Goal: Task Accomplishment & Management: Manage account settings

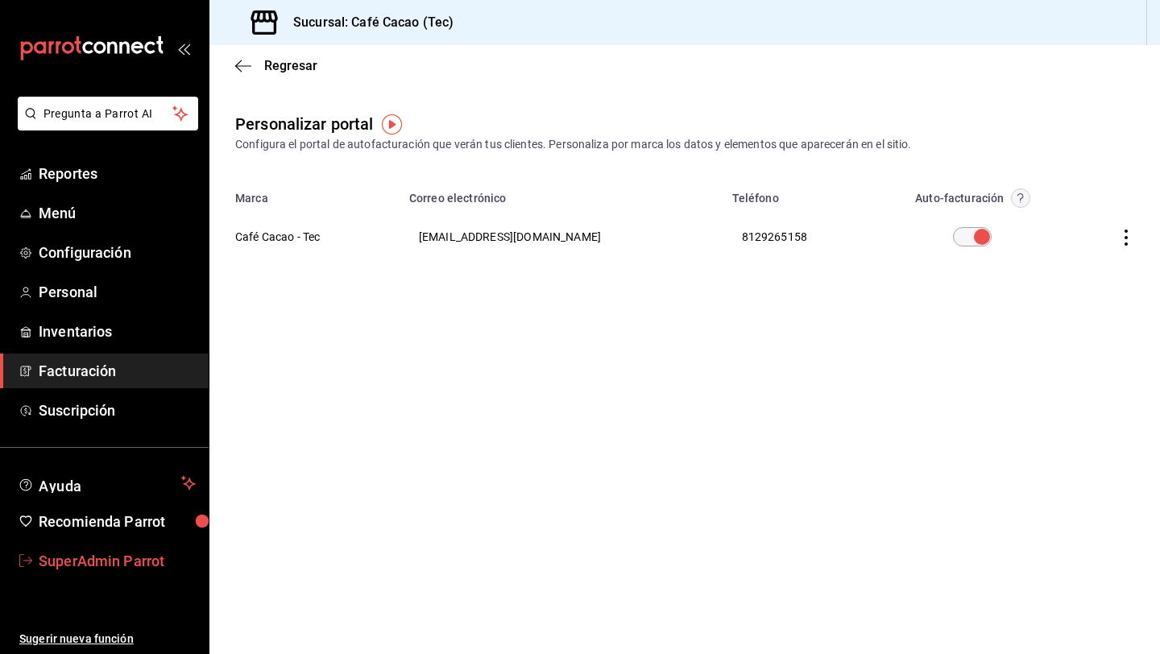
click at [89, 560] on span "SuperAdmin Parrot" at bounding box center [117, 561] width 157 height 22
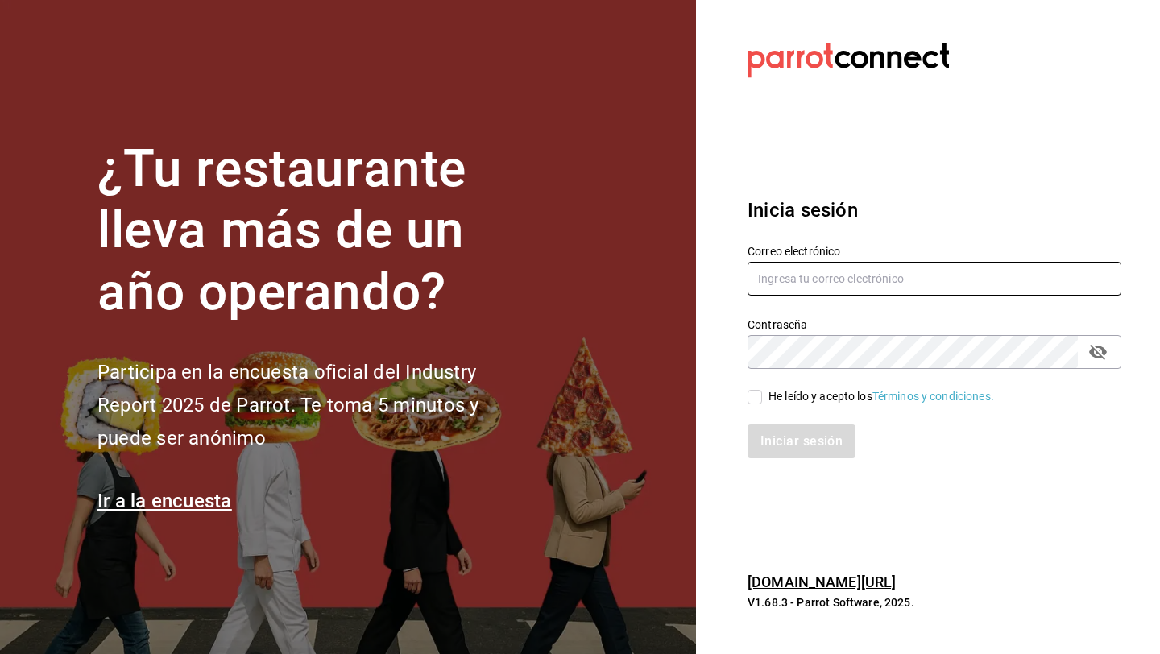
click at [863, 288] on input "text" at bounding box center [934, 279] width 374 height 34
type input "L"
type input "l"
paste input "lunamediacafe@avilacamacho.com"
type input "lunamediacafe@avilacamacho.com"
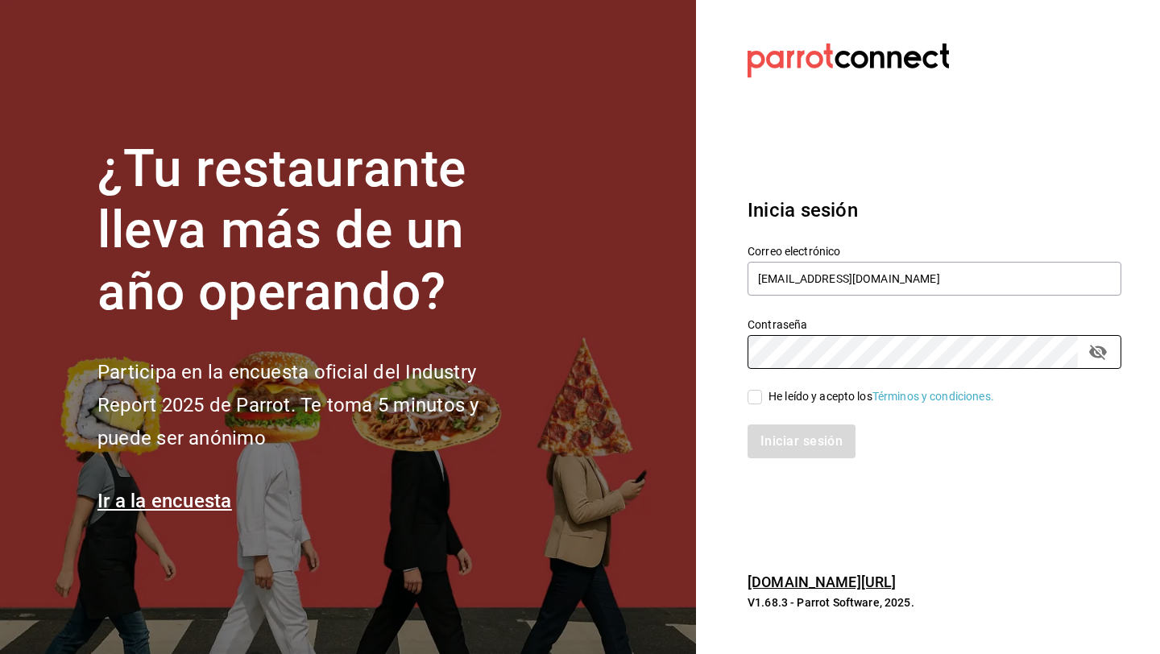
click at [757, 395] on input "He leído y acepto los Términos y condiciones." at bounding box center [754, 397] width 14 height 14
checkbox input "true"
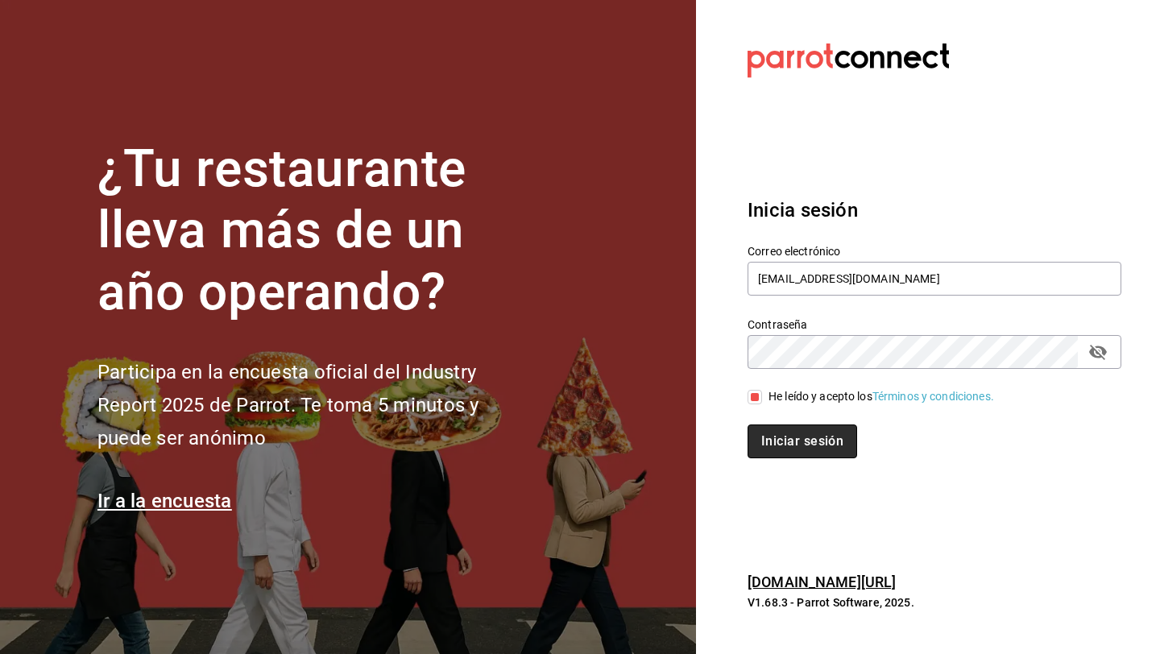
click at [759, 439] on button "Iniciar sesión" at bounding box center [802, 441] width 110 height 34
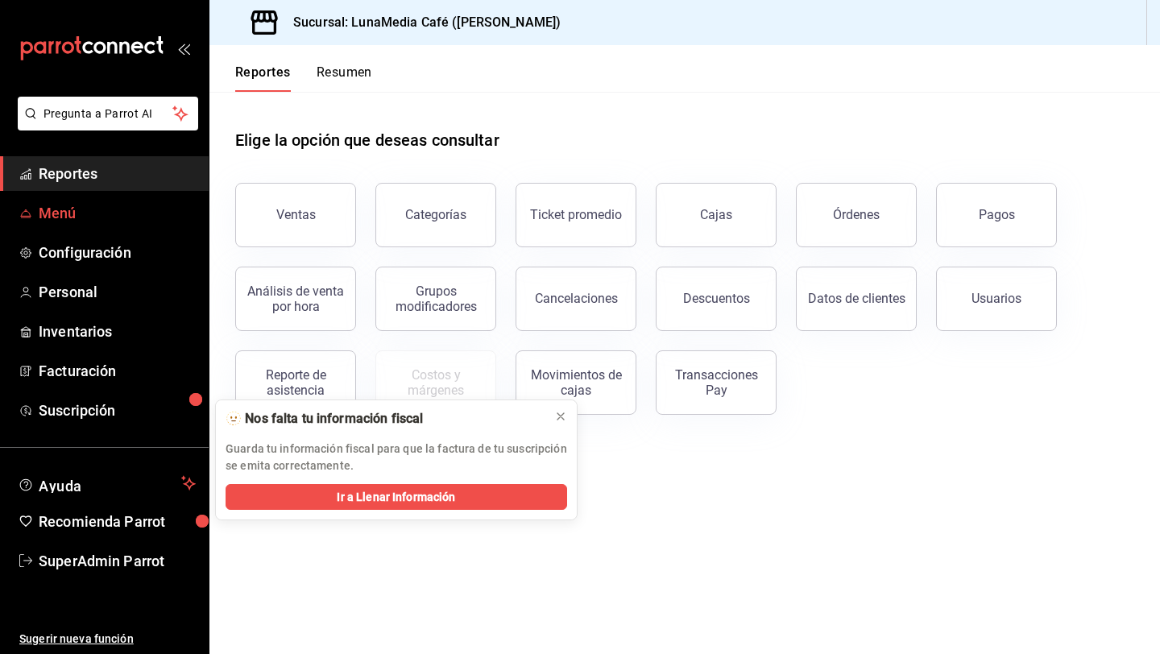
click at [97, 210] on span "Menú" at bounding box center [117, 213] width 157 height 22
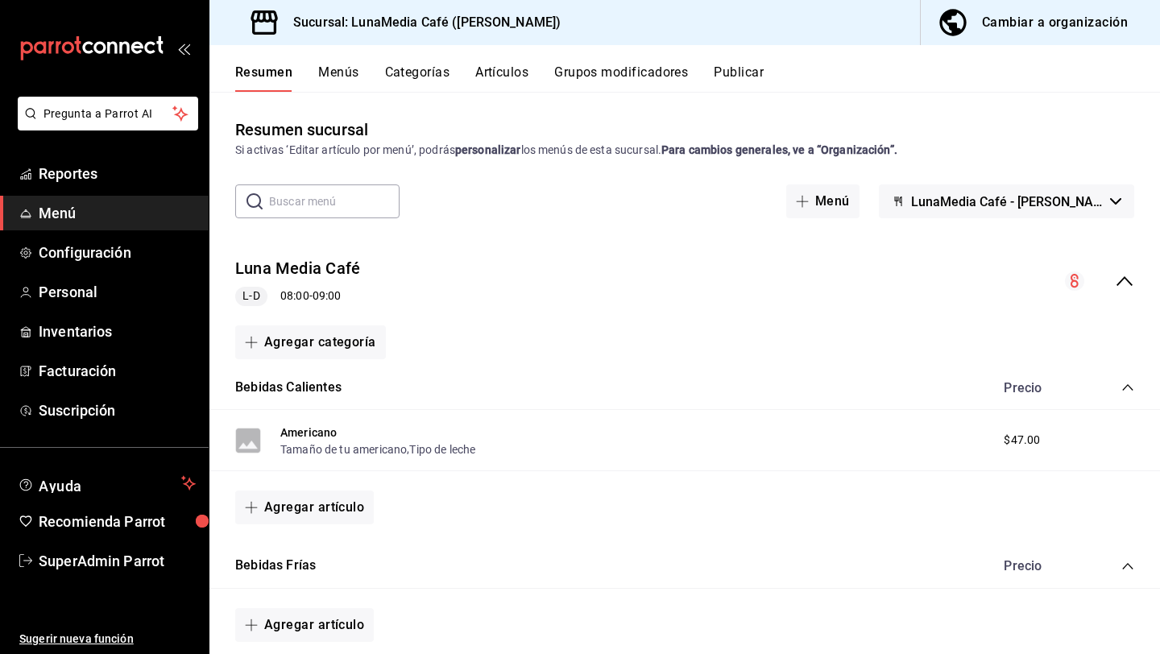
click at [1015, 31] on div "Cambiar a organización" at bounding box center [1055, 22] width 146 height 23
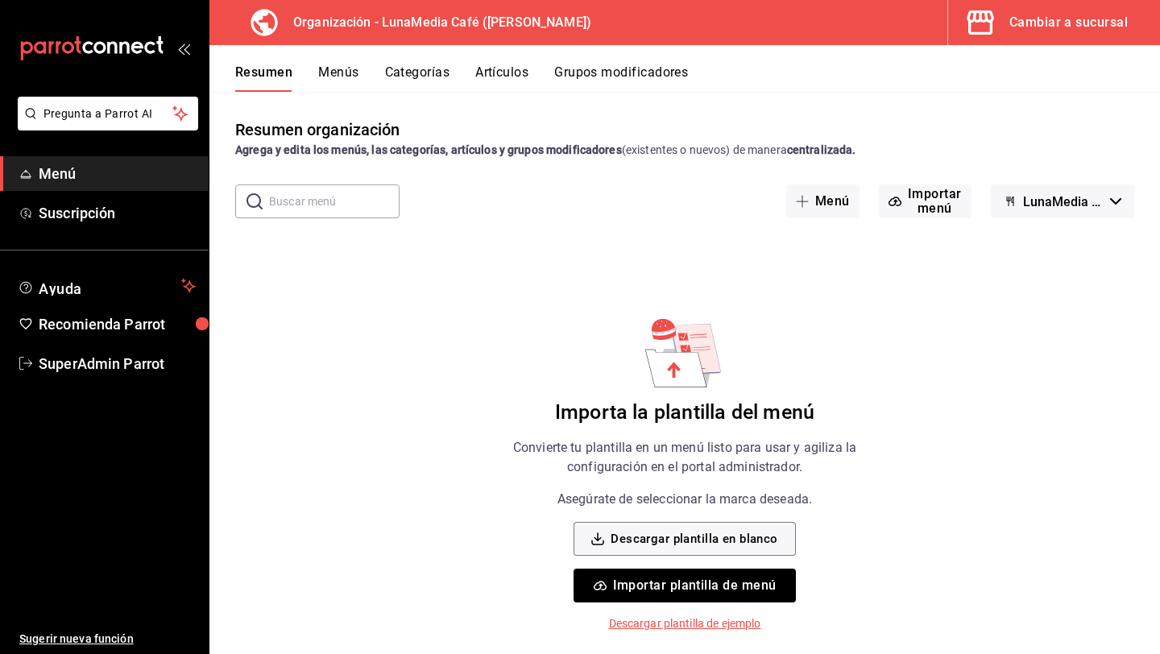
click at [344, 80] on button "Menús" at bounding box center [338, 77] width 40 height 27
click at [266, 74] on button "Resumen" at bounding box center [263, 77] width 56 height 27
click at [64, 371] on span "SuperAdmin Parrot" at bounding box center [117, 364] width 157 height 22
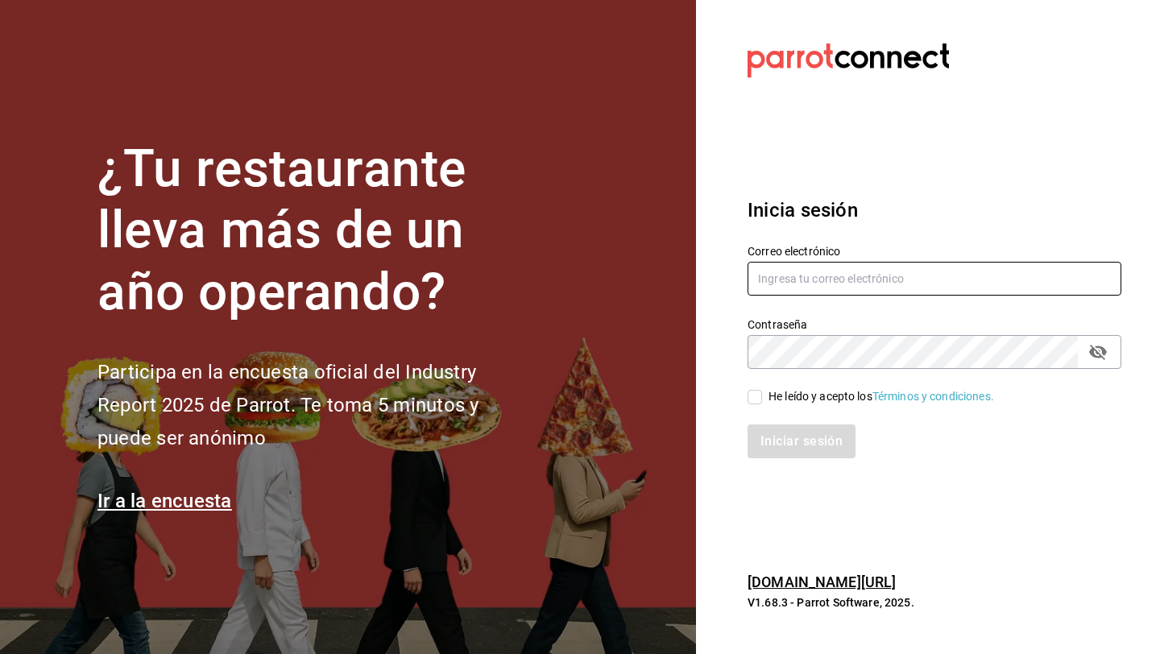
click at [809, 284] on input "text" at bounding box center [934, 279] width 374 height 34
paste input "lunamediacafe@paseojardines.com"
type input "lunamediacafe@paseojardines.com"
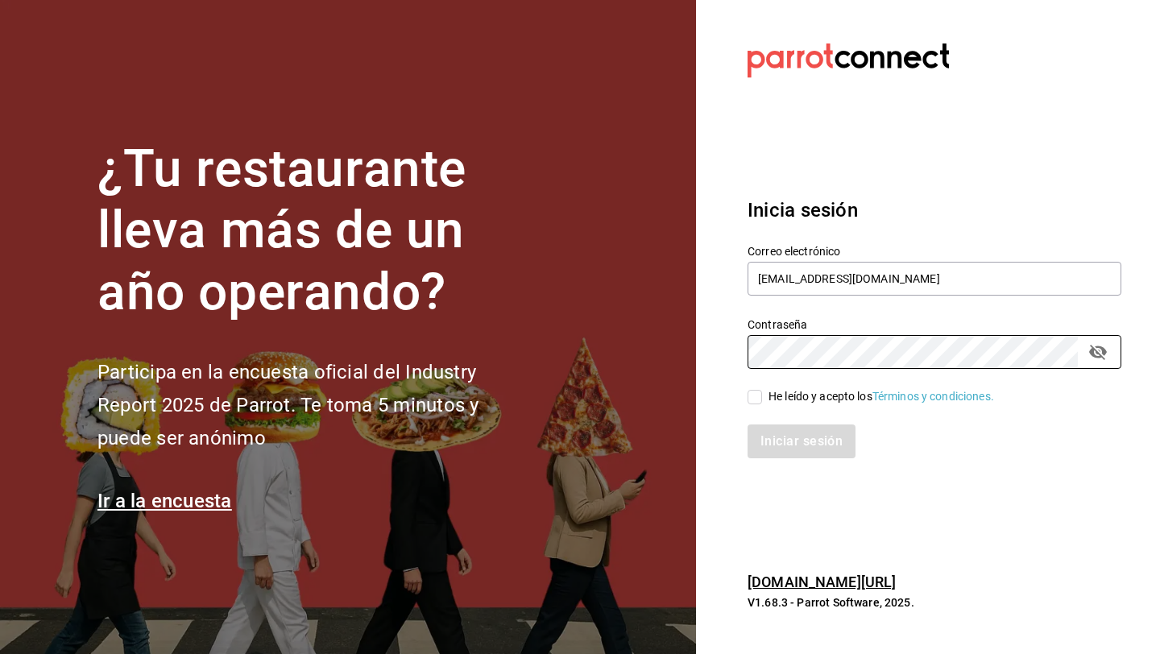
click at [756, 400] on input "He leído y acepto los Términos y condiciones." at bounding box center [754, 397] width 14 height 14
checkbox input "true"
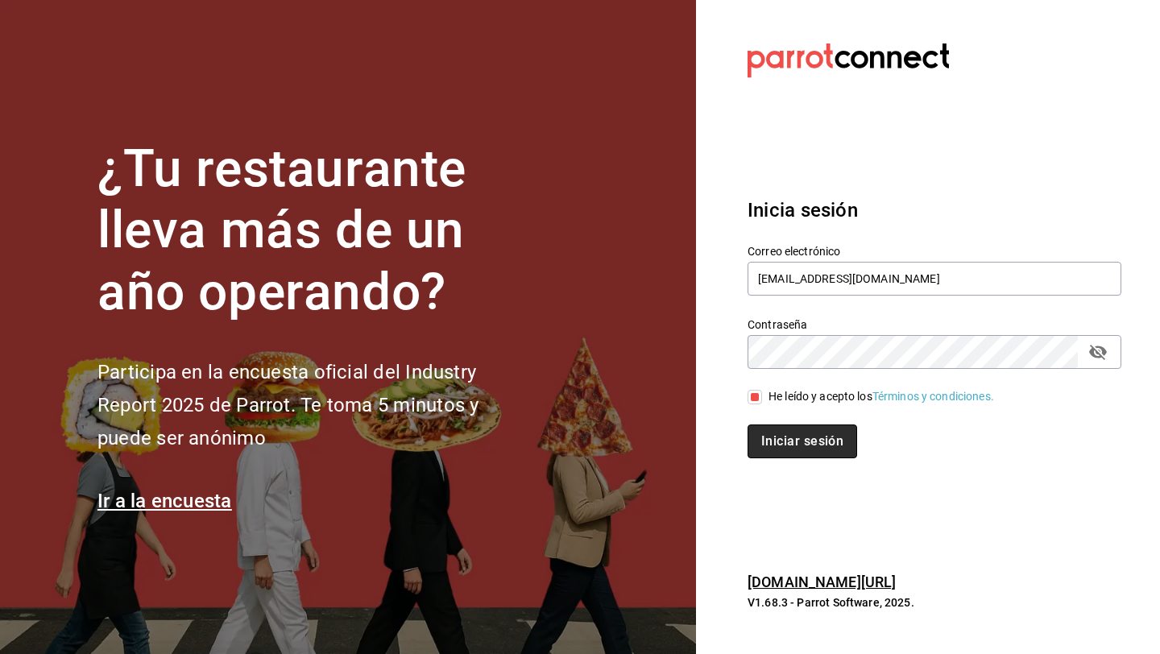
click at [773, 438] on button "Iniciar sesión" at bounding box center [802, 441] width 110 height 34
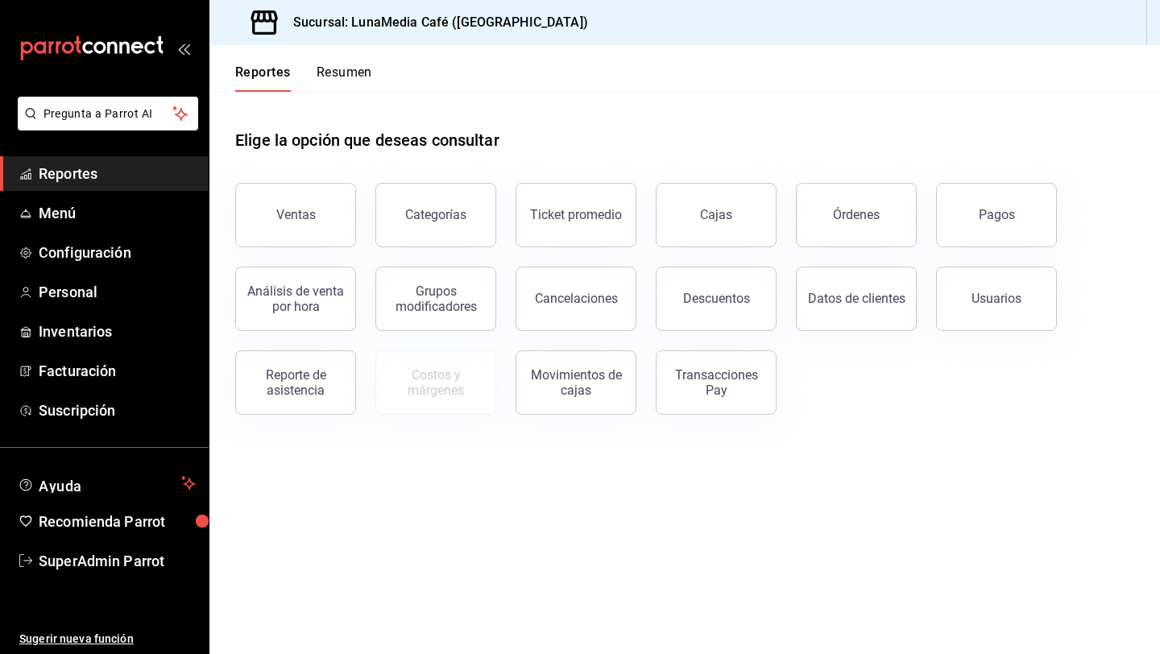
click at [57, 192] on ul "Reportes Menú Configuración Personal Inventarios Facturación Suscripción" at bounding box center [104, 291] width 209 height 271
click at [63, 215] on span "Menú" at bounding box center [117, 213] width 157 height 22
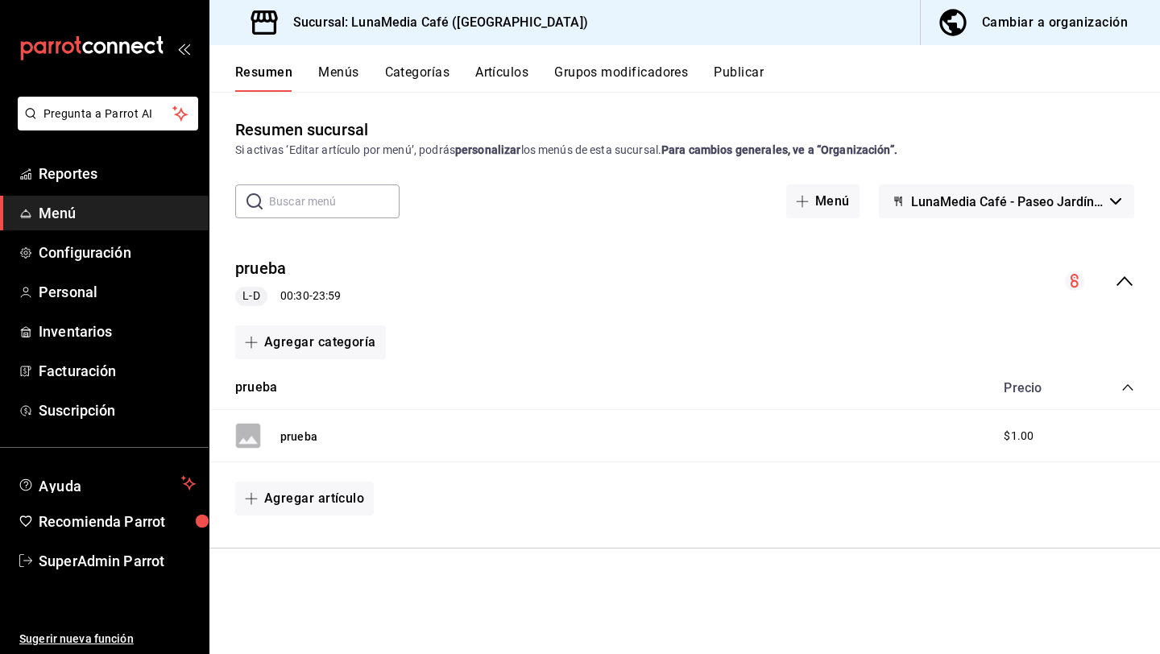
click at [333, 71] on button "Menús" at bounding box center [338, 77] width 40 height 27
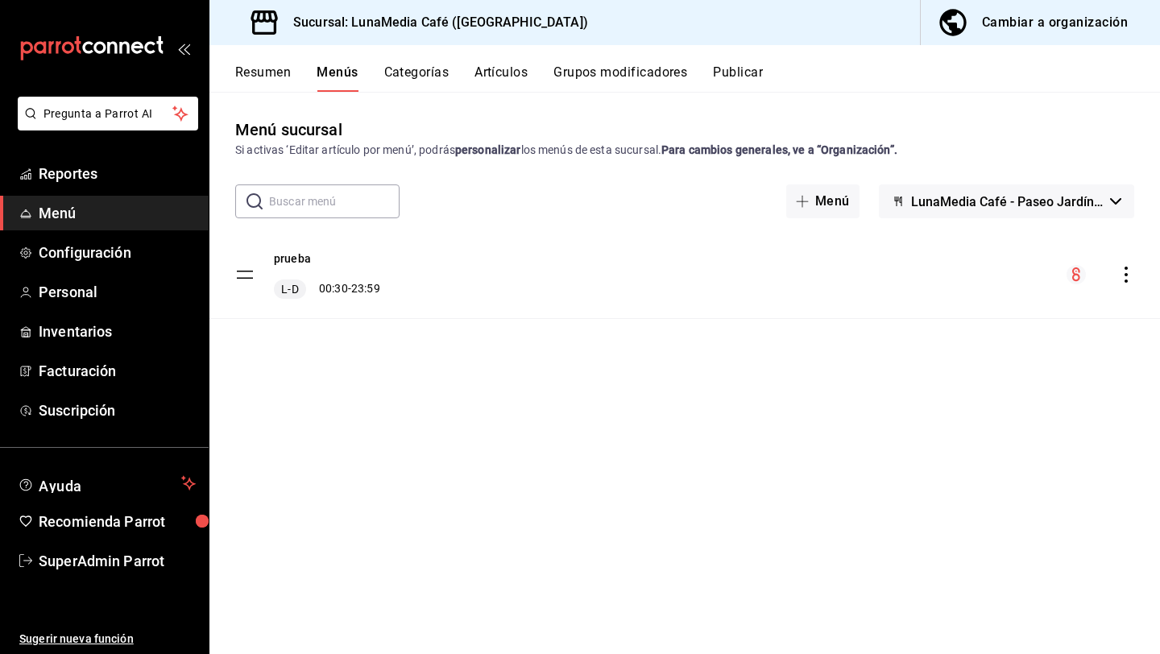
click at [1041, 27] on div "Cambiar a organización" at bounding box center [1055, 22] width 146 height 23
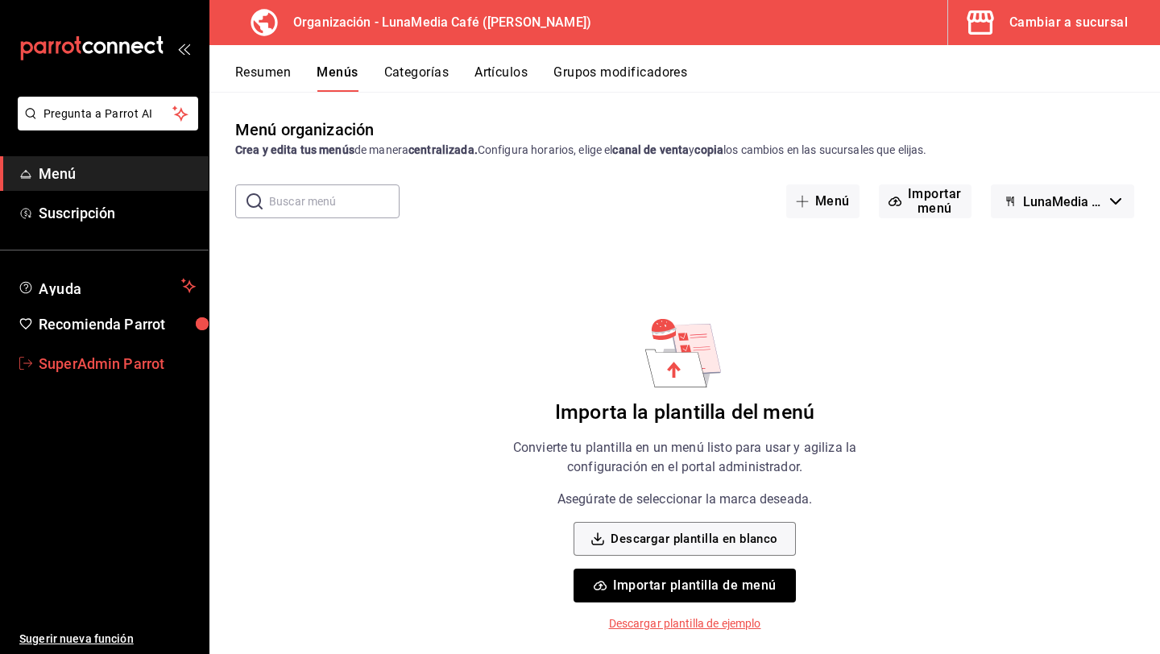
click at [123, 370] on span "SuperAdmin Parrot" at bounding box center [117, 364] width 157 height 22
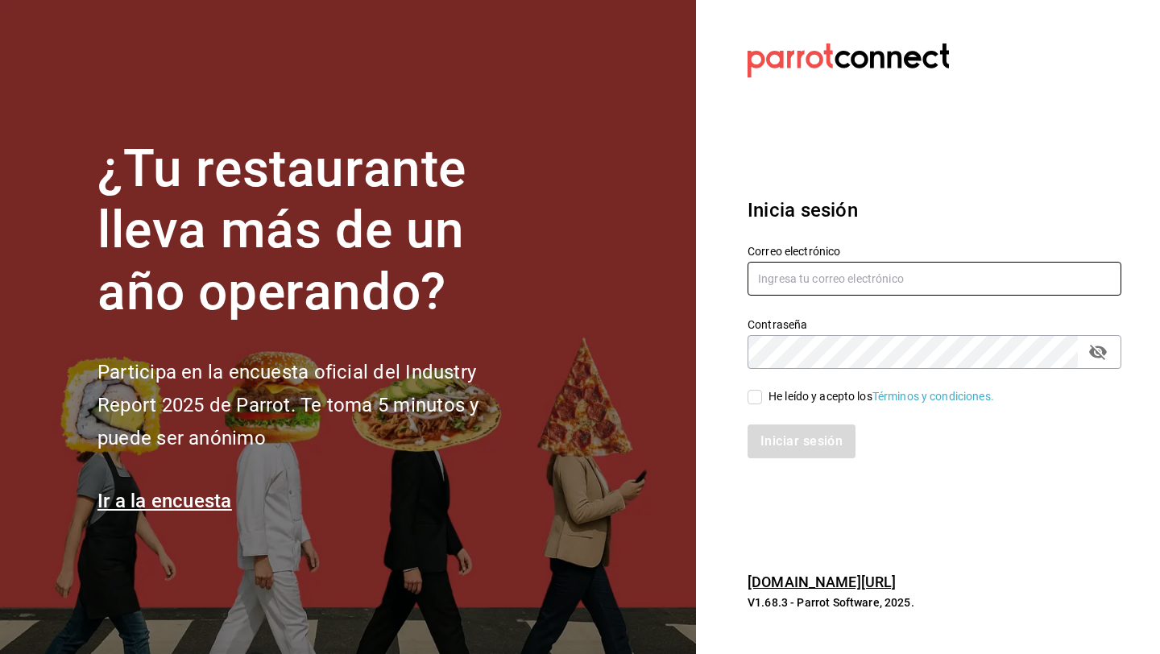
click at [826, 272] on input "text" at bounding box center [934, 279] width 374 height 34
paste input "ur3.987@gmail.com"
type input "ur3.987@gmail.com"
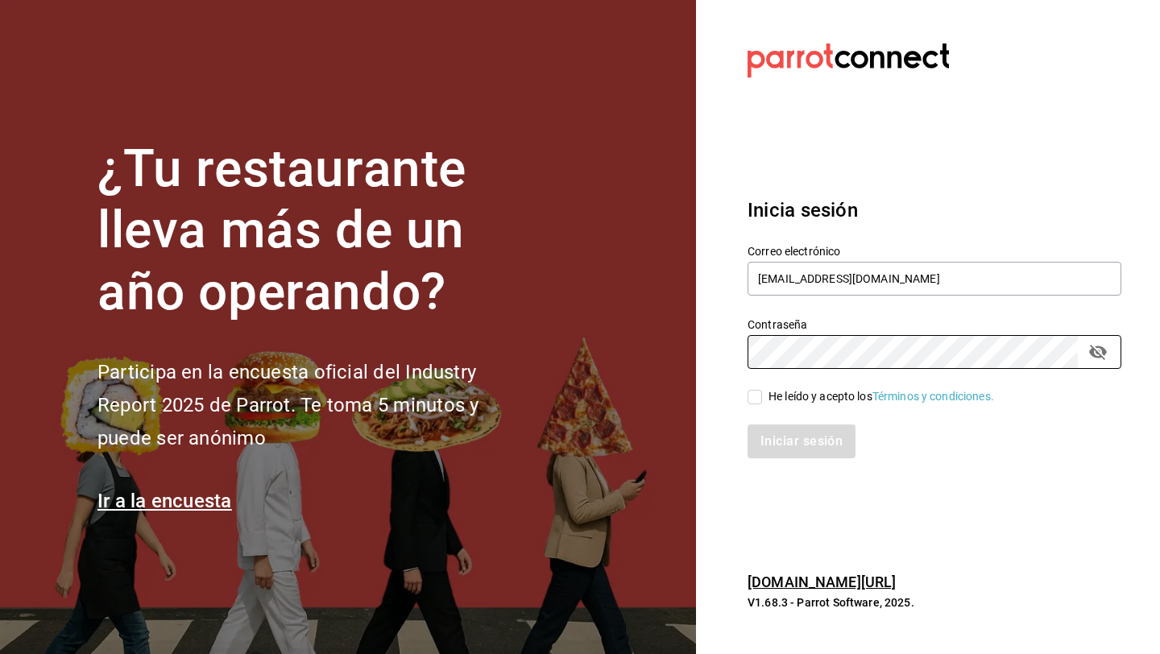
click at [794, 396] on div "He leído y acepto los Términos y condiciones." at bounding box center [881, 396] width 226 height 17
click at [762, 396] on input "He leído y acepto los Términos y condiciones." at bounding box center [754, 397] width 14 height 14
checkbox input "true"
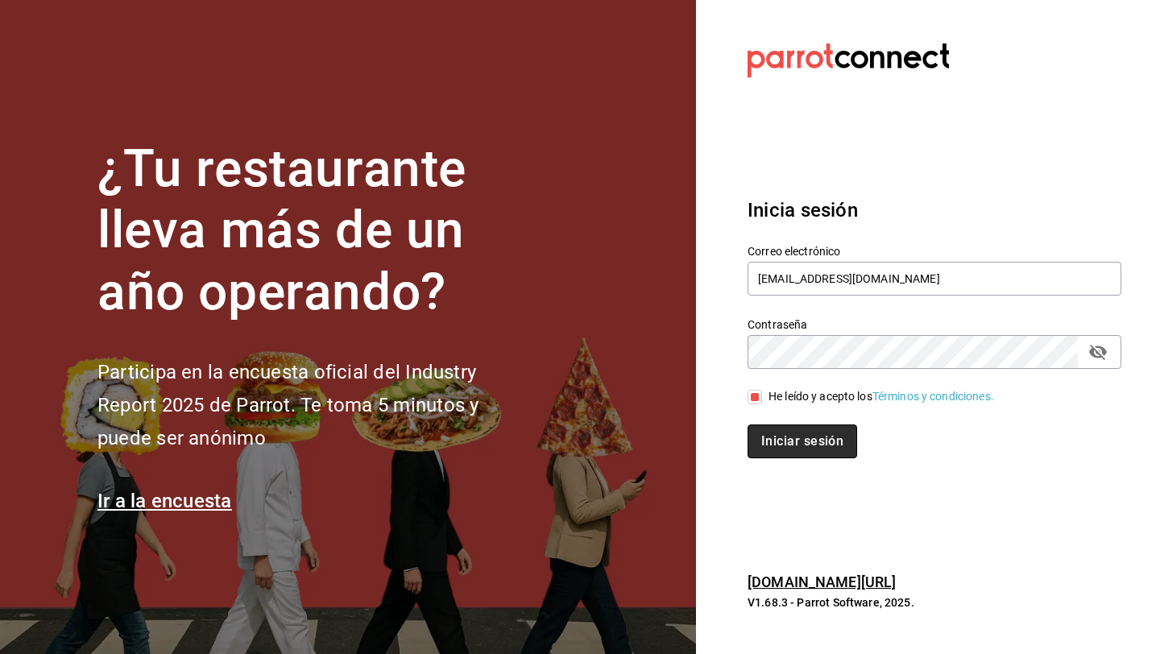
click at [794, 434] on button "Iniciar sesión" at bounding box center [802, 441] width 110 height 34
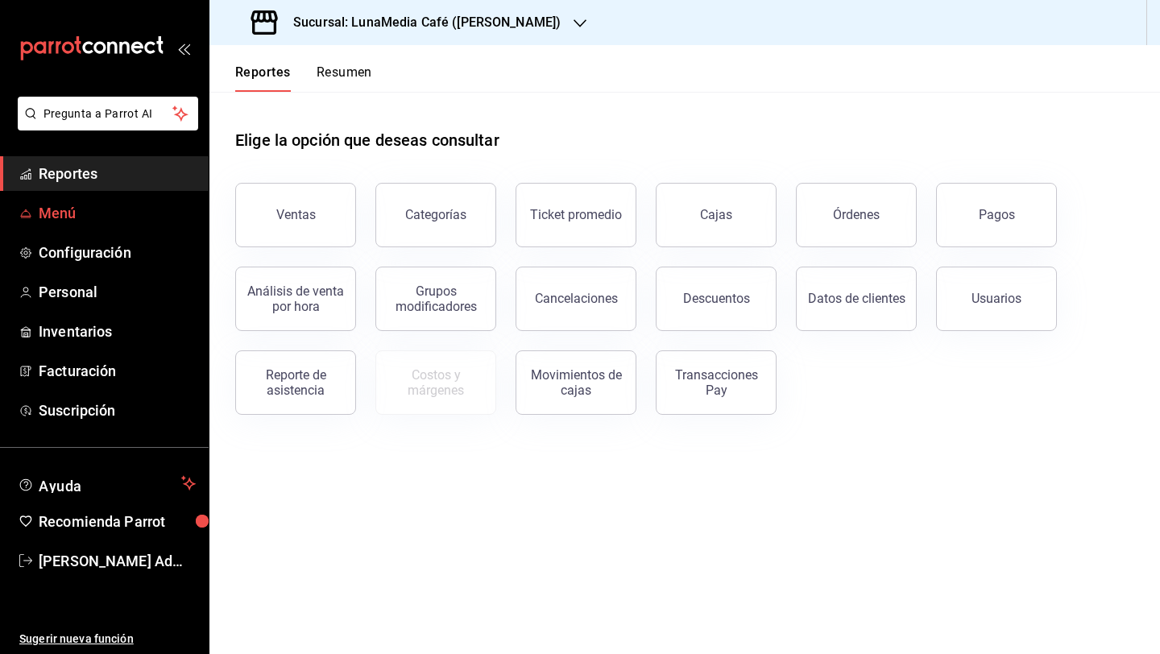
click at [89, 218] on span "Menú" at bounding box center [117, 213] width 157 height 22
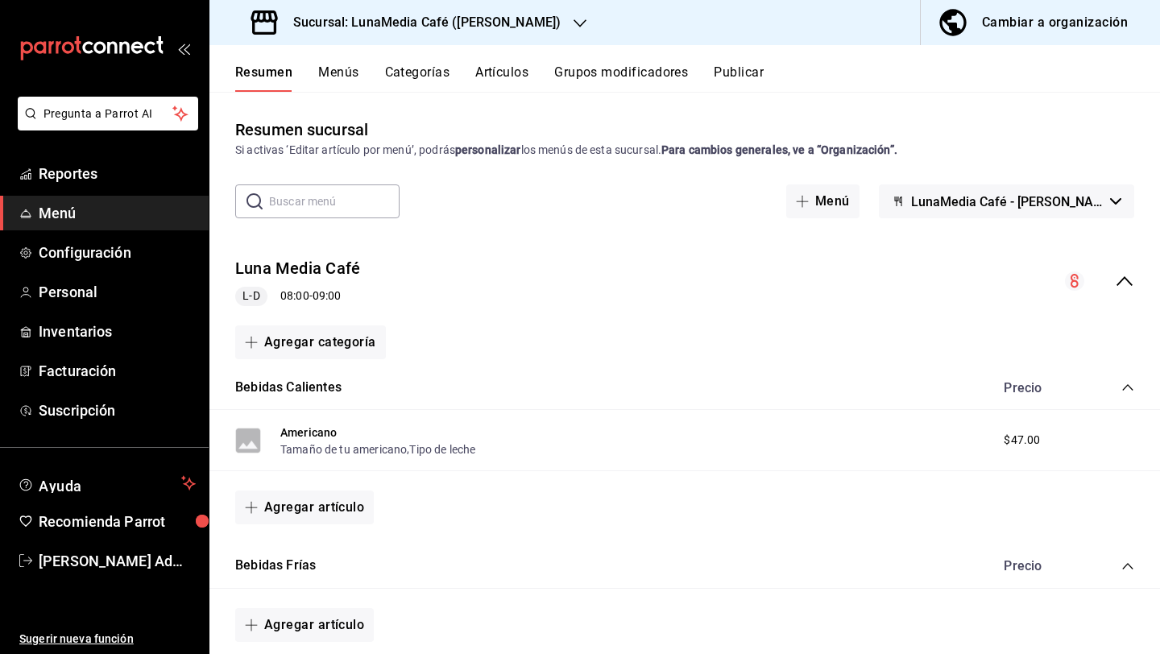
click at [350, 88] on button "Menús" at bounding box center [338, 77] width 40 height 27
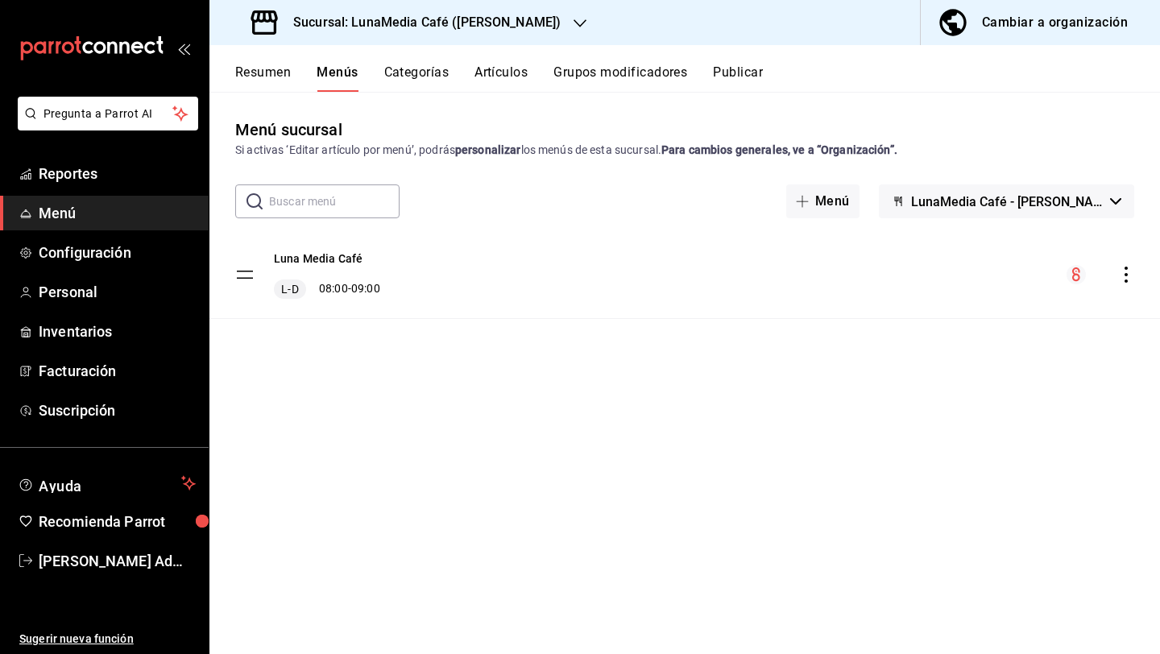
click at [1126, 274] on icon "actions" at bounding box center [1125, 275] width 3 height 16
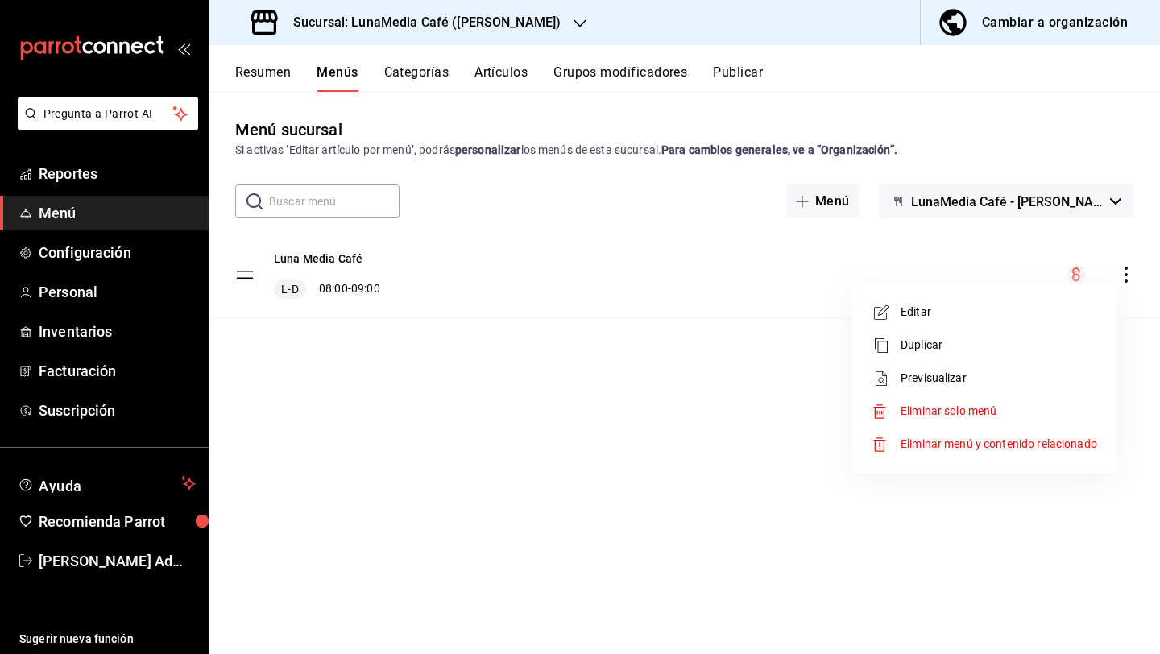
click at [1030, 26] on div at bounding box center [580, 327] width 1160 height 654
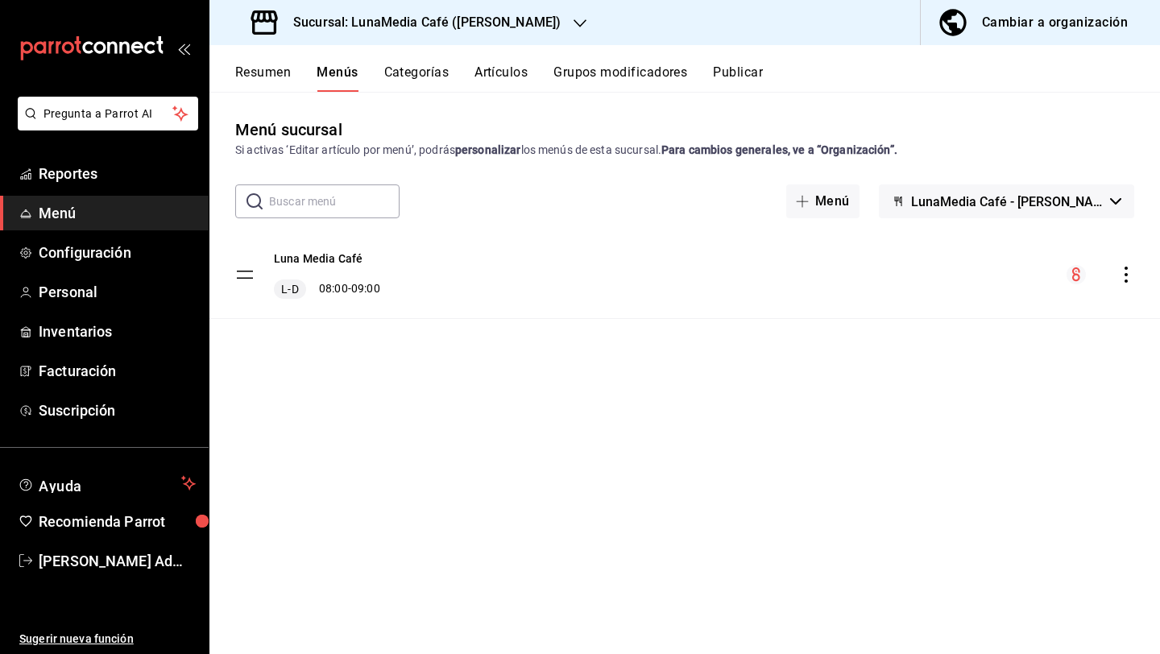
click at [1014, 26] on div "Cambiar a organización" at bounding box center [1055, 22] width 146 height 23
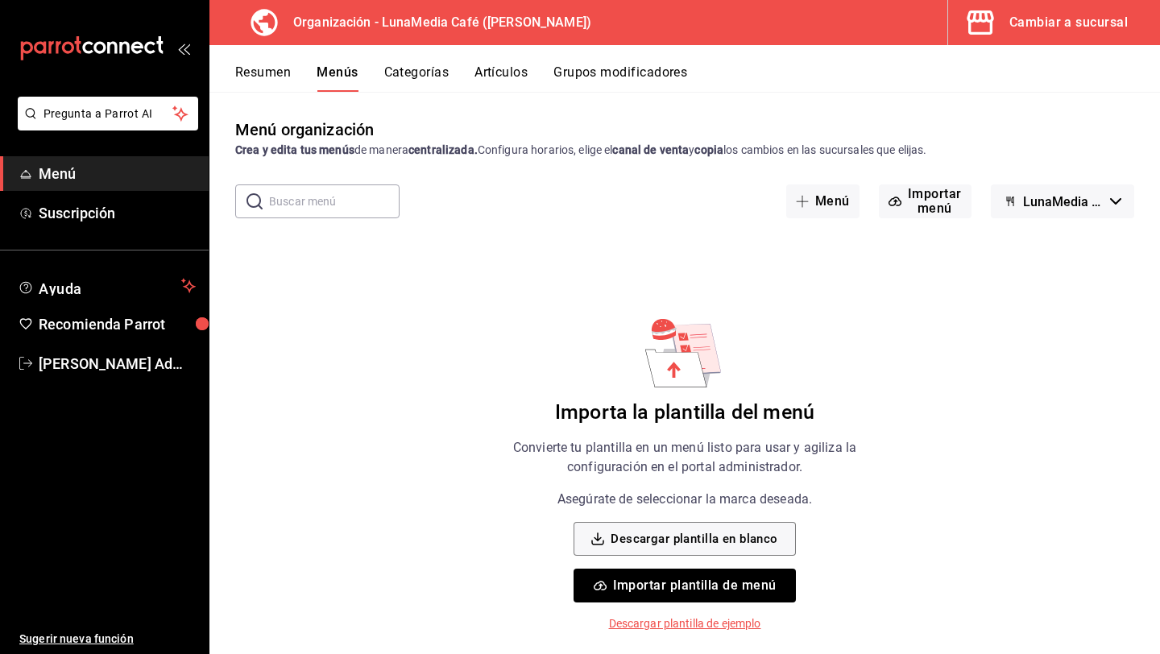
click at [1039, 14] on div "Cambiar a sucursal" at bounding box center [1068, 22] width 118 height 23
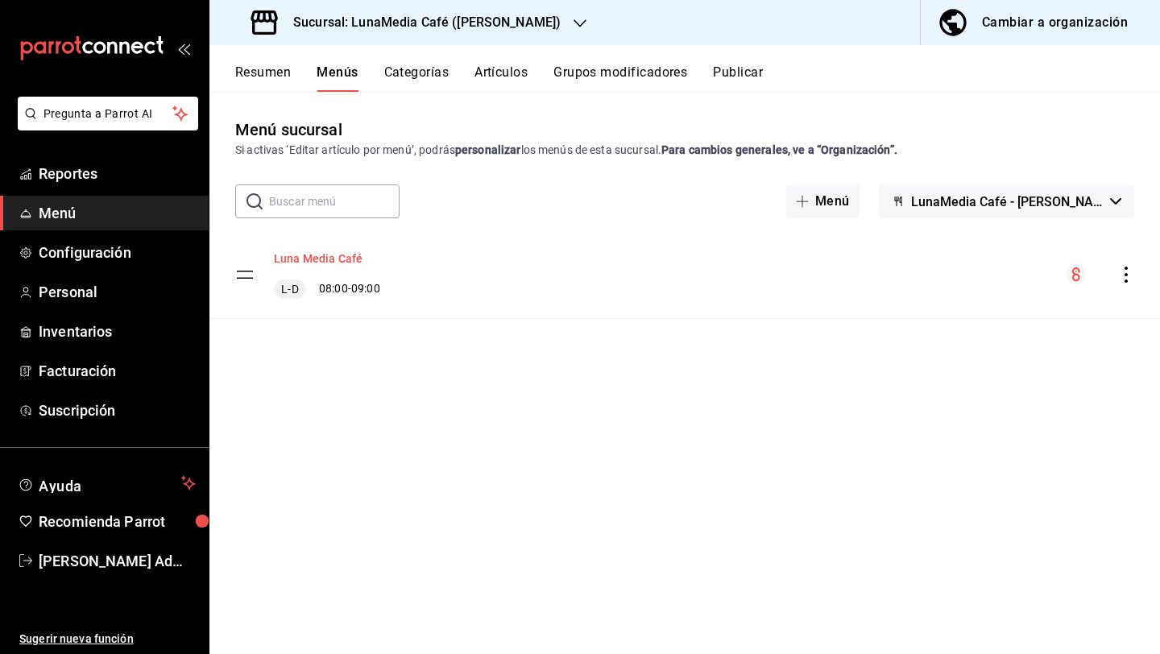
click at [327, 257] on button "Luna Media Café" at bounding box center [318, 259] width 89 height 16
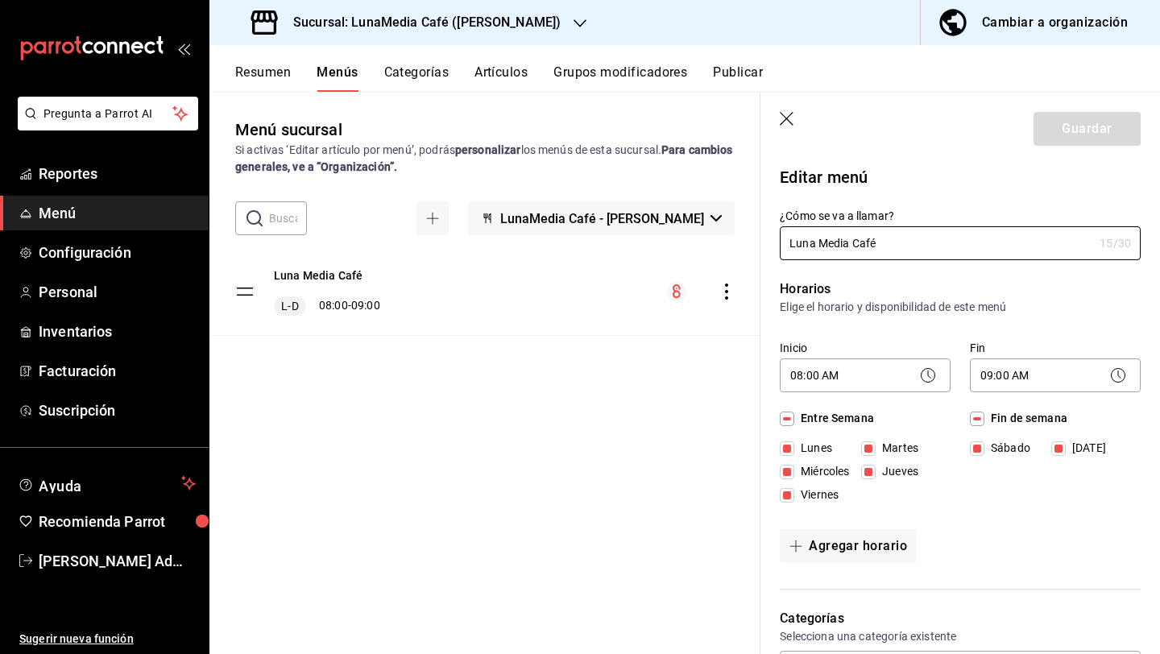
click at [786, 121] on icon "button" at bounding box center [788, 120] width 16 height 16
checkbox input "false"
type input "1755903371402"
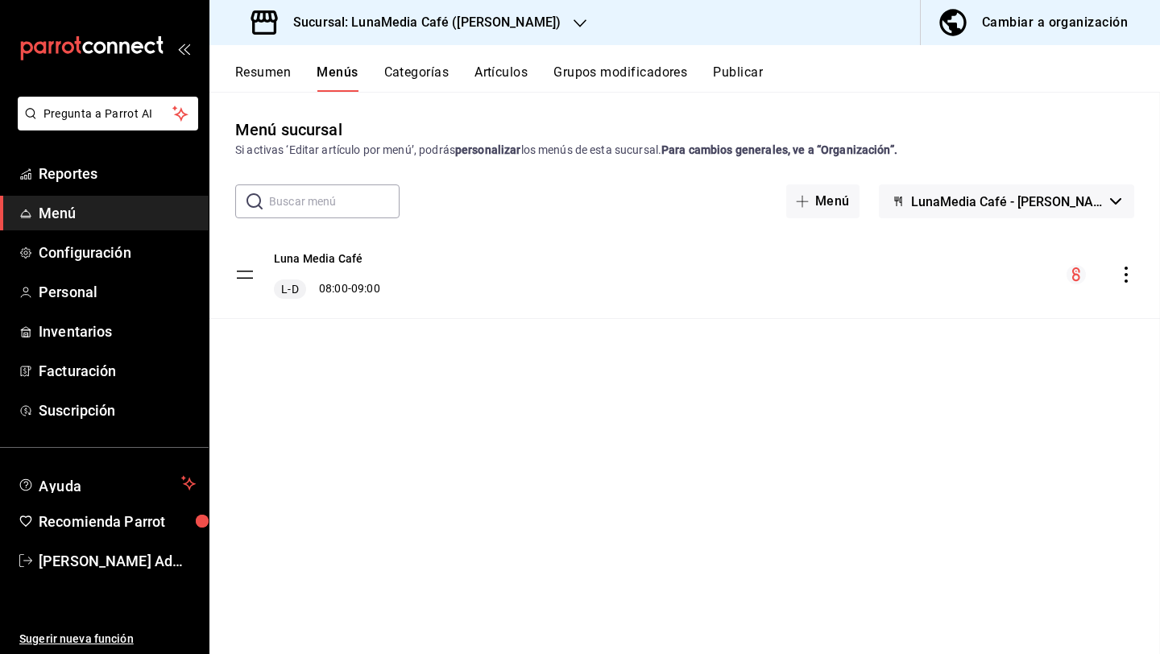
checkbox input "false"
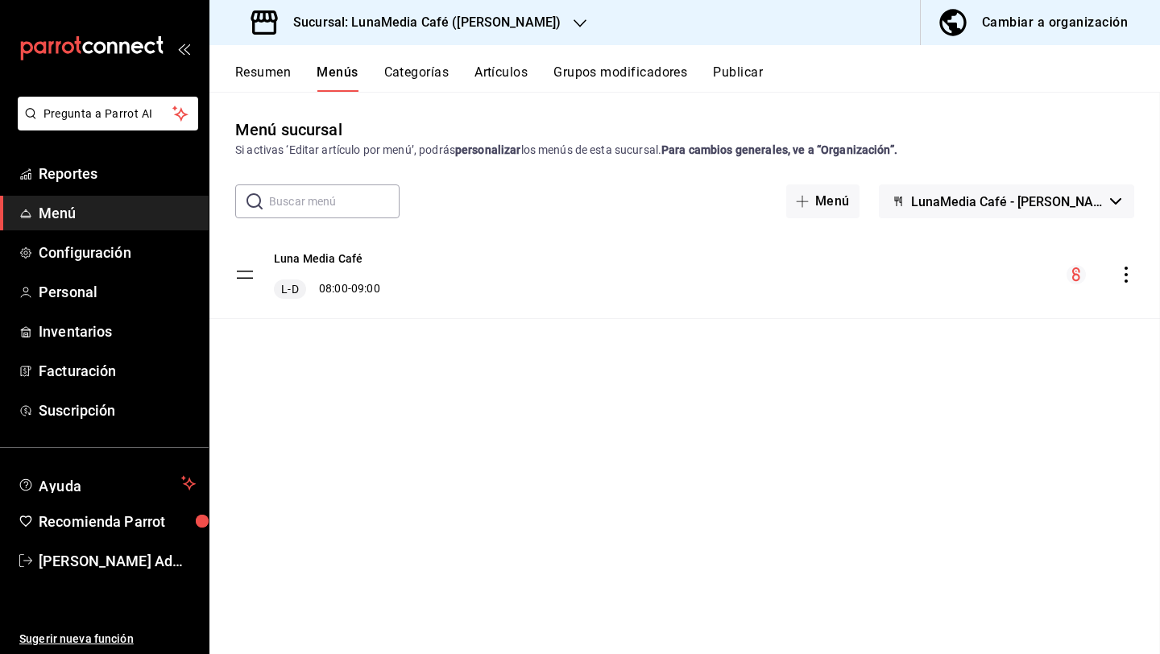
checkbox input "false"
click at [380, 27] on h3 "Sucursal: LunaMedia Café ([PERSON_NAME])" at bounding box center [420, 22] width 280 height 19
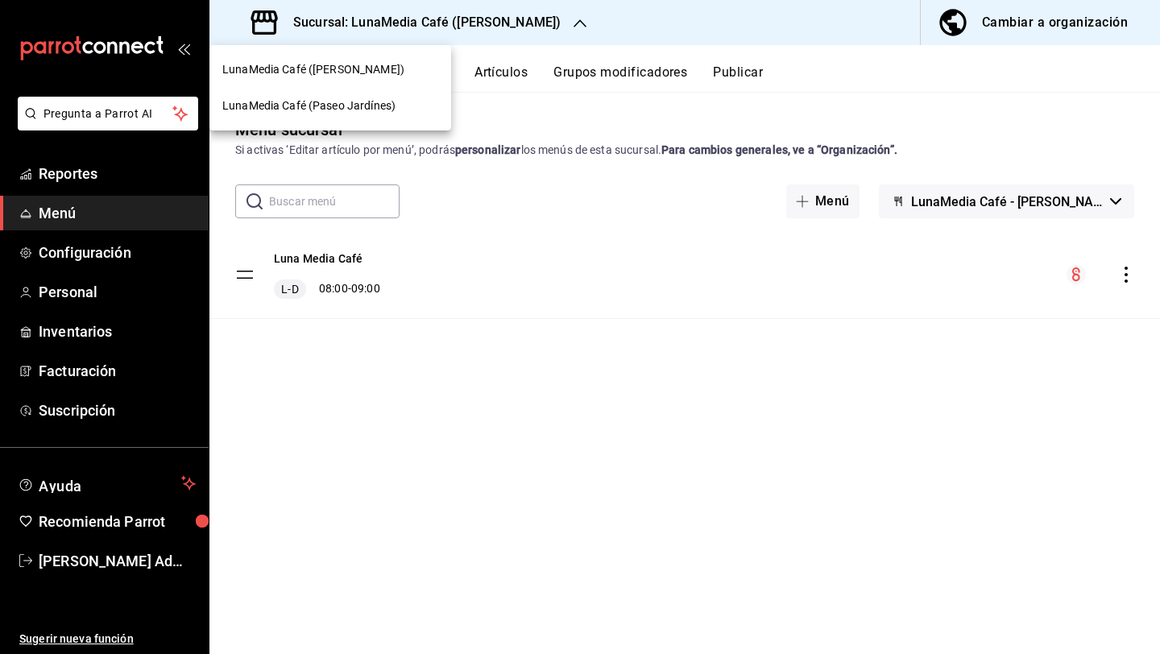
click at [363, 113] on span "LunaMedia Café (Paseo Jardínes)" at bounding box center [308, 105] width 173 height 17
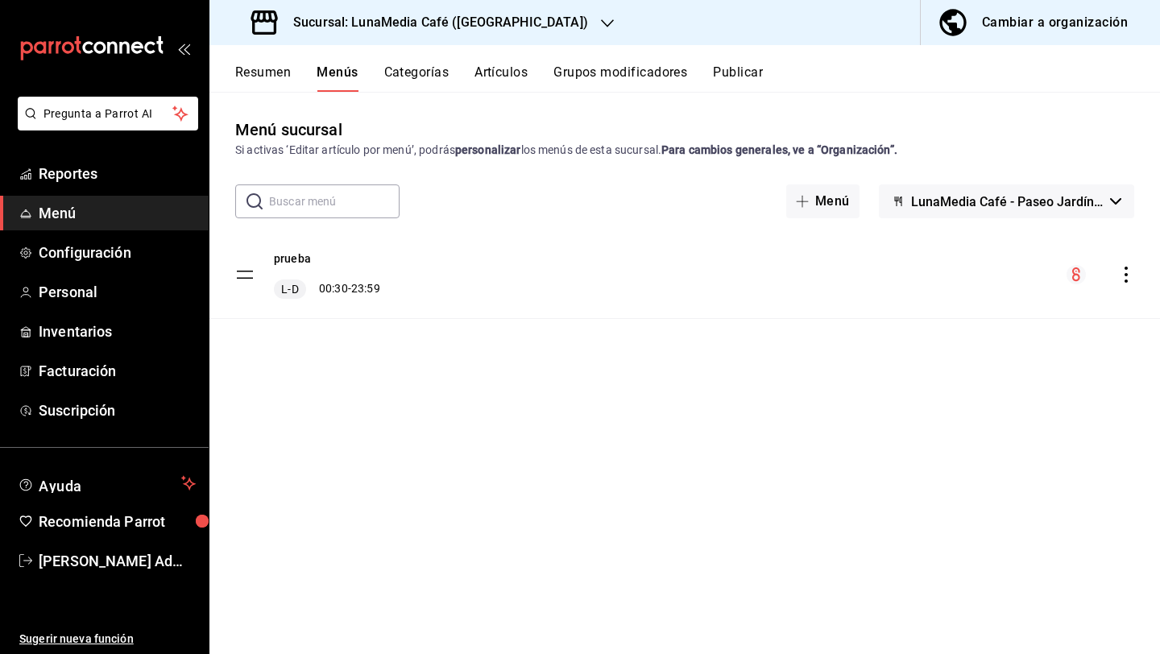
click at [259, 73] on button "Resumen" at bounding box center [263, 77] width 56 height 27
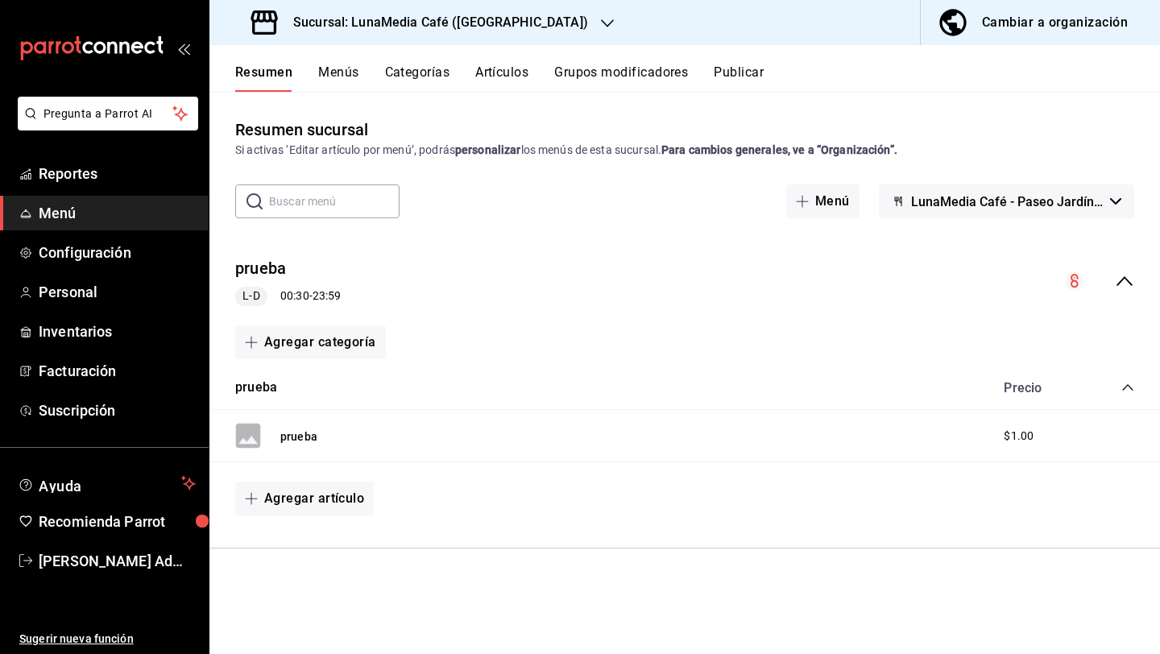
click at [433, 23] on h3 "Sucursal: LunaMedia Café ([GEOGRAPHIC_DATA])" at bounding box center [434, 22] width 308 height 19
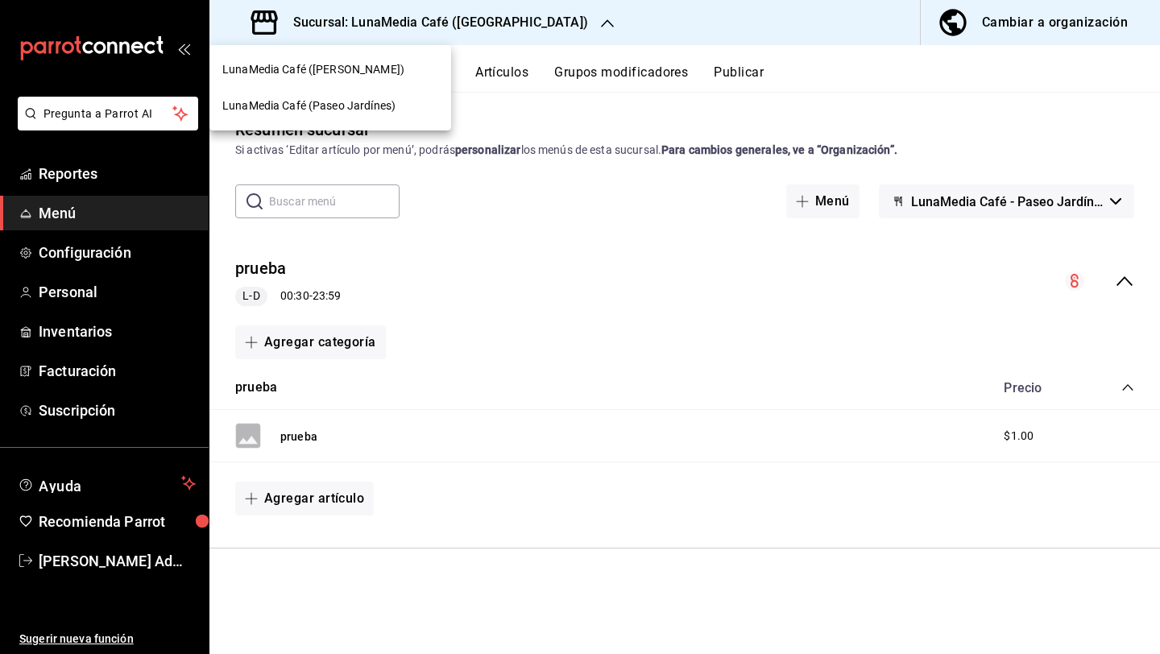
click at [356, 73] on span "LunaMedia Café ([PERSON_NAME])" at bounding box center [313, 69] width 182 height 17
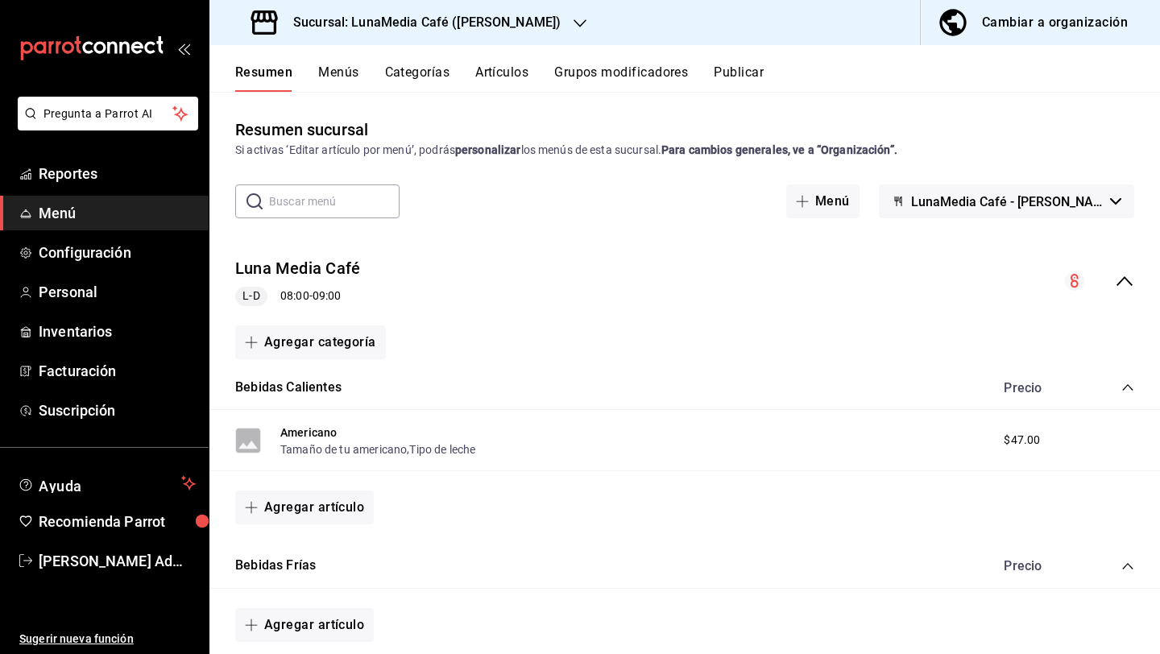
click at [343, 66] on button "Menús" at bounding box center [338, 77] width 40 height 27
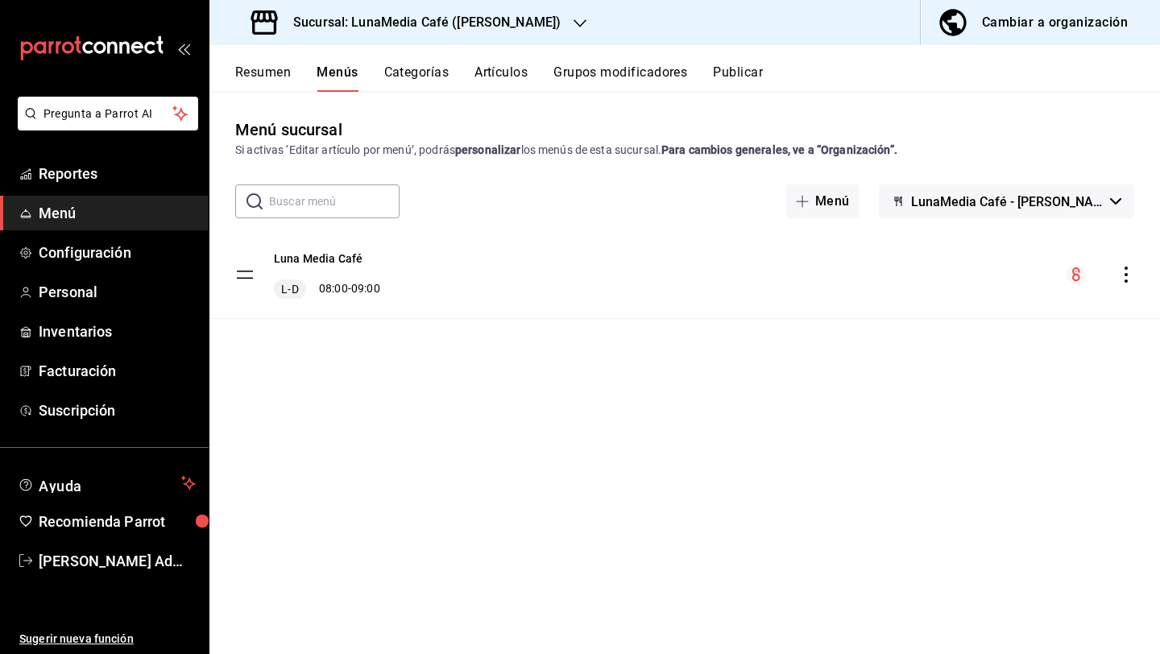
click at [1128, 275] on icon "actions" at bounding box center [1126, 275] width 16 height 16
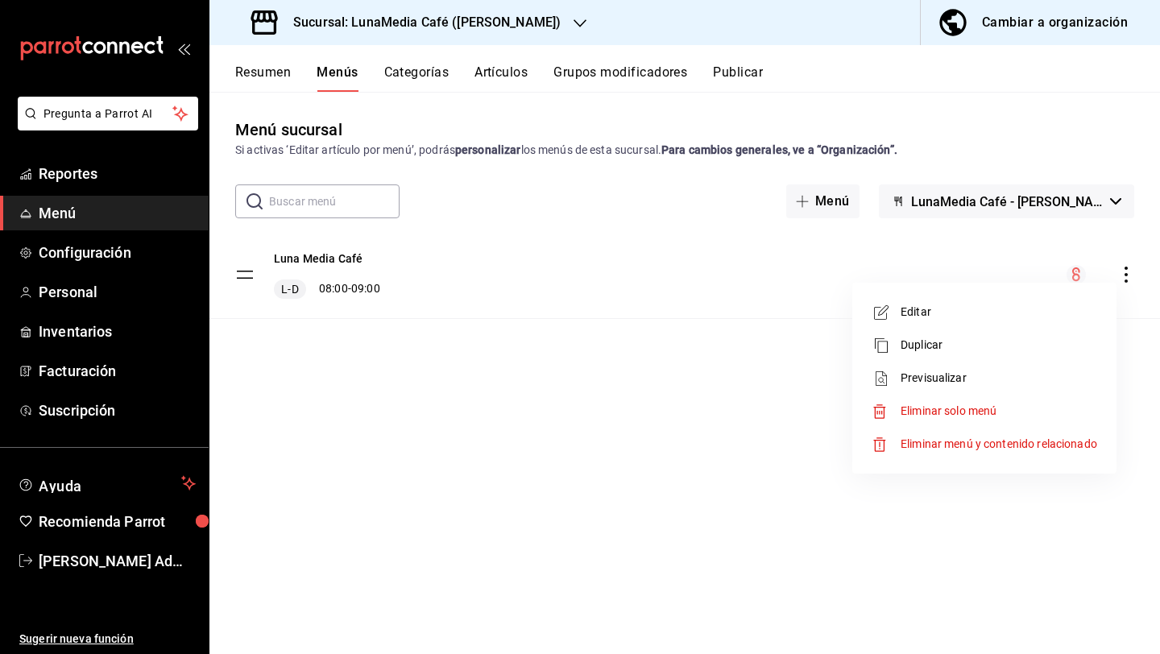
click at [222, 81] on div at bounding box center [580, 327] width 1160 height 654
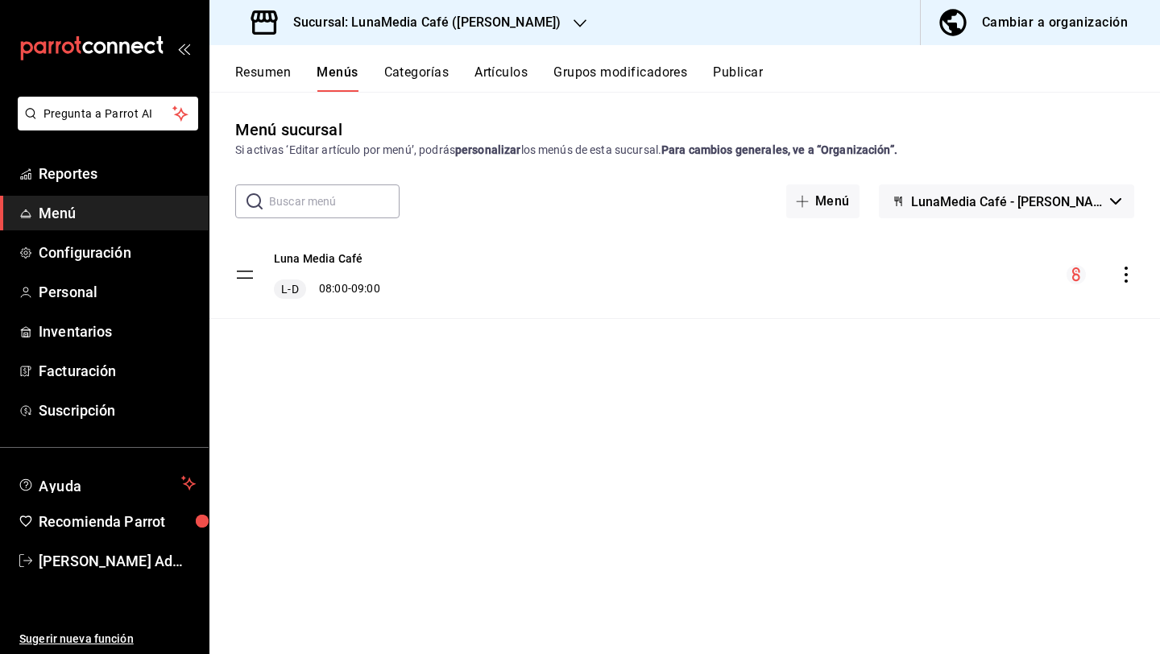
click at [261, 80] on body "Pregunta a Parrot AI Reportes Menú Configuración Personal Inventarios Facturaci…" at bounding box center [580, 327] width 1160 height 654
click at [261, 80] on button "Resumen" at bounding box center [263, 77] width 56 height 27
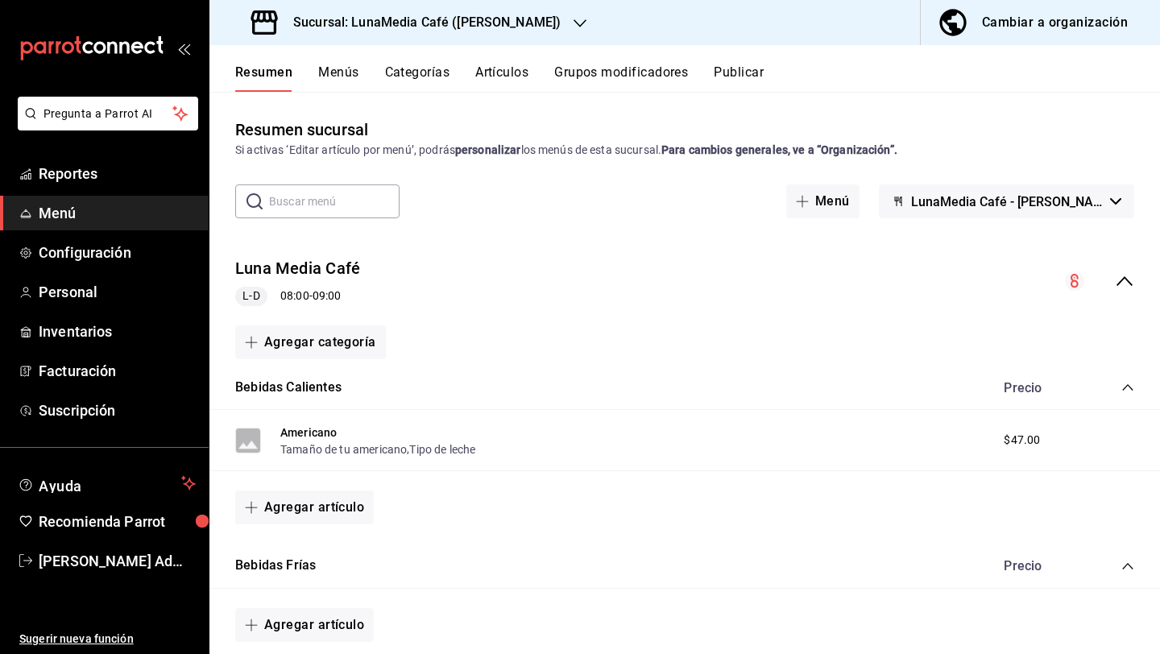
click at [1124, 291] on icon "collapse-menu-row" at bounding box center [1124, 280] width 19 height 19
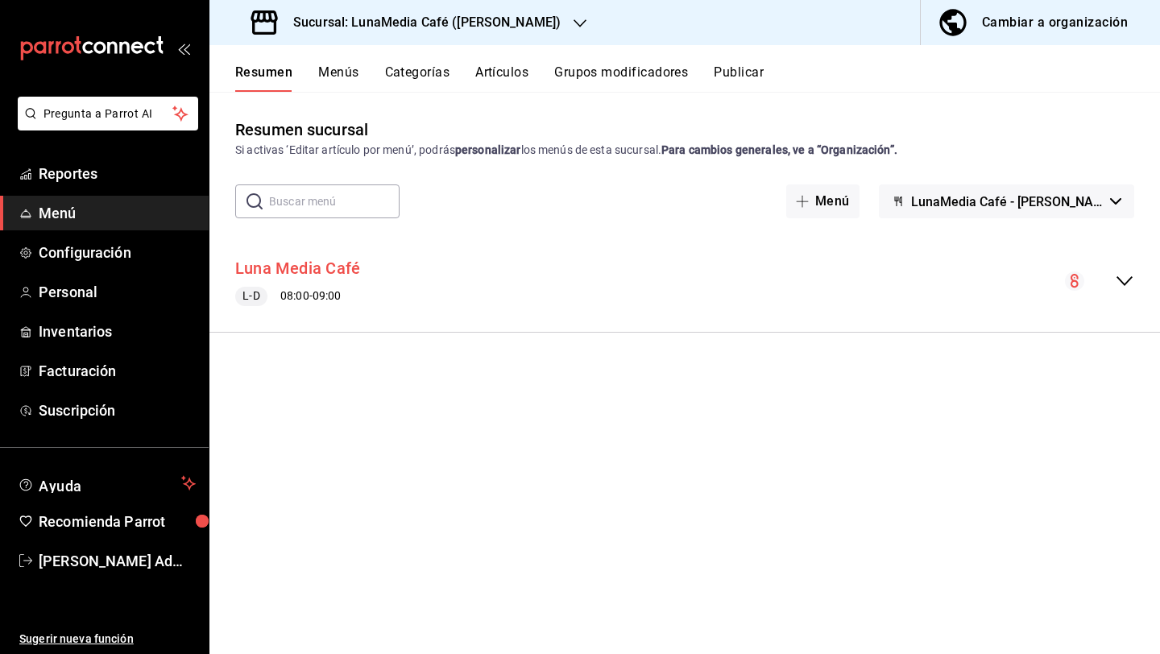
click at [313, 274] on button "Luna Media Café" at bounding box center [297, 268] width 125 height 23
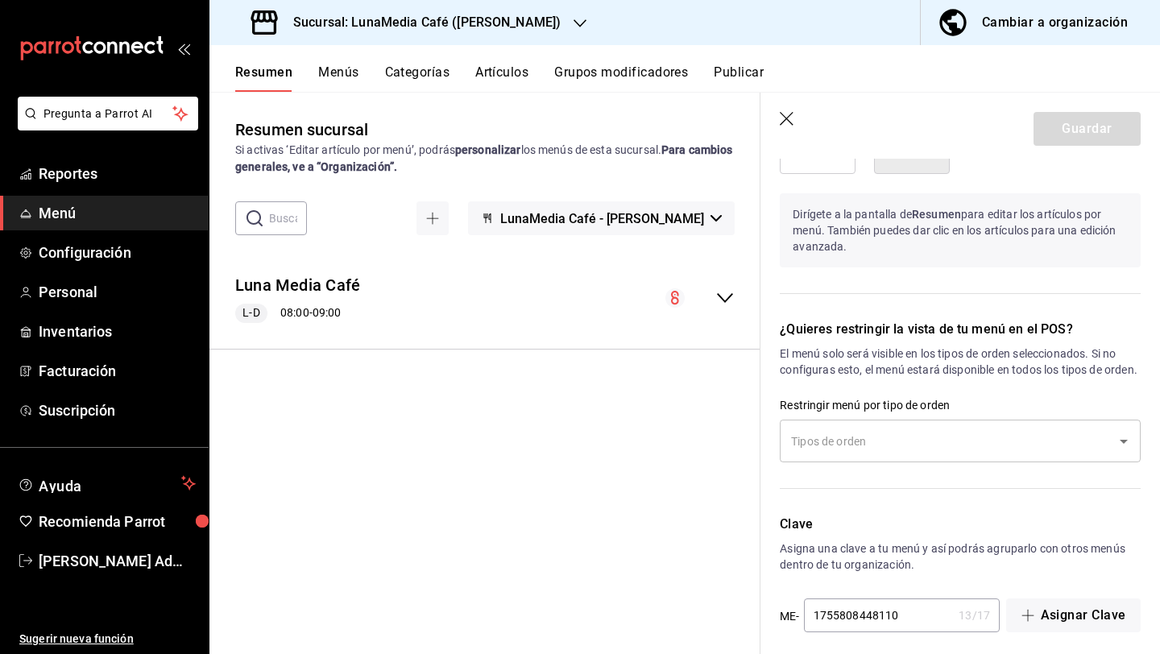
scroll to position [1204, 0]
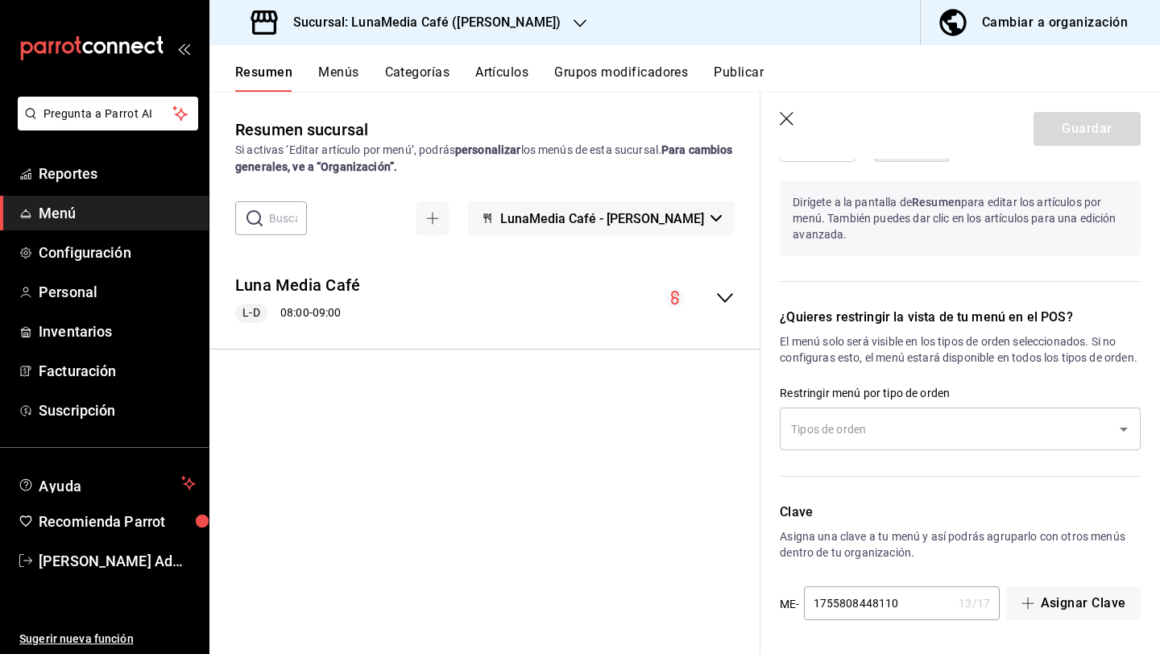
click at [788, 118] on icon "button" at bounding box center [788, 120] width 16 height 16
checkbox input "false"
type input "1755903402423"
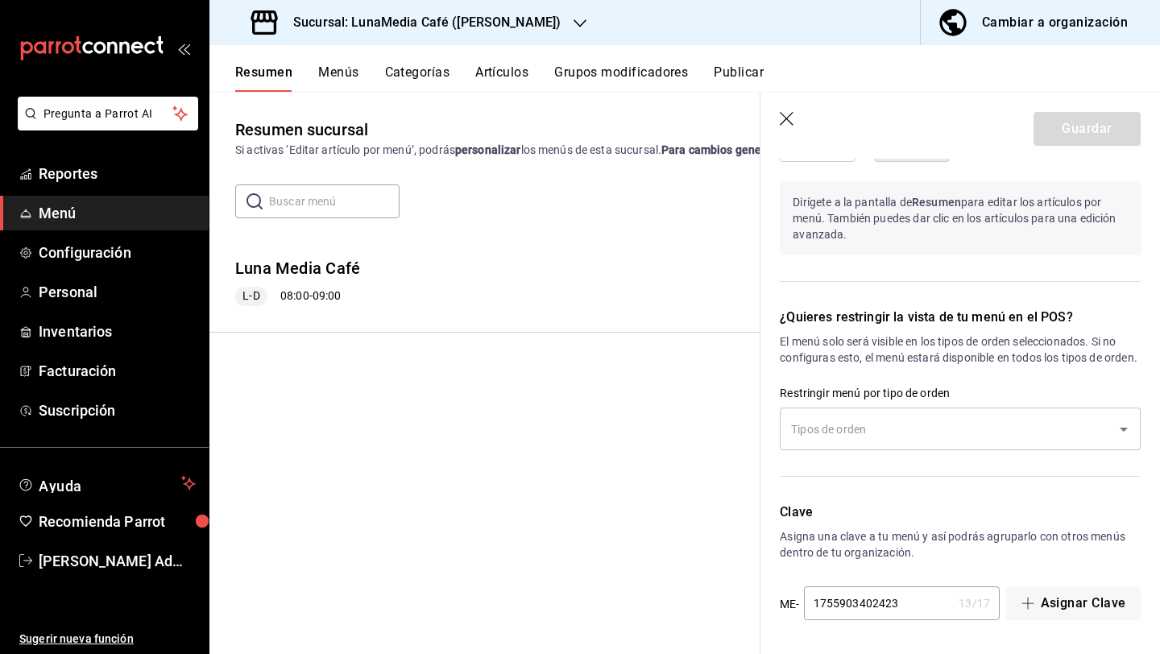
scroll to position [880, 0]
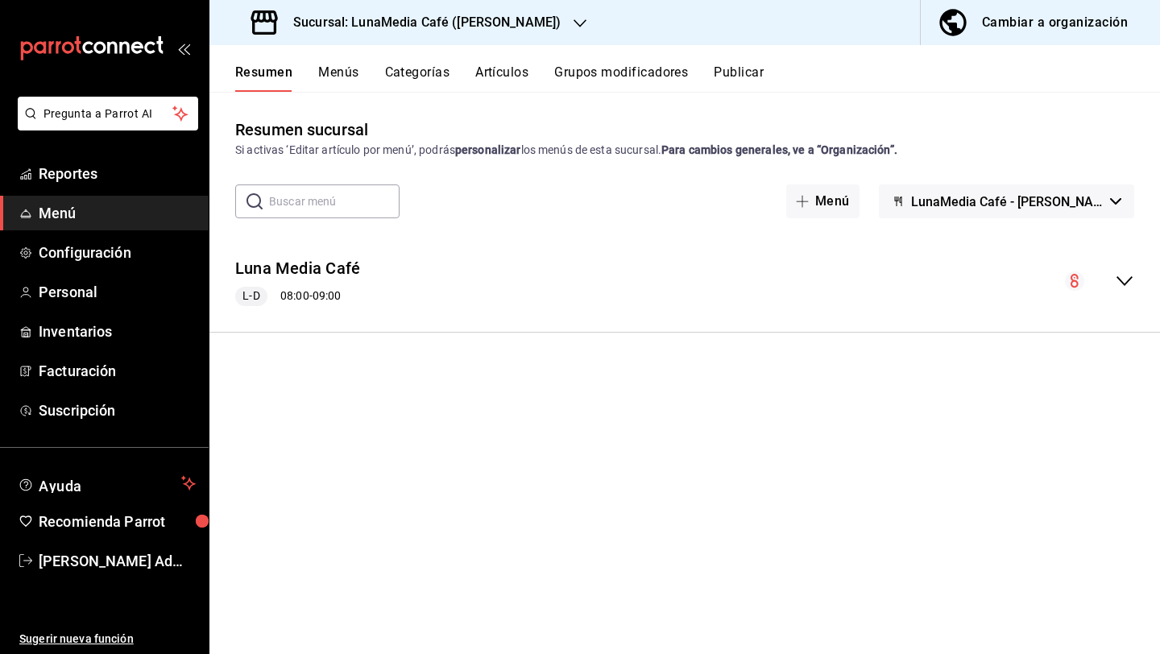
click at [742, 72] on button "Publicar" at bounding box center [739, 77] width 50 height 27
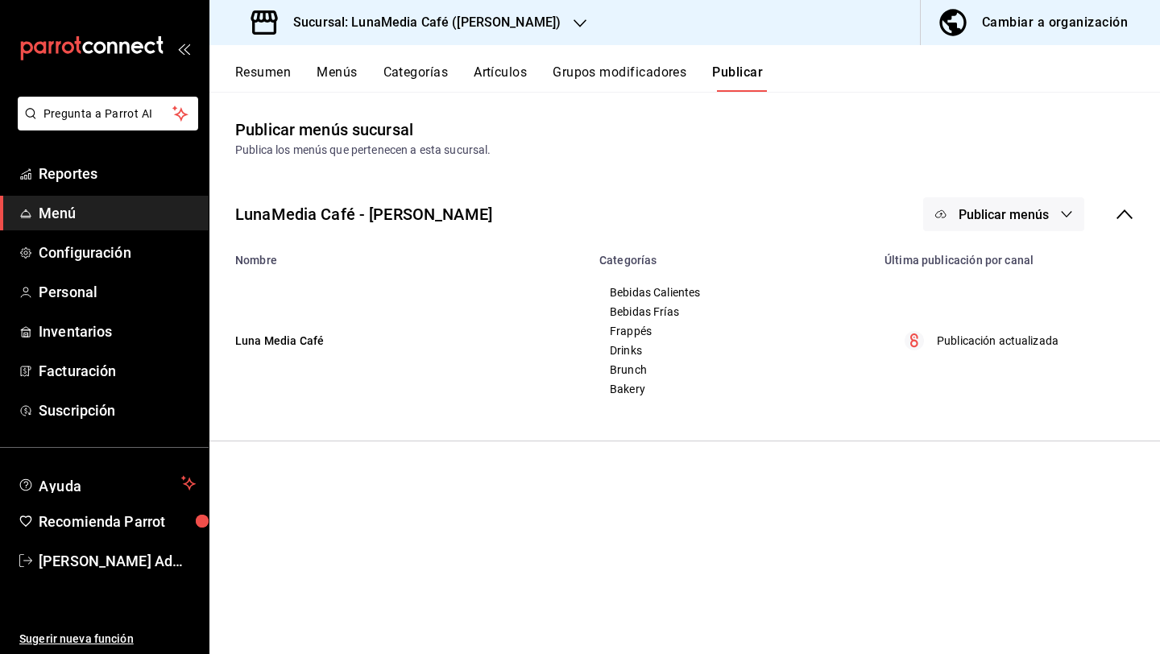
click at [405, 78] on button "Categorías" at bounding box center [415, 77] width 65 height 27
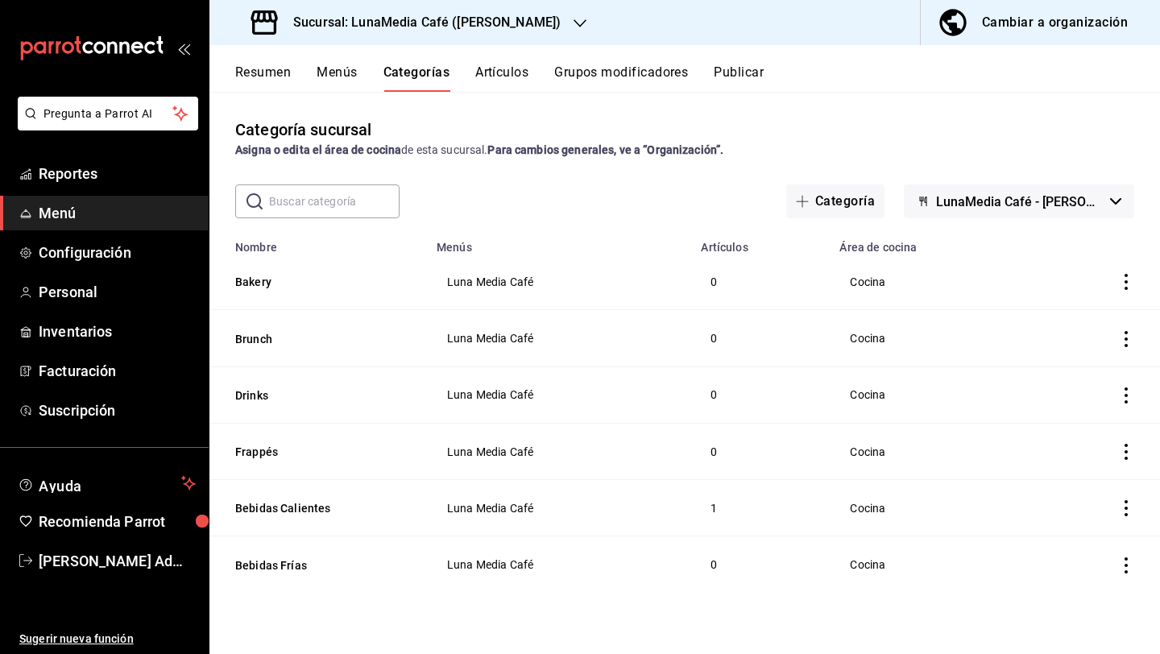
click at [350, 75] on button "Menús" at bounding box center [337, 77] width 40 height 27
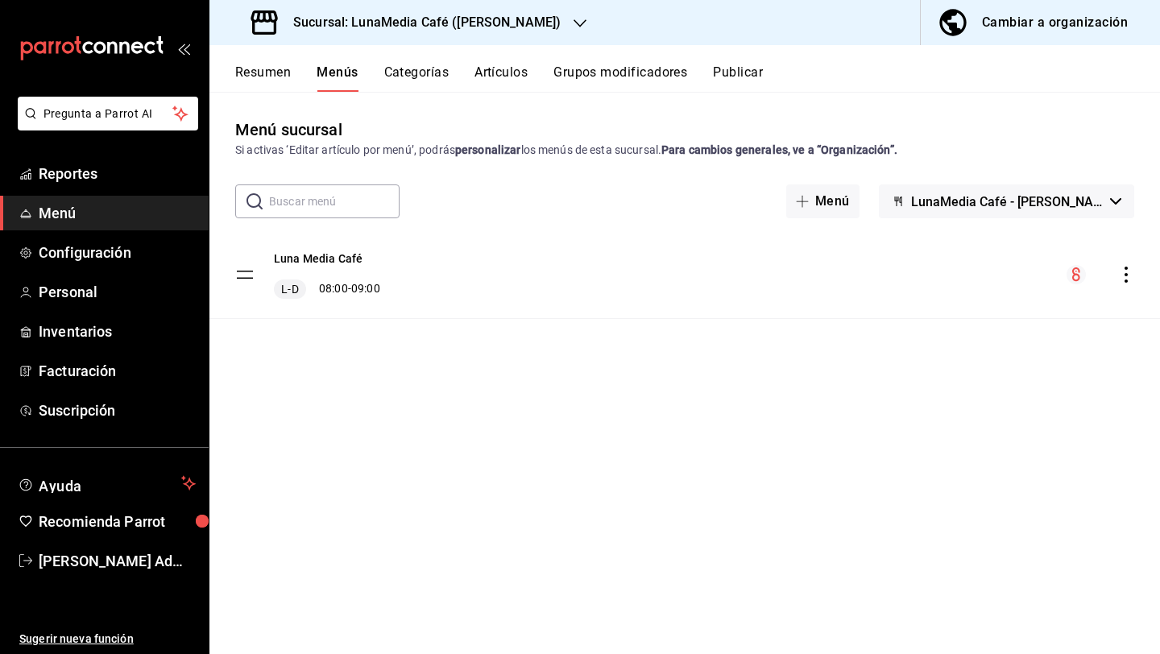
click at [1128, 280] on icon "actions" at bounding box center [1126, 275] width 16 height 16
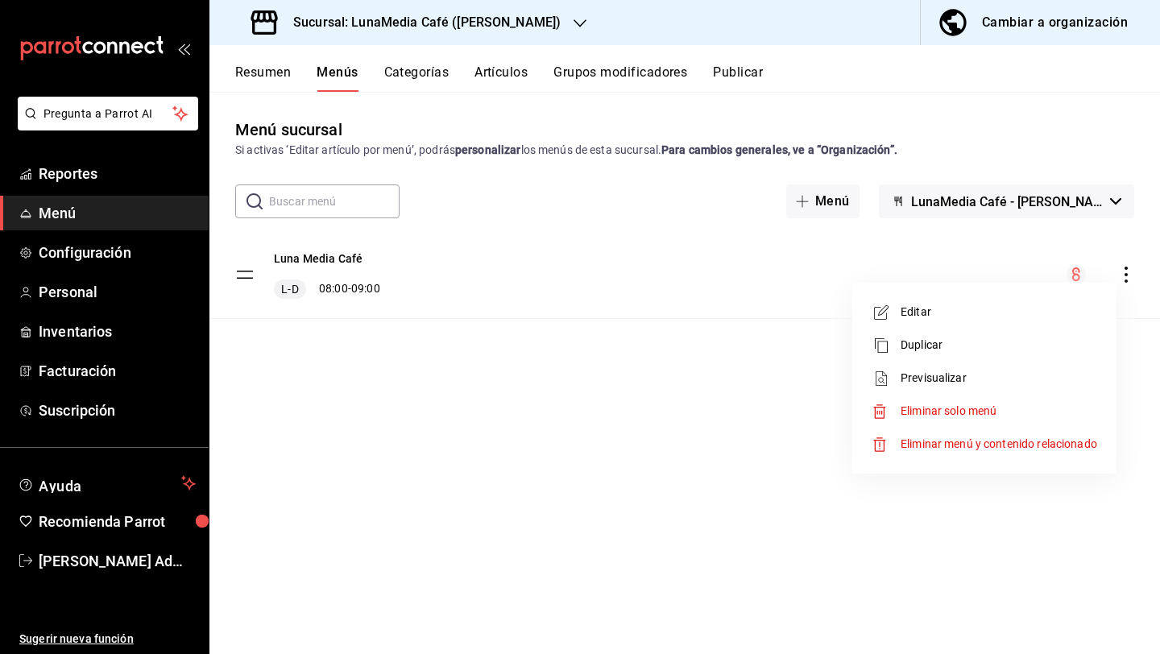
click at [994, 319] on span "Editar" at bounding box center [999, 312] width 197 height 17
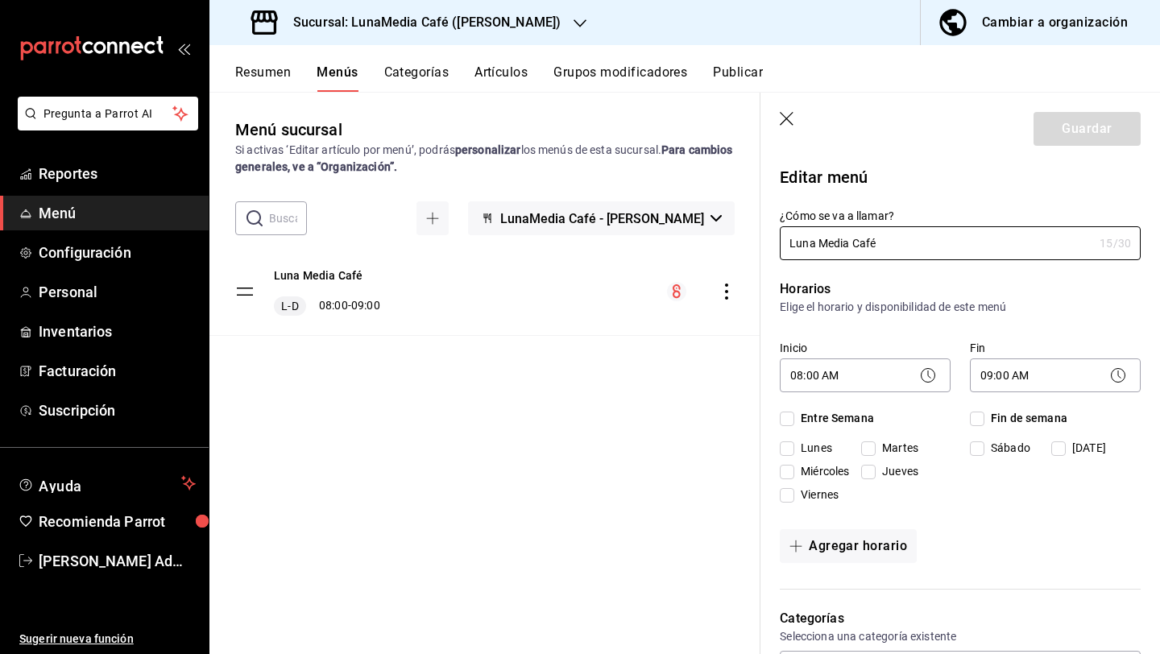
checkbox input "true"
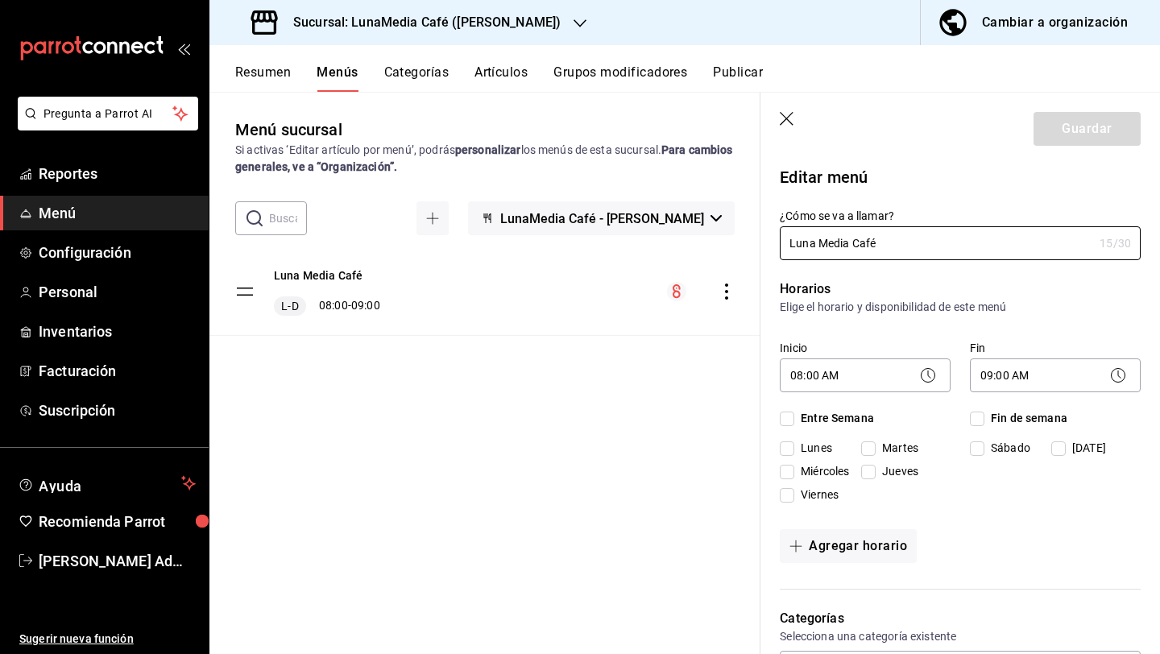
checkbox input "true"
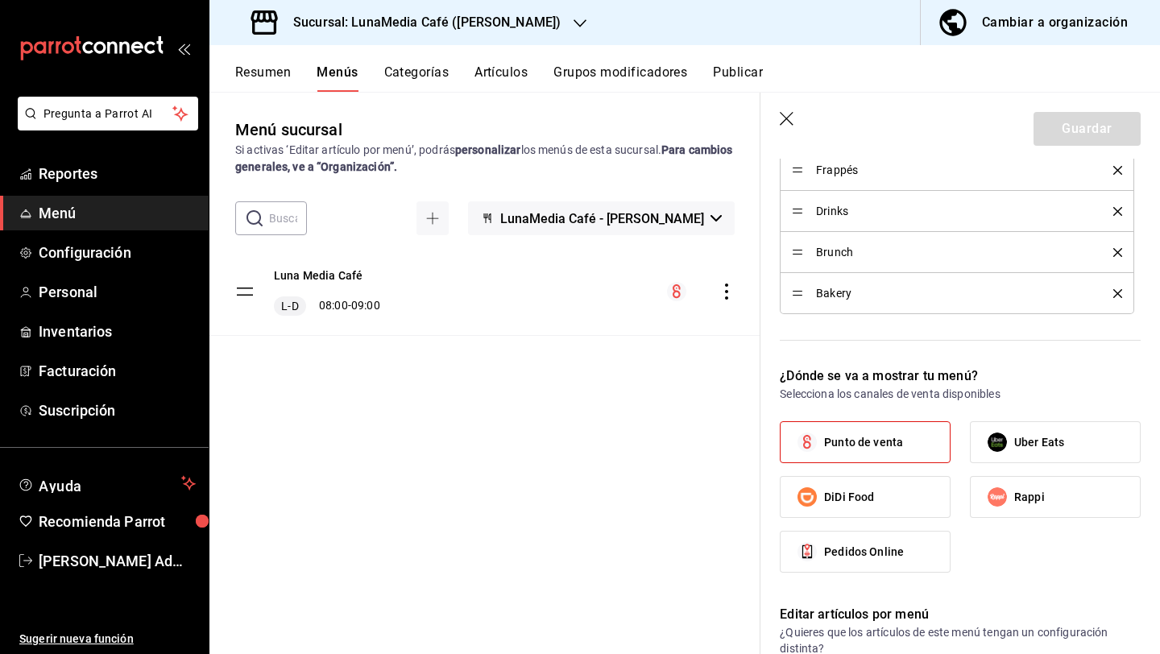
scroll to position [634, 0]
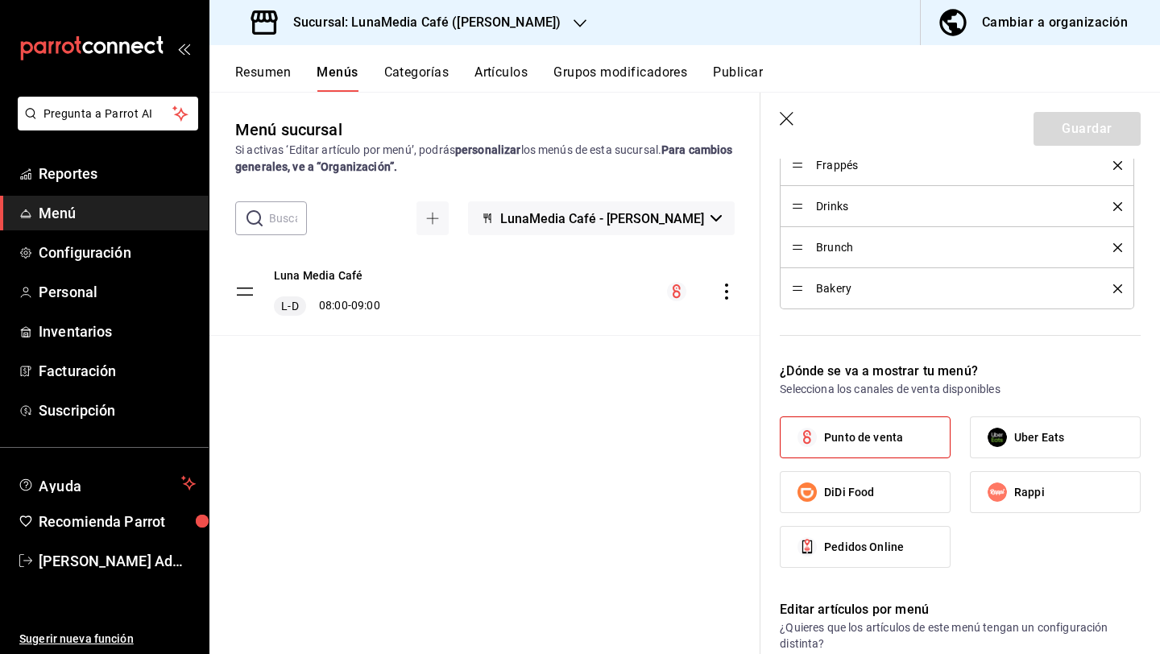
click at [788, 117] on icon "button" at bounding box center [787, 119] width 14 height 14
checkbox input "false"
type input "1755903420762"
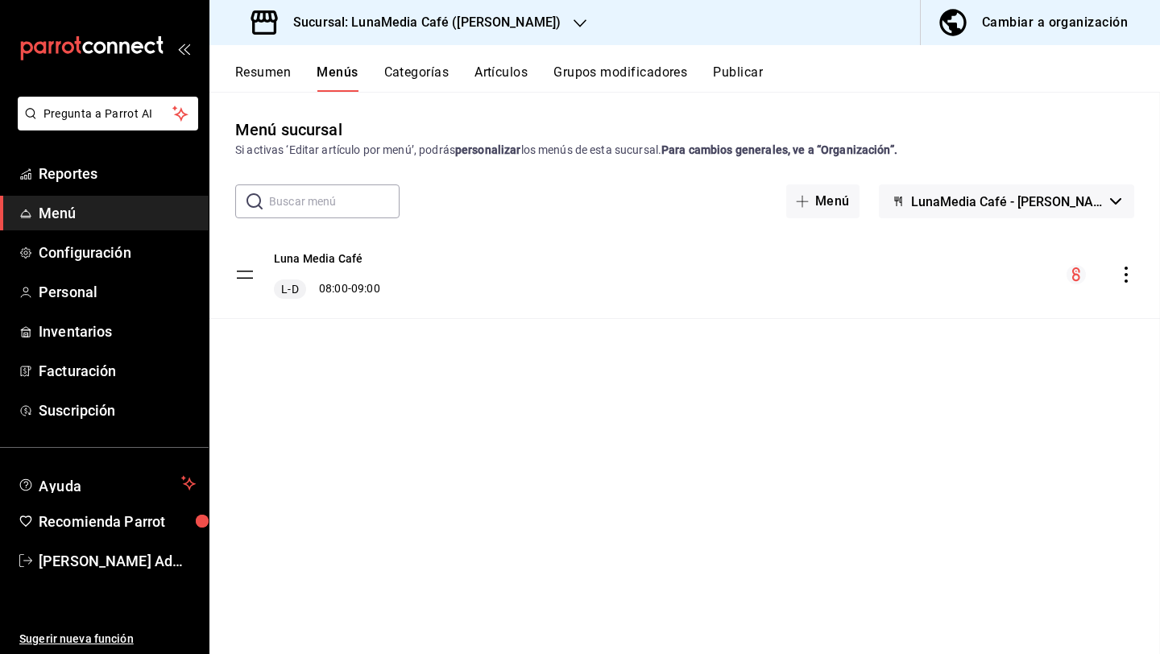
checkbox input "false"
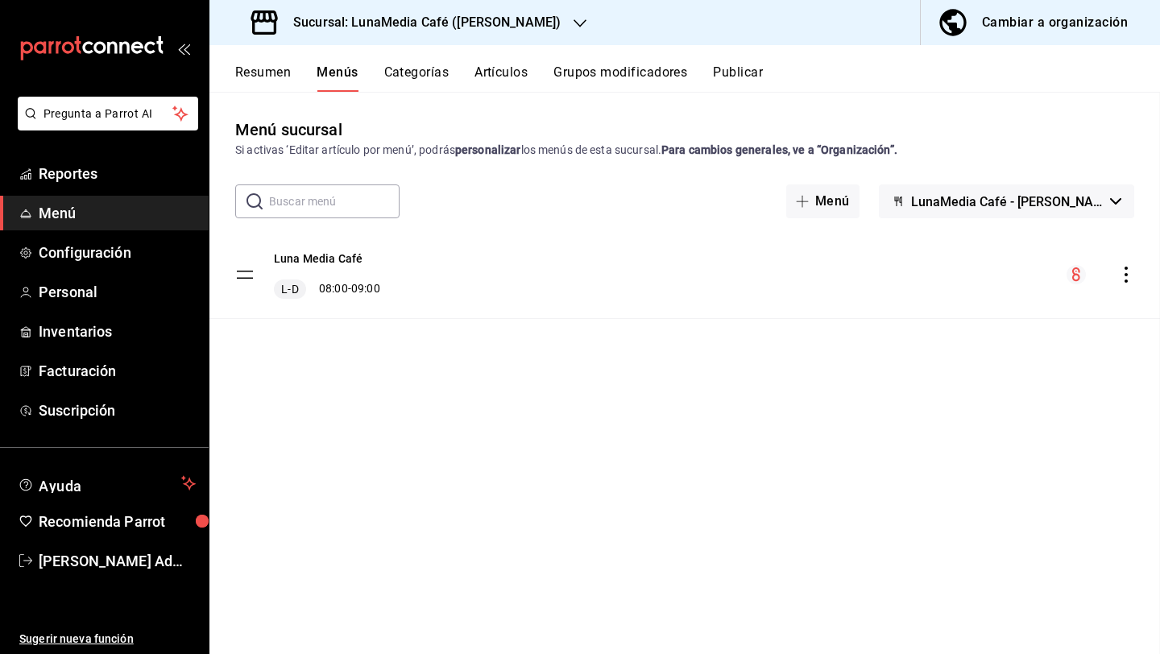
checkbox input "false"
click at [925, 196] on span "LunaMedia Café - Ávila Camacho" at bounding box center [1007, 201] width 193 height 15
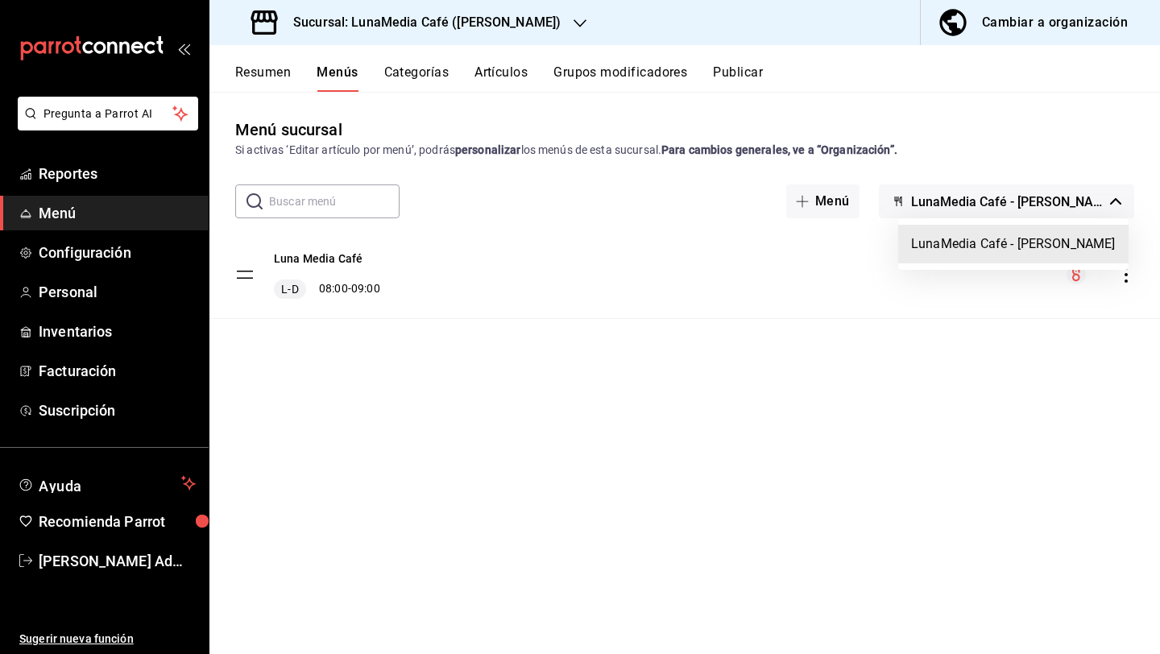
click at [1120, 284] on div at bounding box center [580, 327] width 1160 height 654
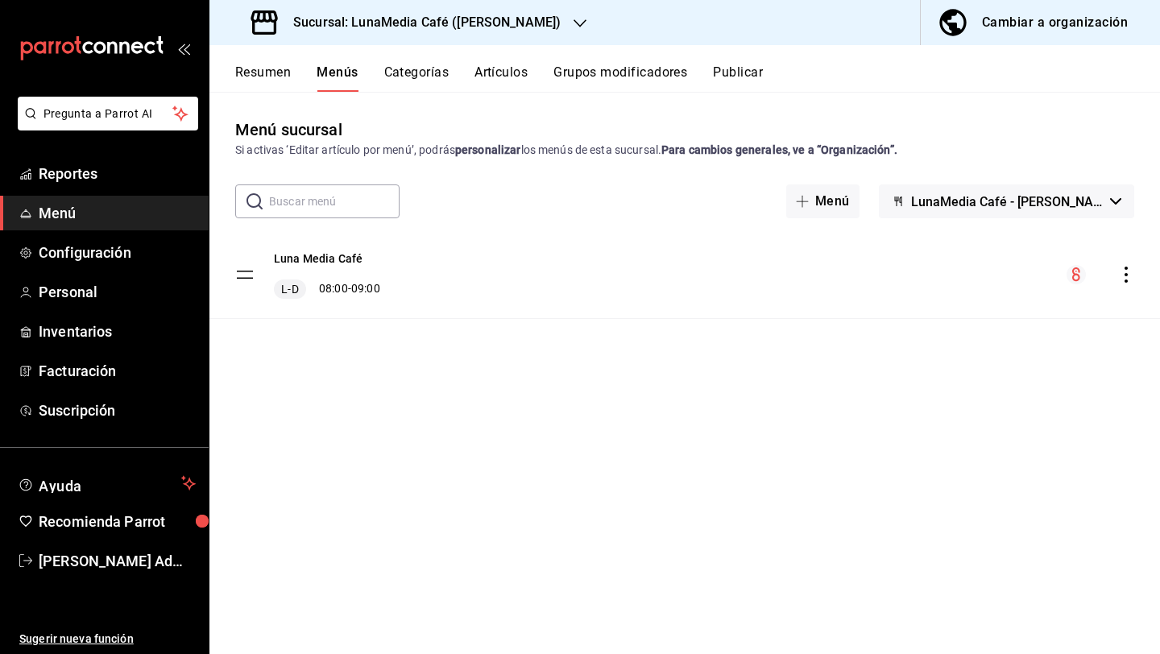
click at [1127, 280] on icon "actions" at bounding box center [1125, 275] width 3 height 16
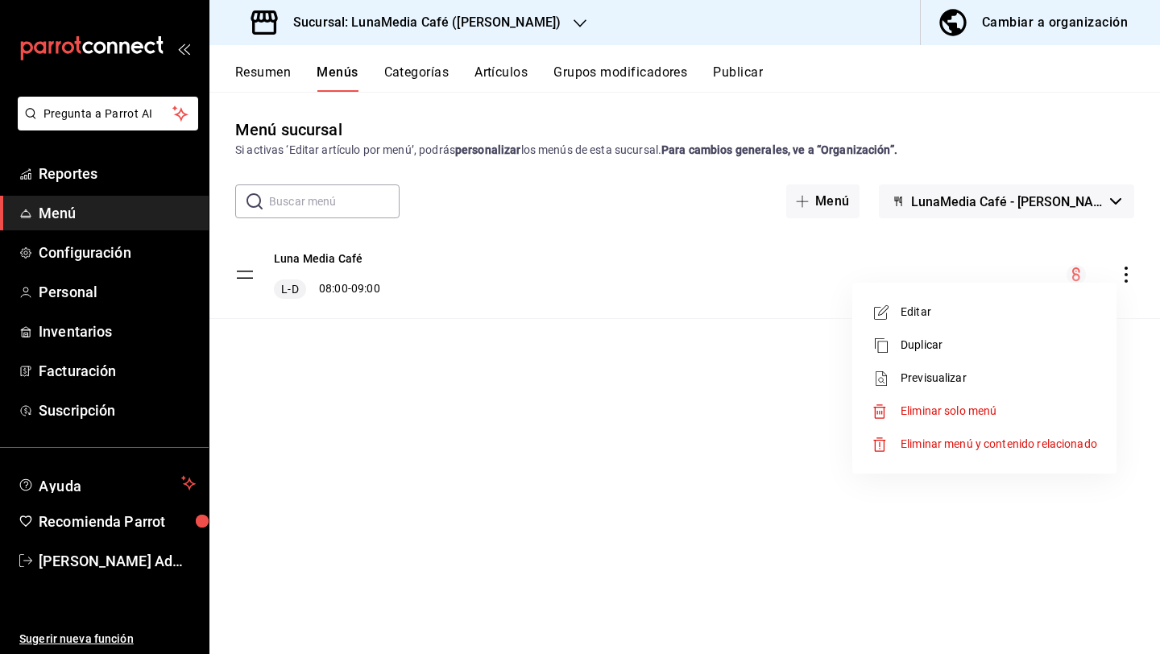
click at [913, 373] on span "Previsualizar" at bounding box center [999, 378] width 197 height 17
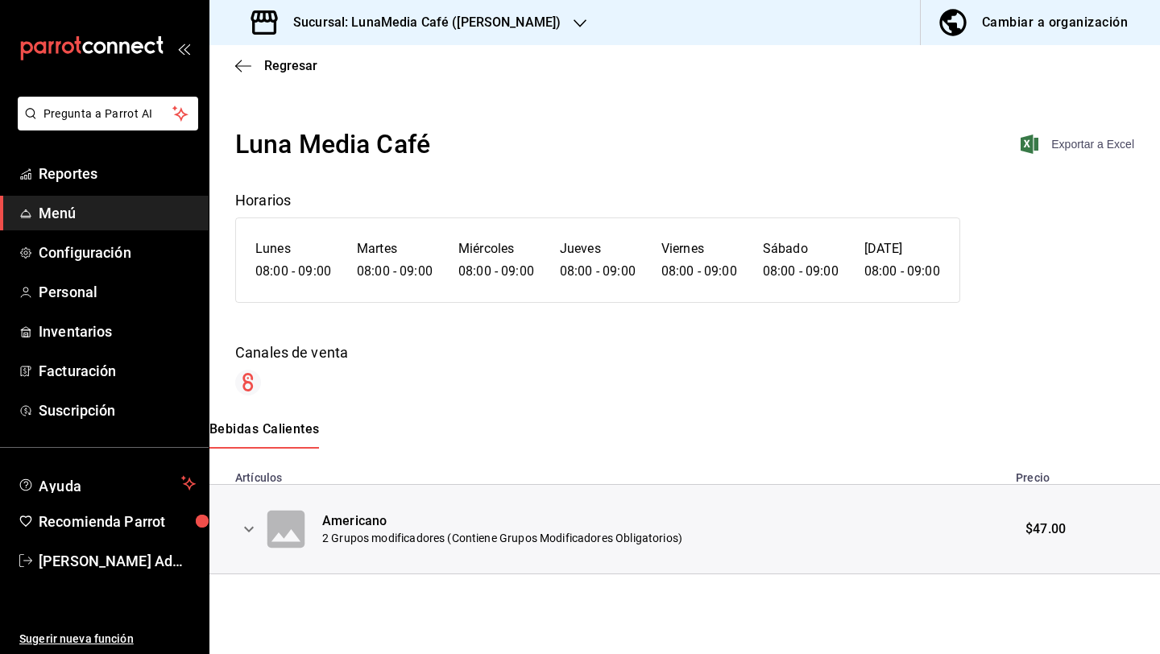
click at [1071, 139] on span "Exportar a Excel" at bounding box center [1079, 144] width 110 height 19
click at [448, 19] on h3 "Sucursal: LunaMedia Café ([PERSON_NAME])" at bounding box center [420, 22] width 280 height 19
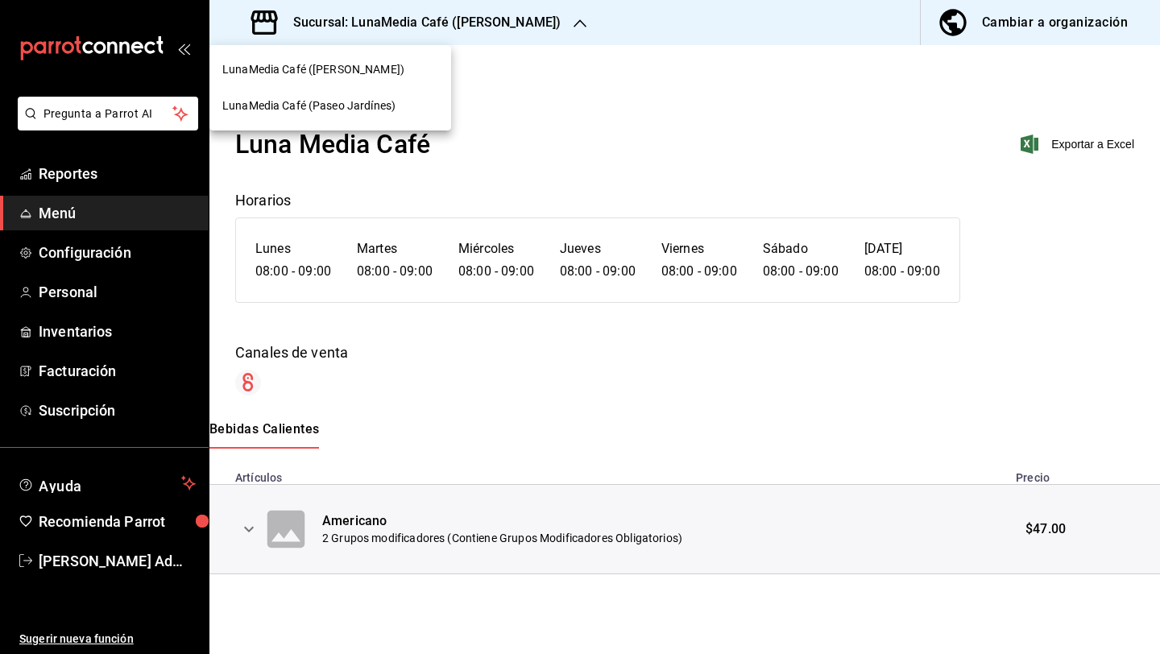
click at [374, 106] on span "LunaMedia Café (Paseo Jardínes)" at bounding box center [308, 105] width 173 height 17
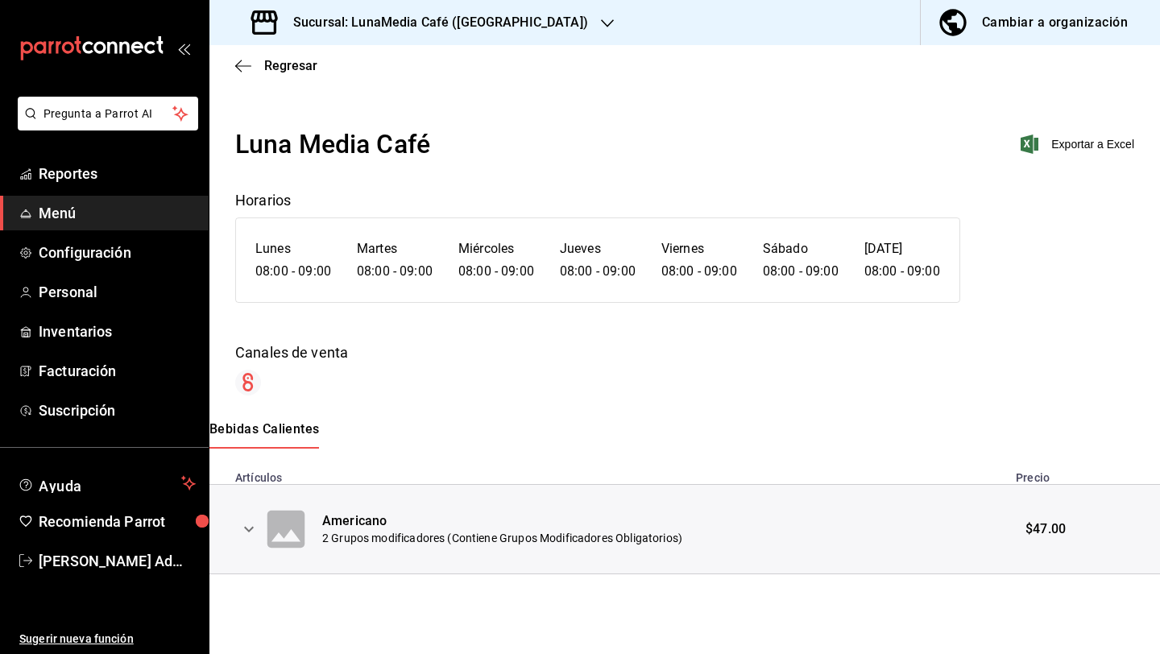
click at [541, 19] on h3 "Sucursal: LunaMedia Café ([GEOGRAPHIC_DATA])" at bounding box center [434, 22] width 308 height 19
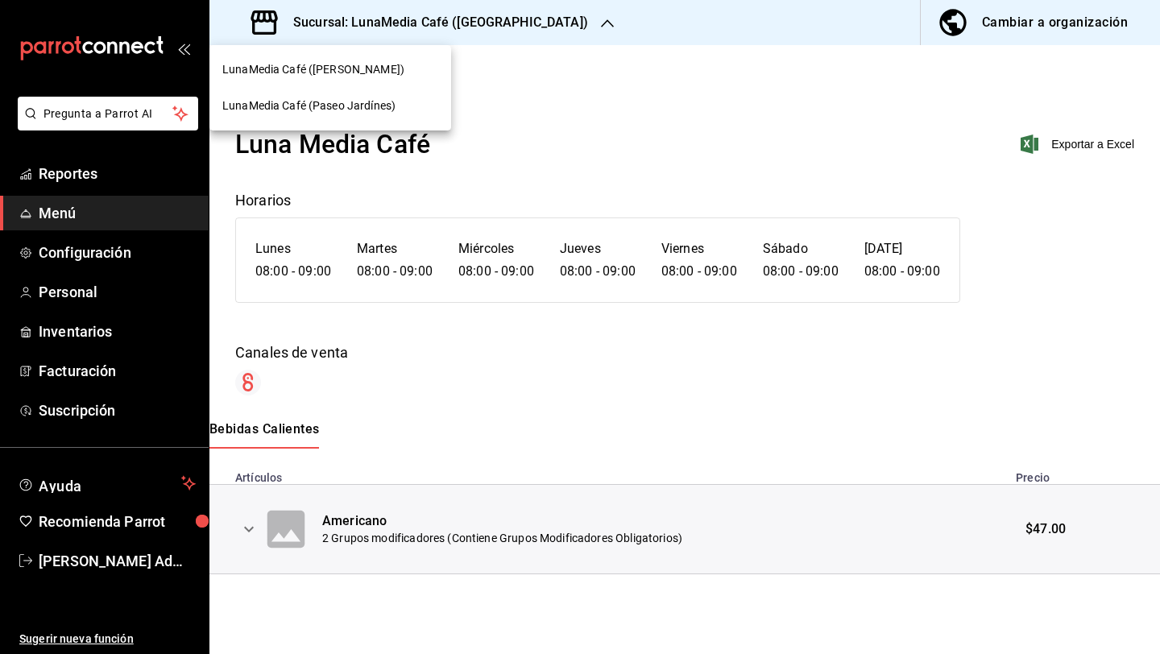
click at [623, 131] on div at bounding box center [580, 327] width 1160 height 654
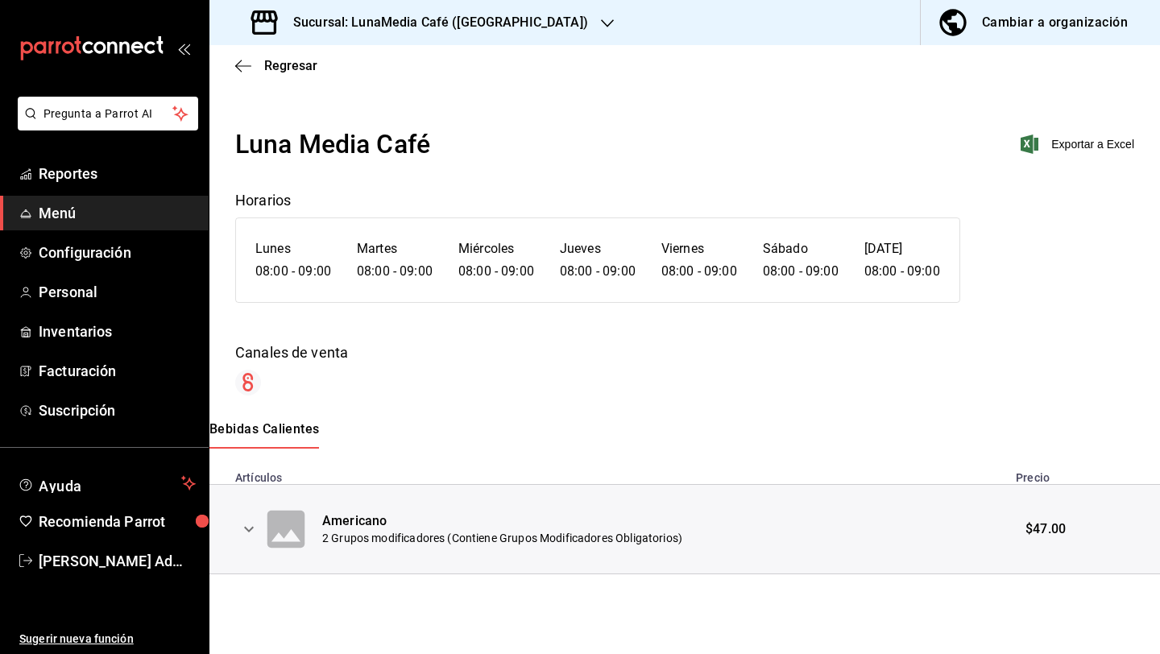
click at [994, 36] on button "Cambiar a organización" at bounding box center [1034, 22] width 226 height 45
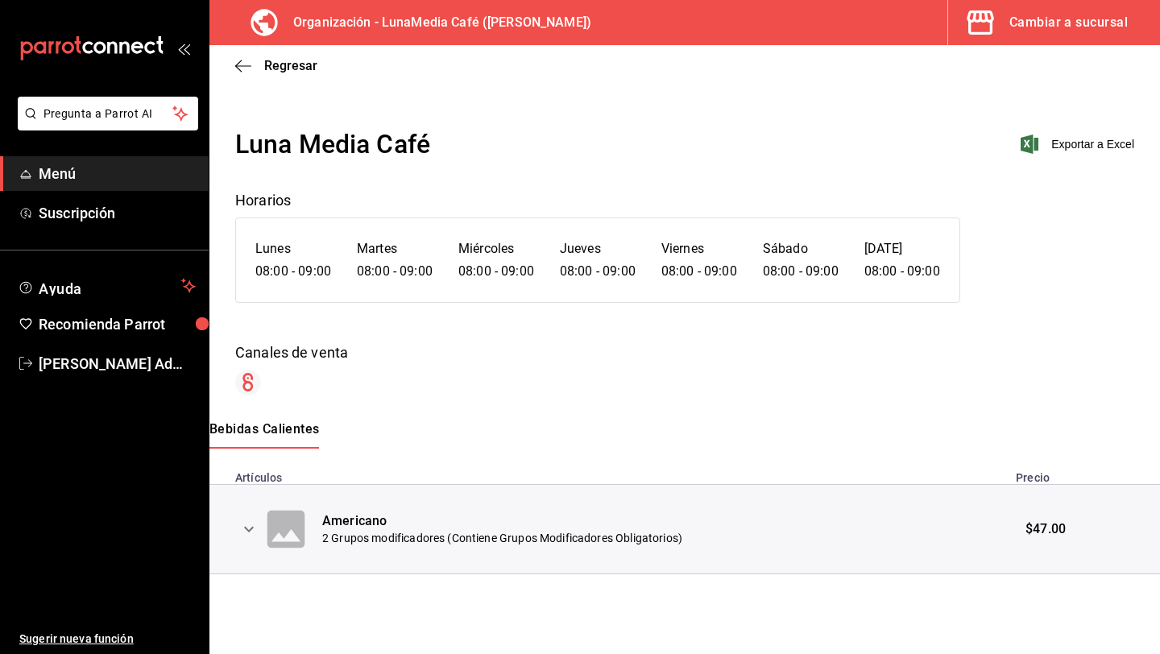
click at [234, 69] on div "Regresar" at bounding box center [684, 65] width 950 height 41
click at [242, 65] on icon "button" at bounding box center [243, 65] width 16 height 1
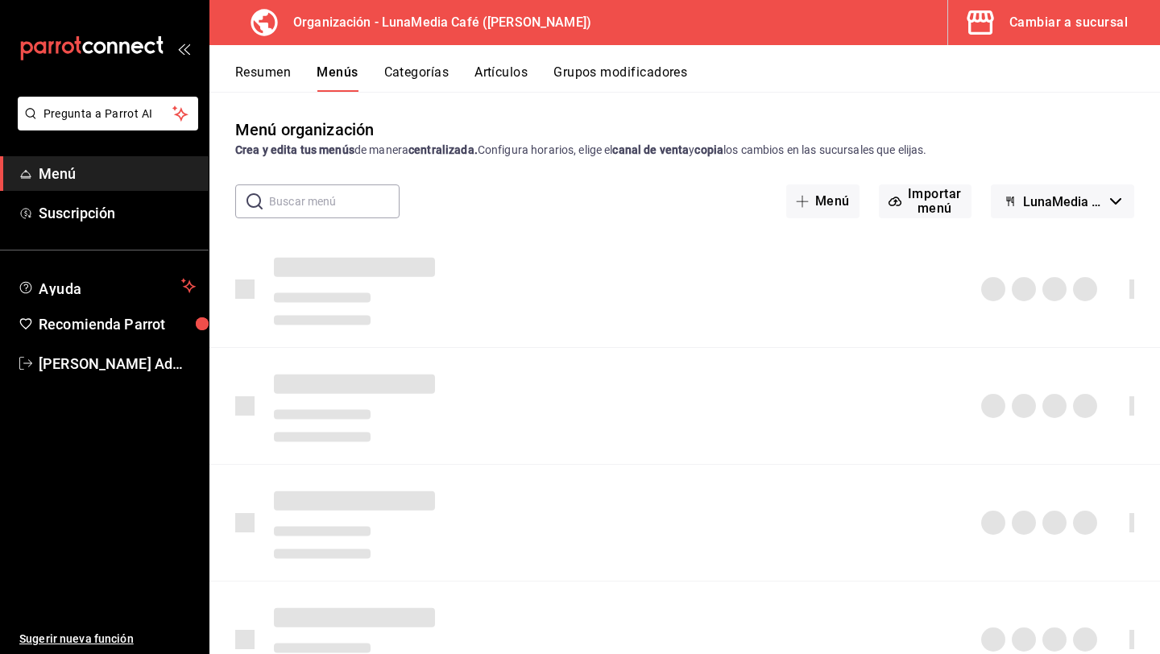
click at [242, 65] on button "Resumen" at bounding box center [263, 77] width 56 height 27
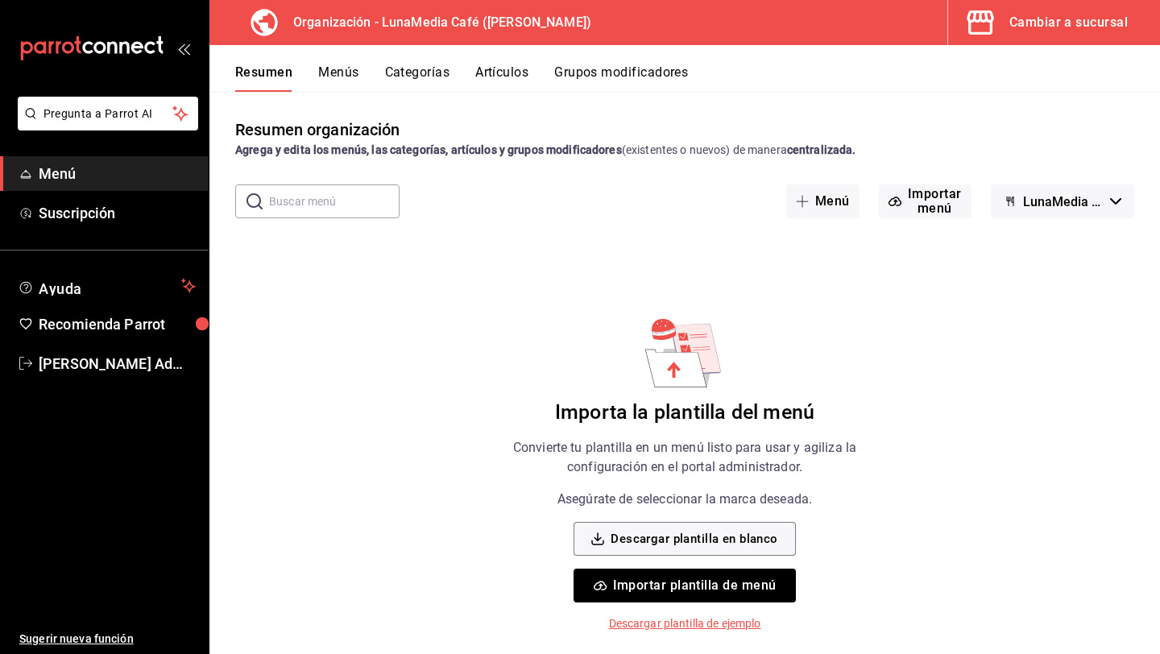
click at [1070, 12] on div "Cambiar a sucursal" at bounding box center [1068, 22] width 118 height 23
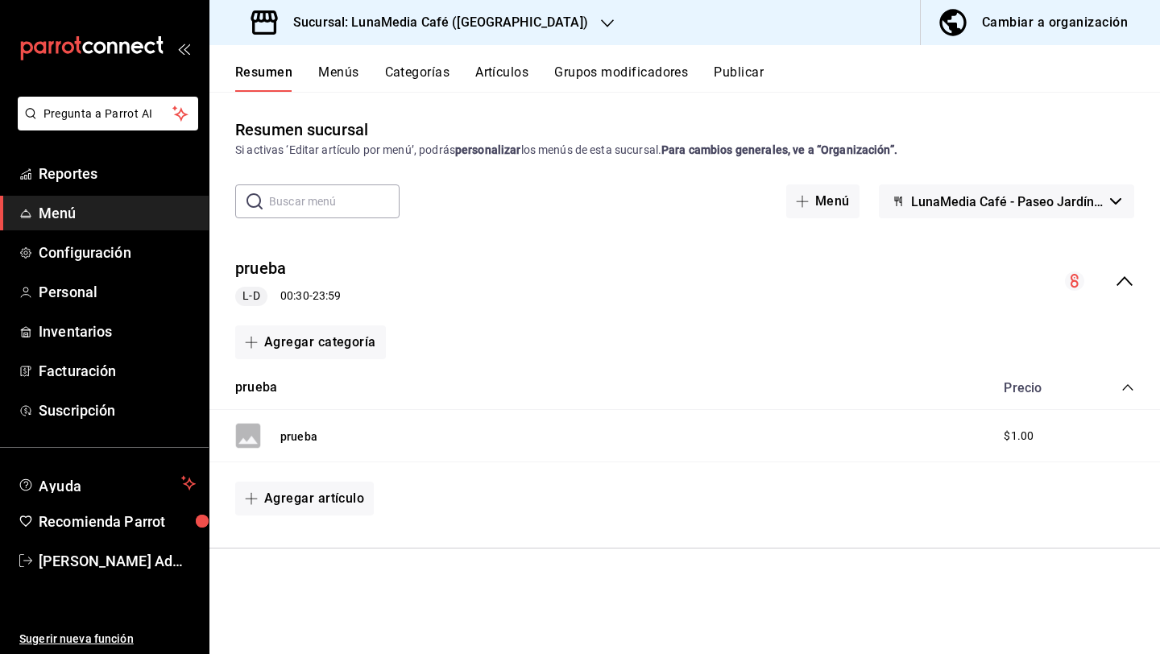
click at [349, 73] on button "Menús" at bounding box center [338, 77] width 40 height 27
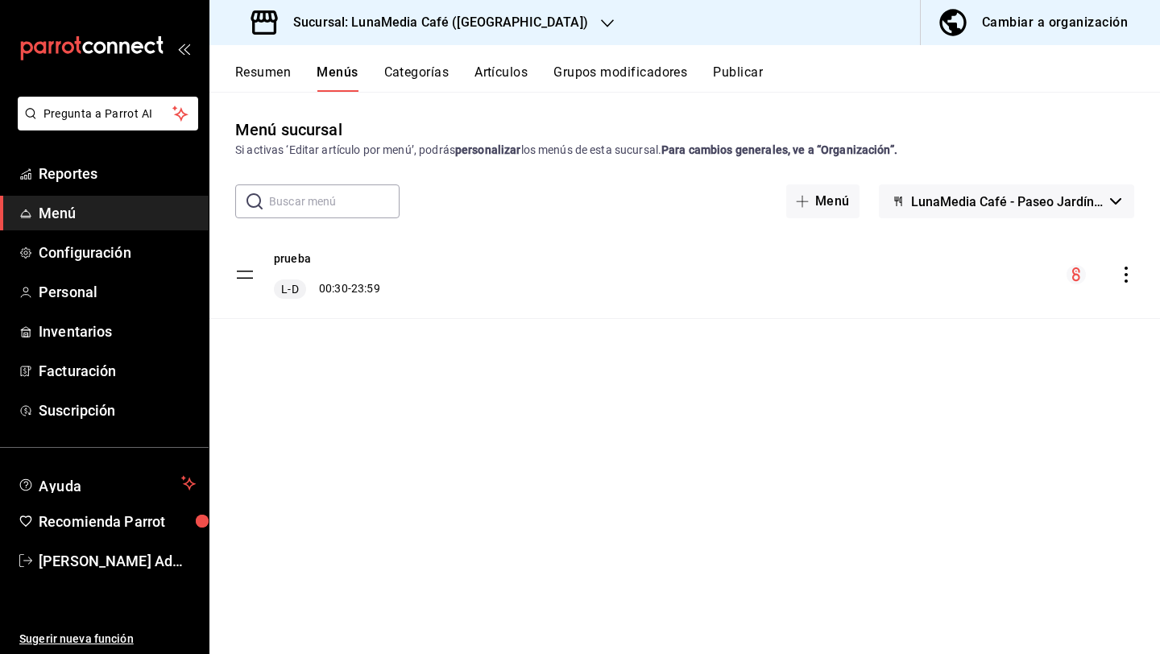
click at [517, 74] on button "Artículos" at bounding box center [500, 77] width 53 height 27
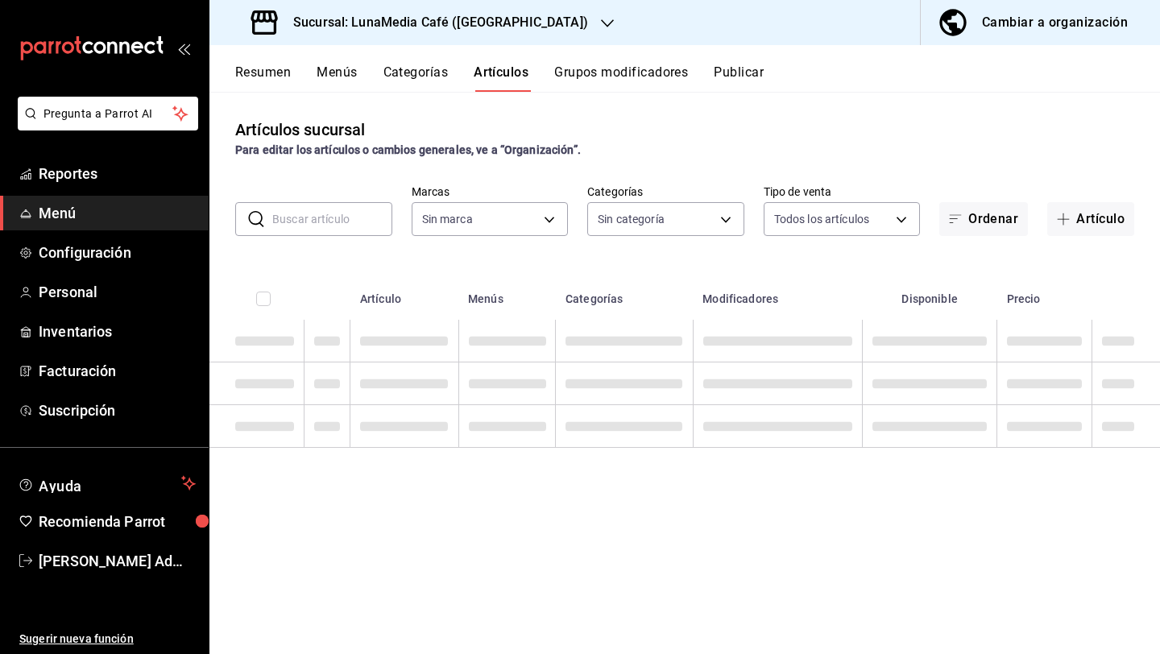
type input "b9a0b28a-a8c6-4fb4-9998-6933c83bd964"
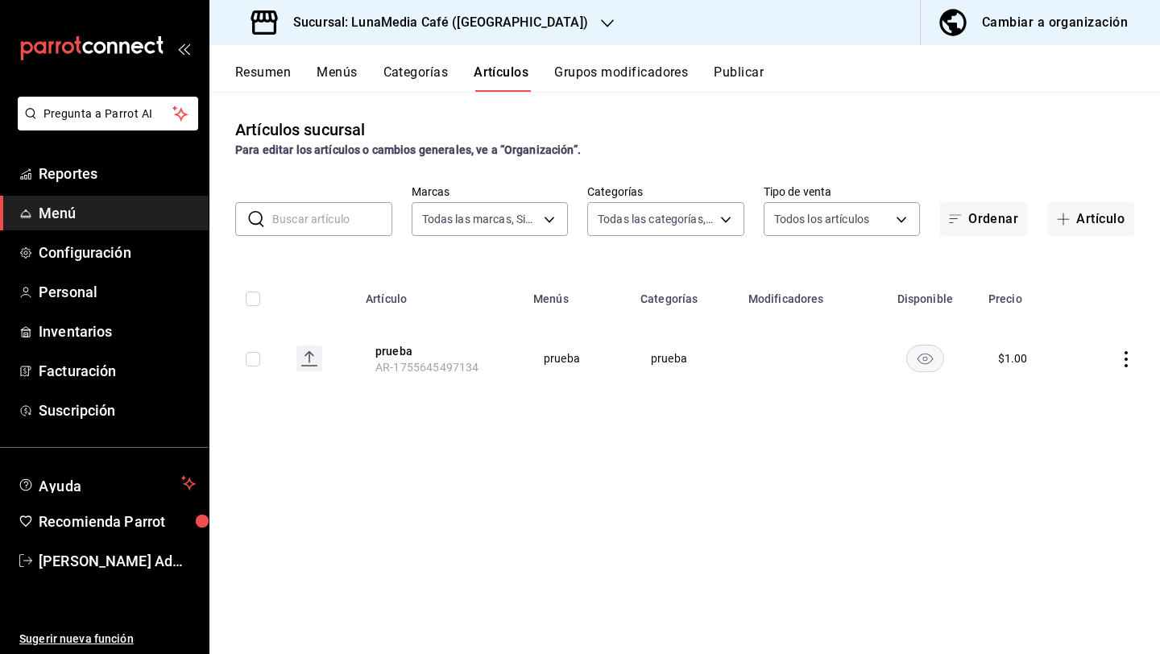
type input "197f20aa-3ef5-4c76-bc6c-7e6903a4d7a1"
click at [544, 27] on h3 "Sucursal: LunaMedia Café ([GEOGRAPHIC_DATA])" at bounding box center [434, 22] width 308 height 19
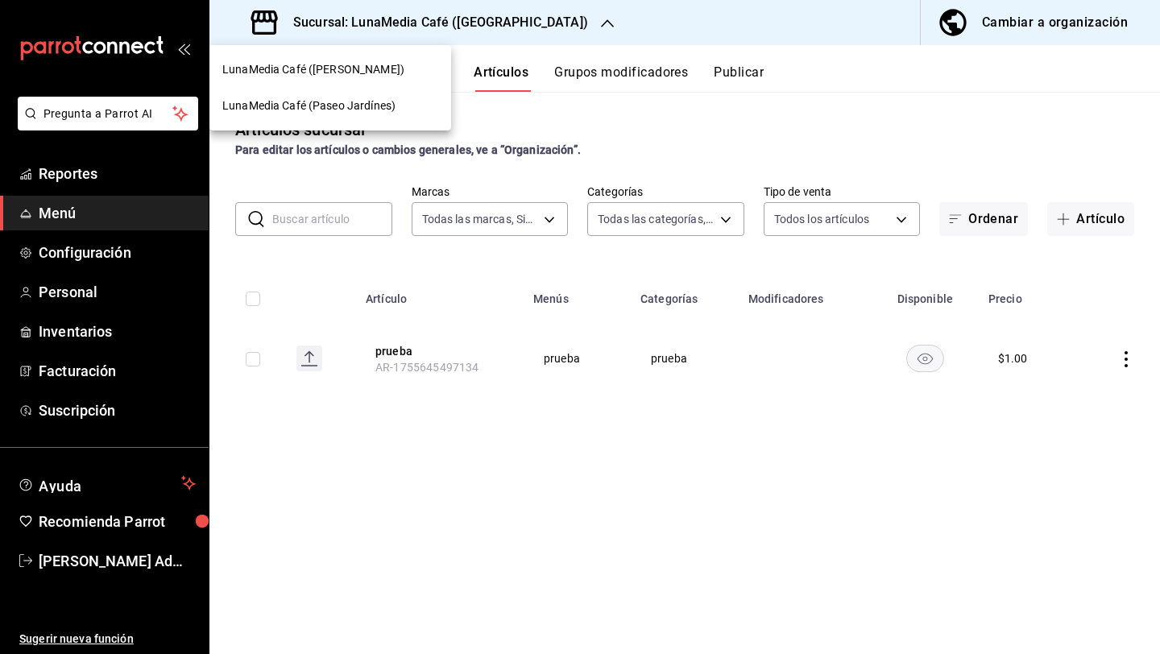
click at [379, 79] on div "LunaMedia Café ([PERSON_NAME])" at bounding box center [330, 70] width 242 height 36
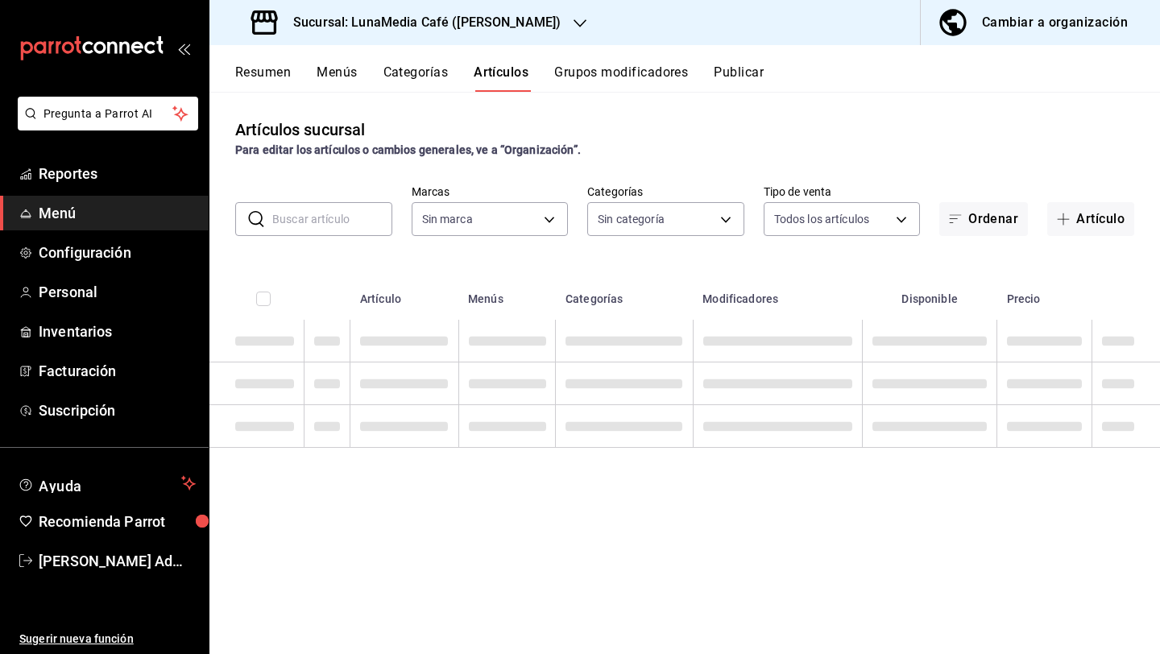
type input "c4f7c41d-b7d8-4344-9fee-05697c223512,1d0f3f2c-d1e5-4428-9098-d94c898d4fa4,4b781…"
type input "55b5777a-a8f8-4194-81d5-7e3cda734f68"
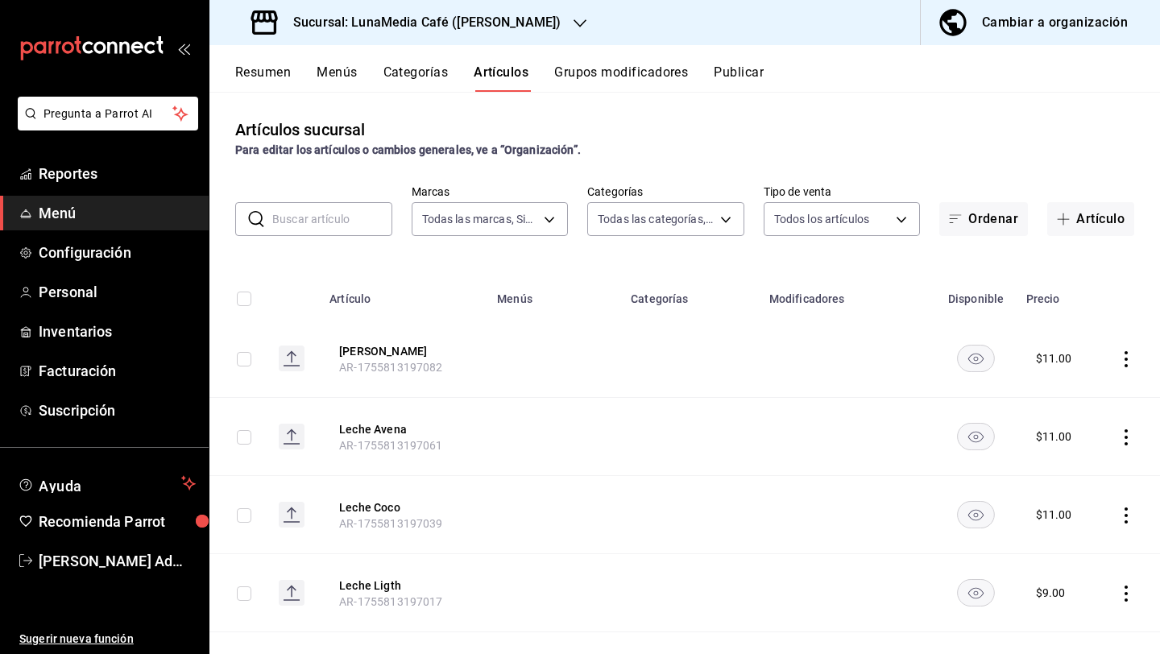
click at [424, 66] on button "Categorías" at bounding box center [415, 77] width 65 height 27
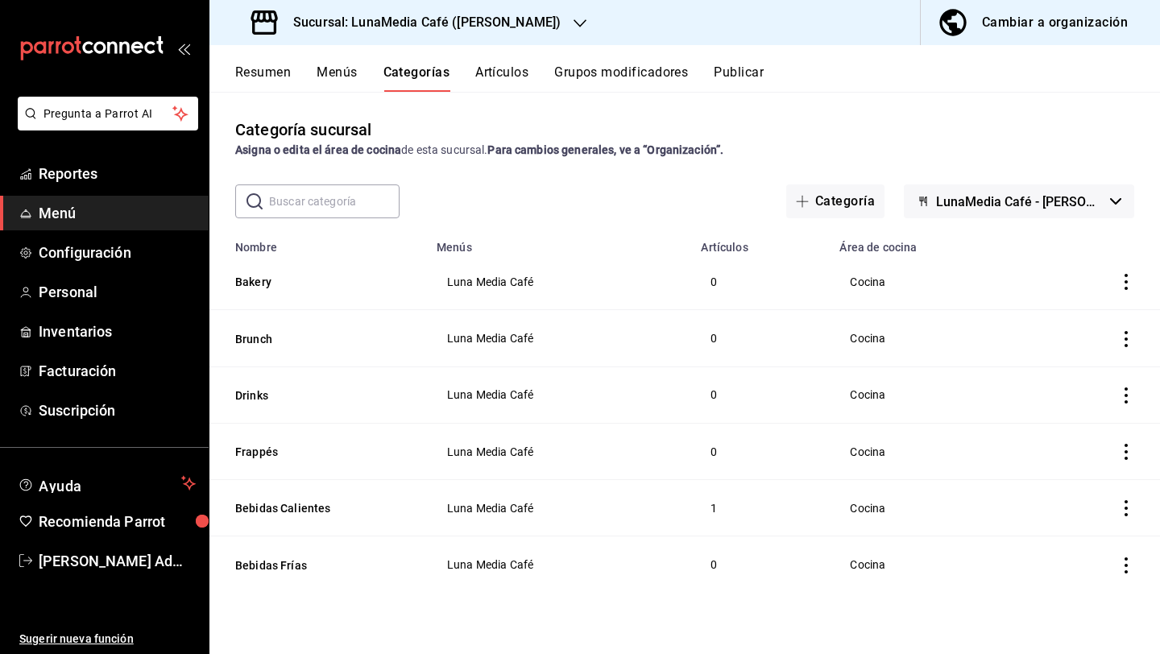
click at [345, 77] on button "Menús" at bounding box center [337, 77] width 40 height 27
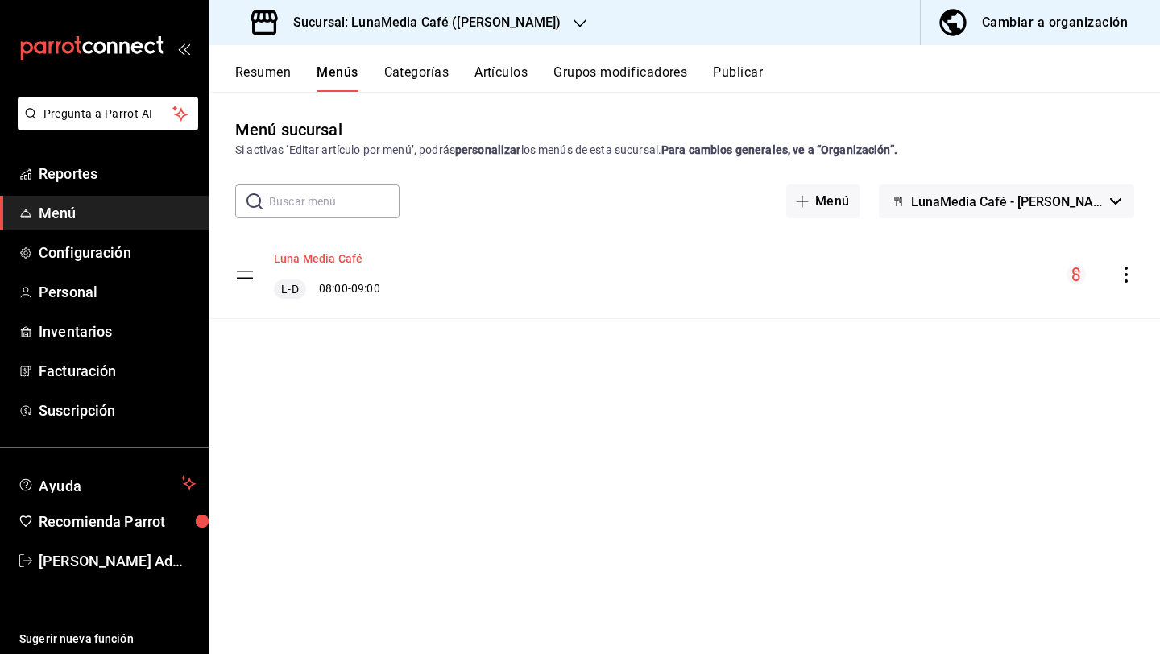
click at [350, 264] on button "Luna Media Café" at bounding box center [318, 259] width 89 height 16
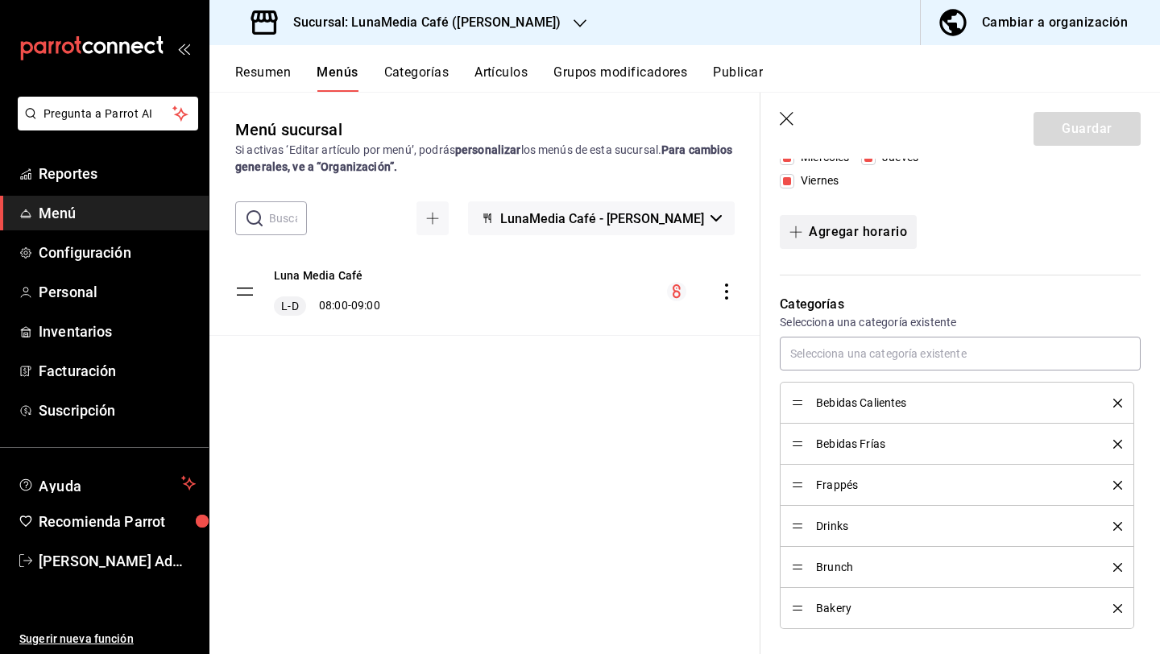
scroll to position [315, 0]
click at [787, 118] on icon "button" at bounding box center [787, 119] width 14 height 14
checkbox input "false"
type input "1755903710324"
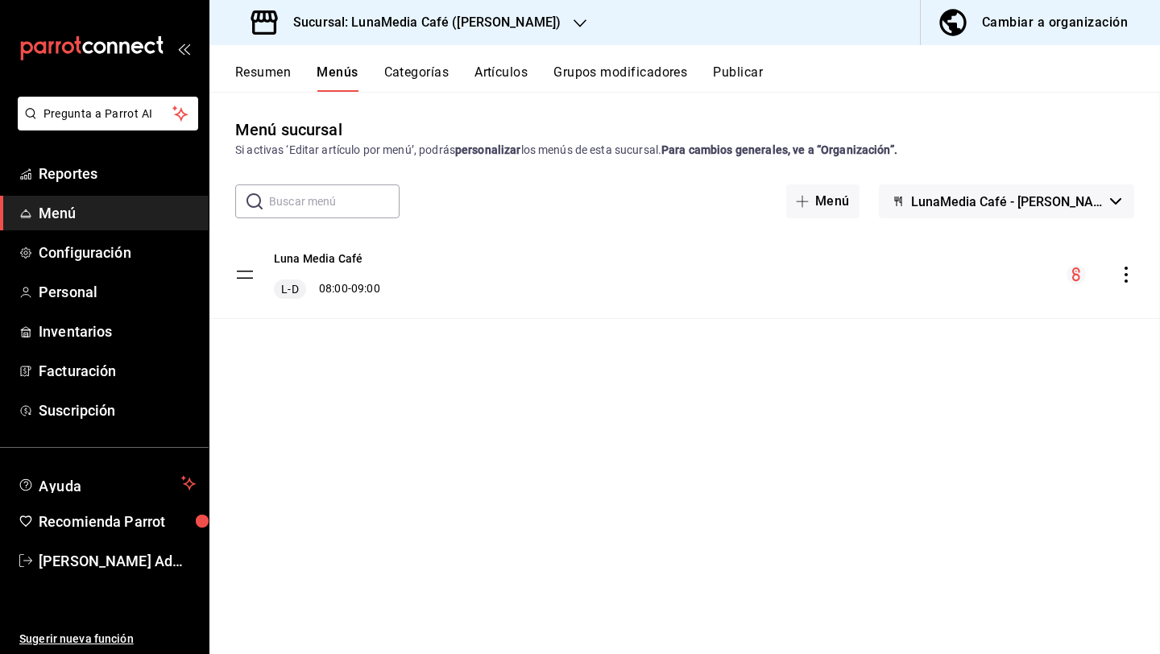
checkbox input "false"
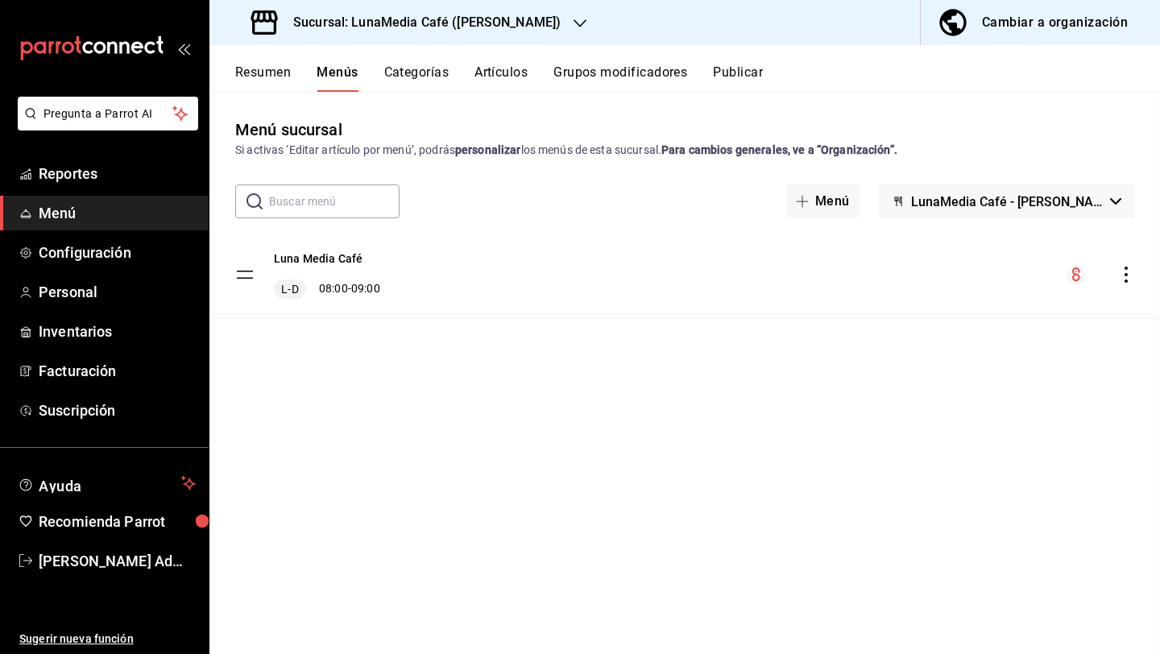
checkbox input "false"
click at [406, 82] on button "Categorías" at bounding box center [416, 77] width 65 height 27
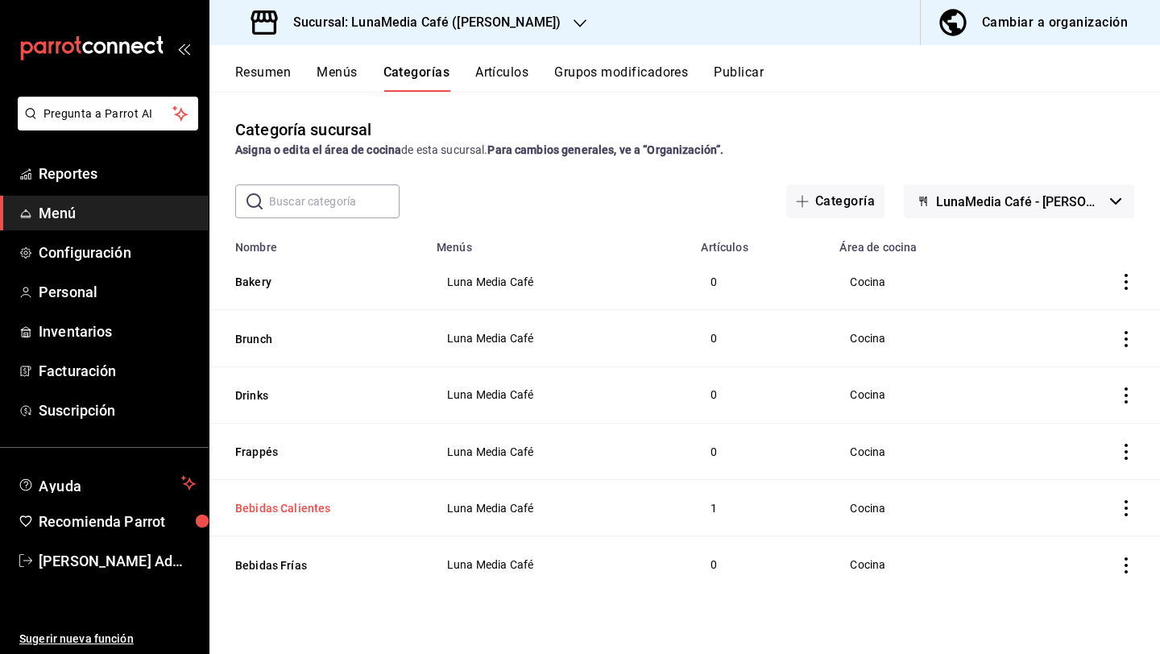
click at [302, 508] on button "Bebidas Calientes" at bounding box center [315, 508] width 161 height 16
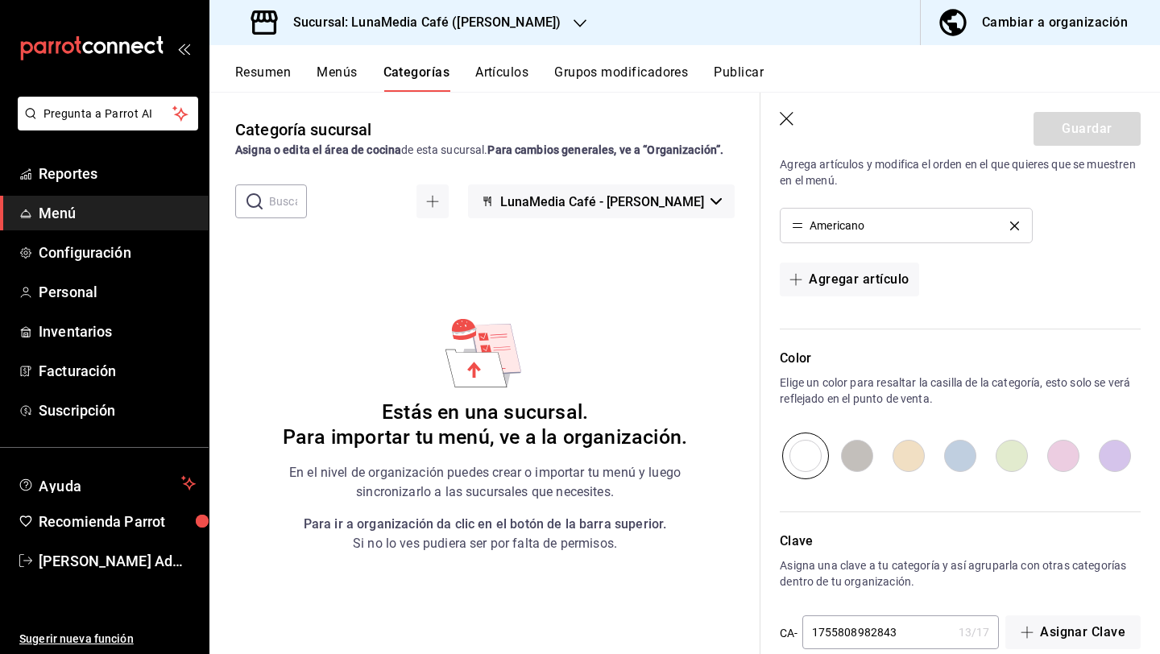
scroll to position [458, 0]
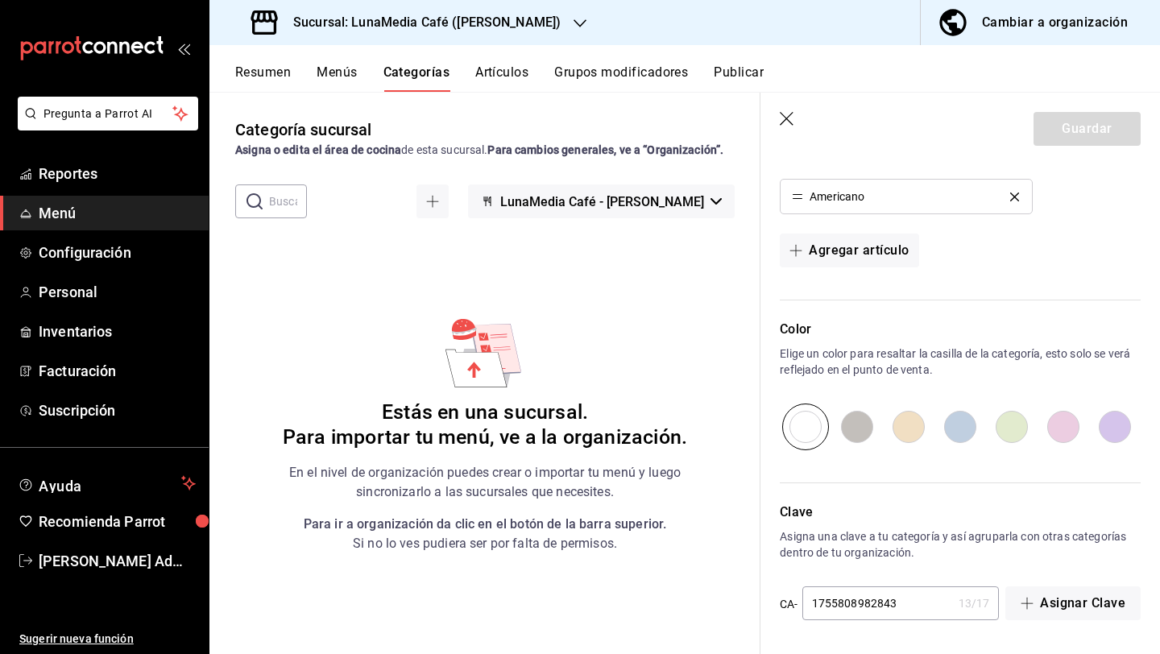
click at [504, 71] on button "Artículos" at bounding box center [501, 77] width 53 height 27
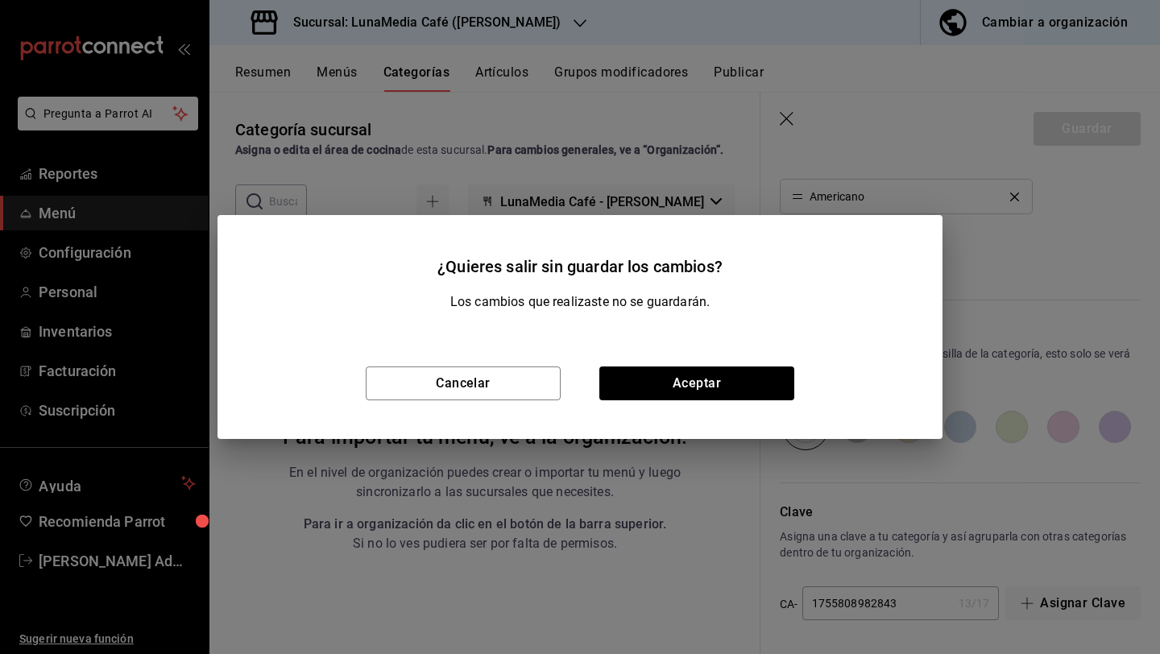
click at [437, 402] on div "Cancelar Aceptar" at bounding box center [579, 383] width 725 height 111
click at [437, 391] on button "Cancelar" at bounding box center [463, 383] width 195 height 34
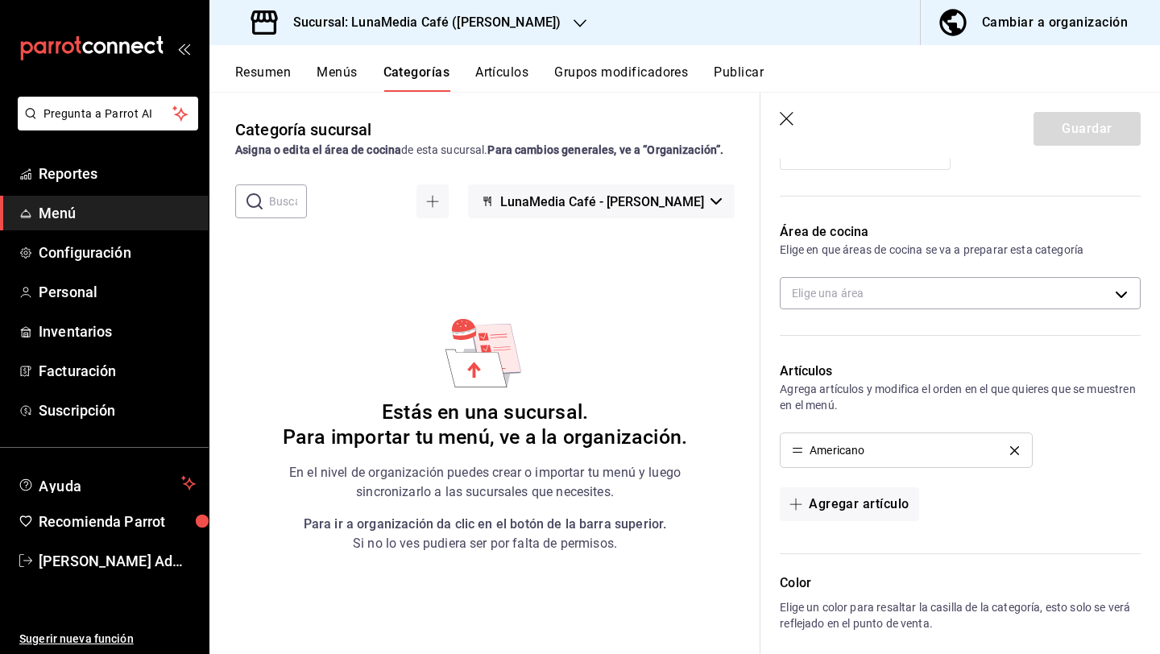
scroll to position [138, 0]
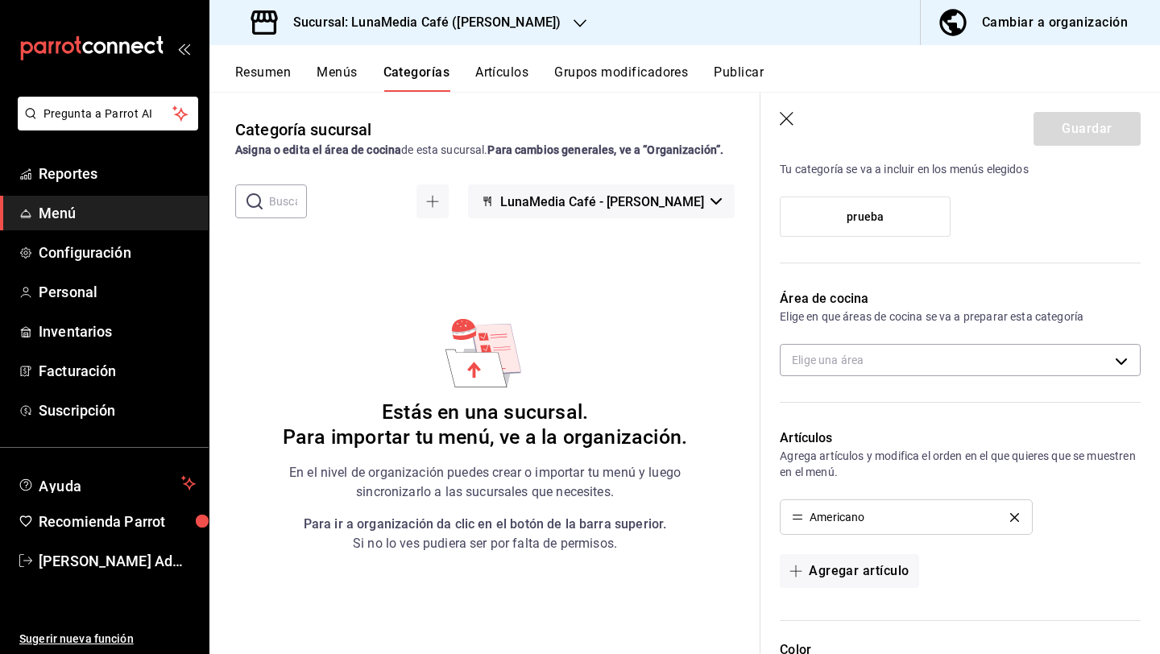
click at [499, 72] on button "Artículos" at bounding box center [501, 77] width 53 height 27
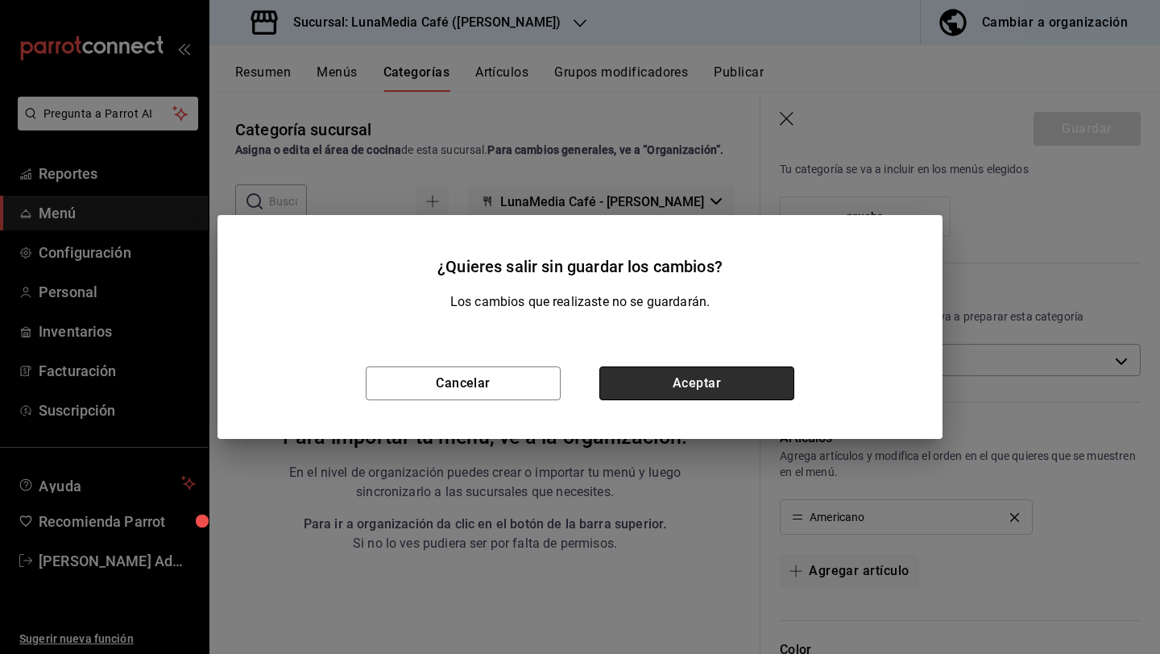
click at [696, 379] on button "Aceptar" at bounding box center [696, 383] width 195 height 34
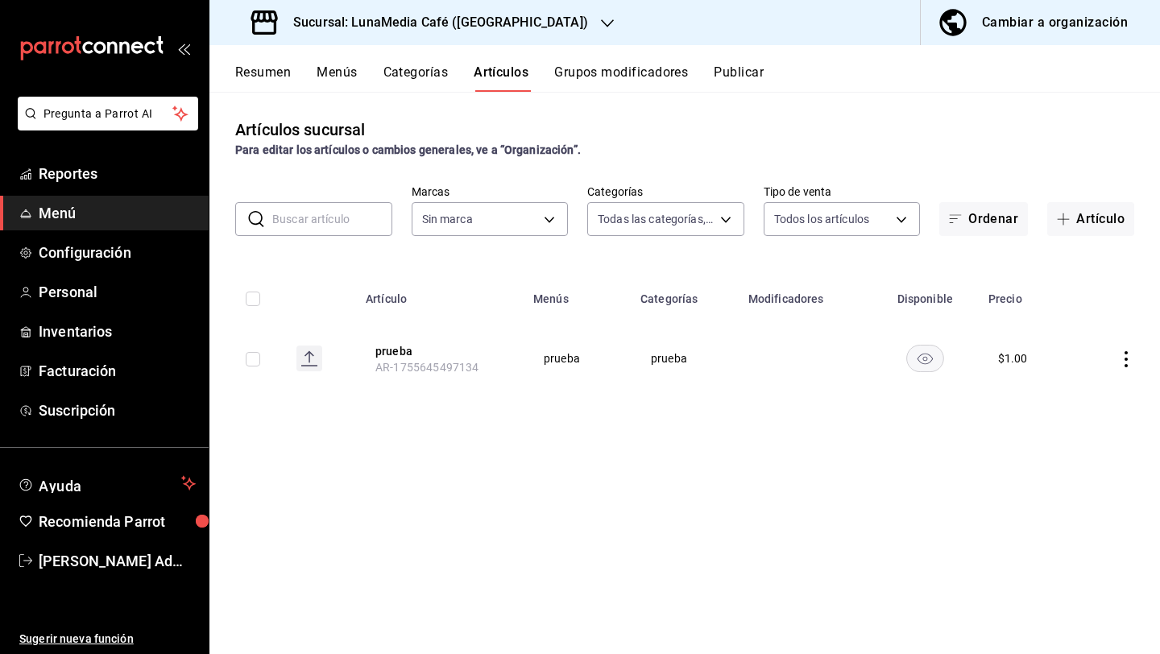
type input "484fcc4d-10fd-4054-bd0f-7af736501b7c,197f20aa-3ef5-4c76-bc6c-7e6903a4d7a1"
type input "b9a0b28a-a8c6-4fb4-9998-6933c83bd964"
click at [461, 29] on h3 "Sucursal: LunaMedia Café ([GEOGRAPHIC_DATA])" at bounding box center [434, 22] width 308 height 19
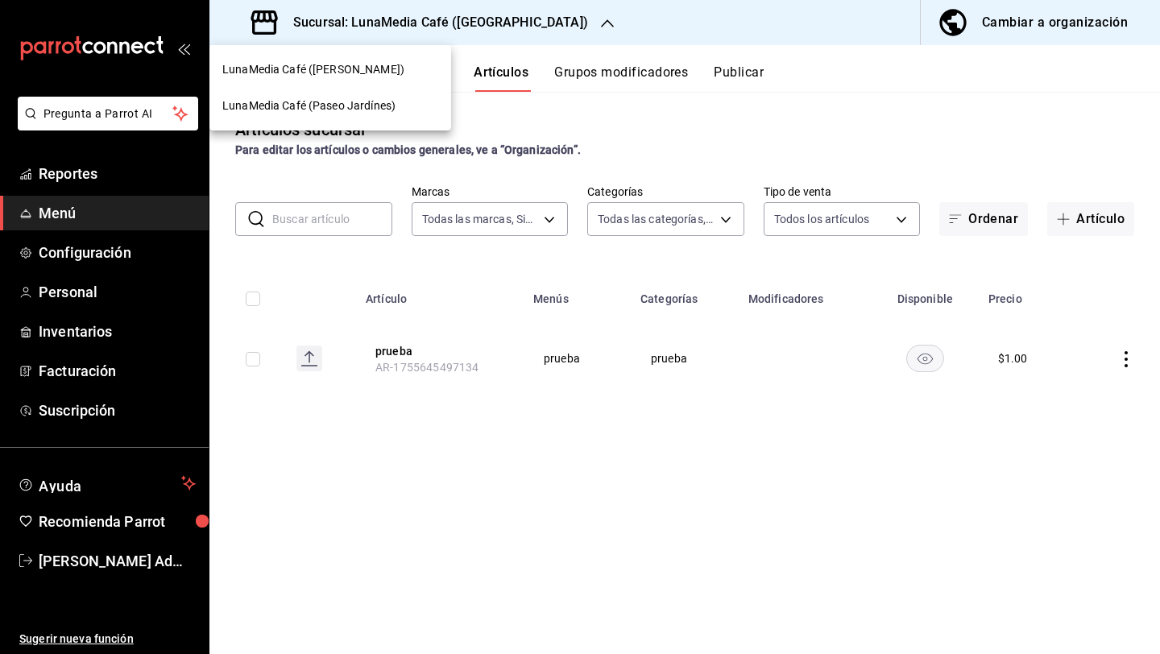
click at [321, 73] on span "LunaMedia Café ([PERSON_NAME])" at bounding box center [313, 69] width 182 height 17
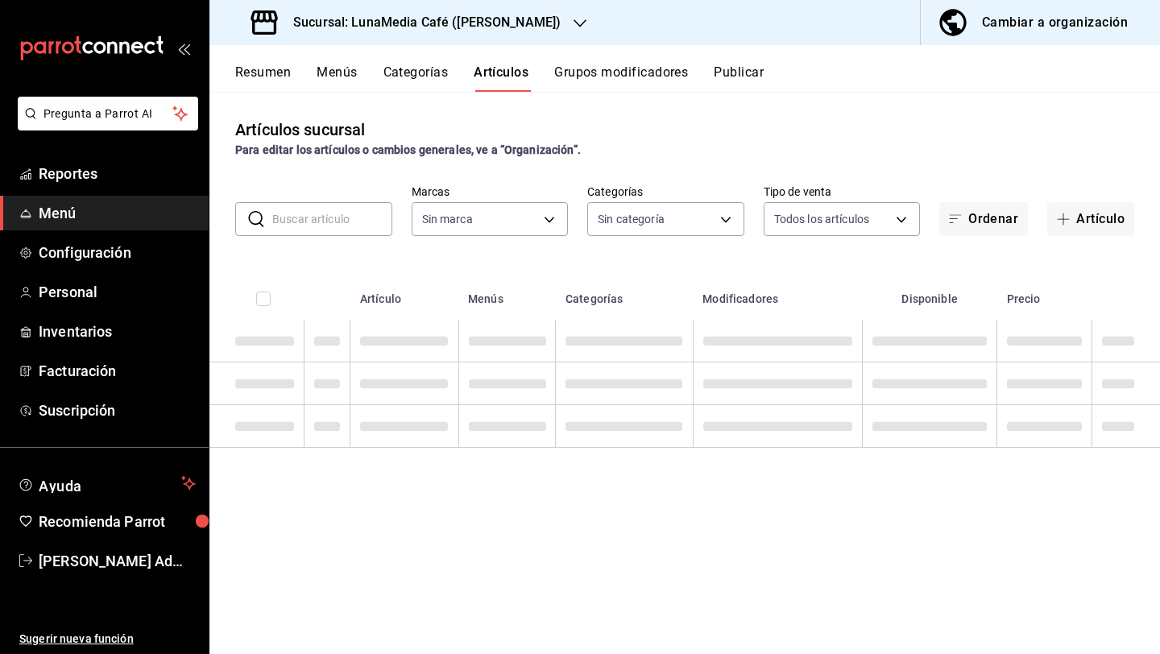
type input "c4f7c41d-b7d8-4344-9fee-05697c223512,1d0f3f2c-d1e5-4428-9098-d94c898d4fa4,4b781…"
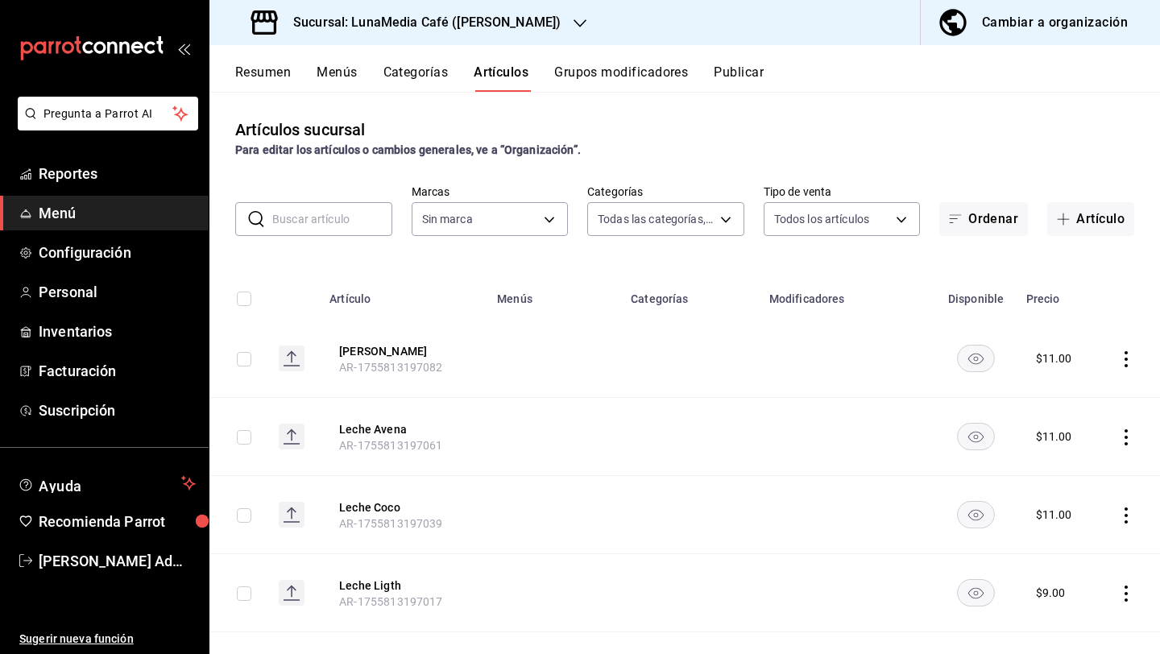
type input "55b5777a-a8f8-4194-81d5-7e3cda734f68"
click at [339, 227] on input "text" at bounding box center [332, 219] width 120 height 32
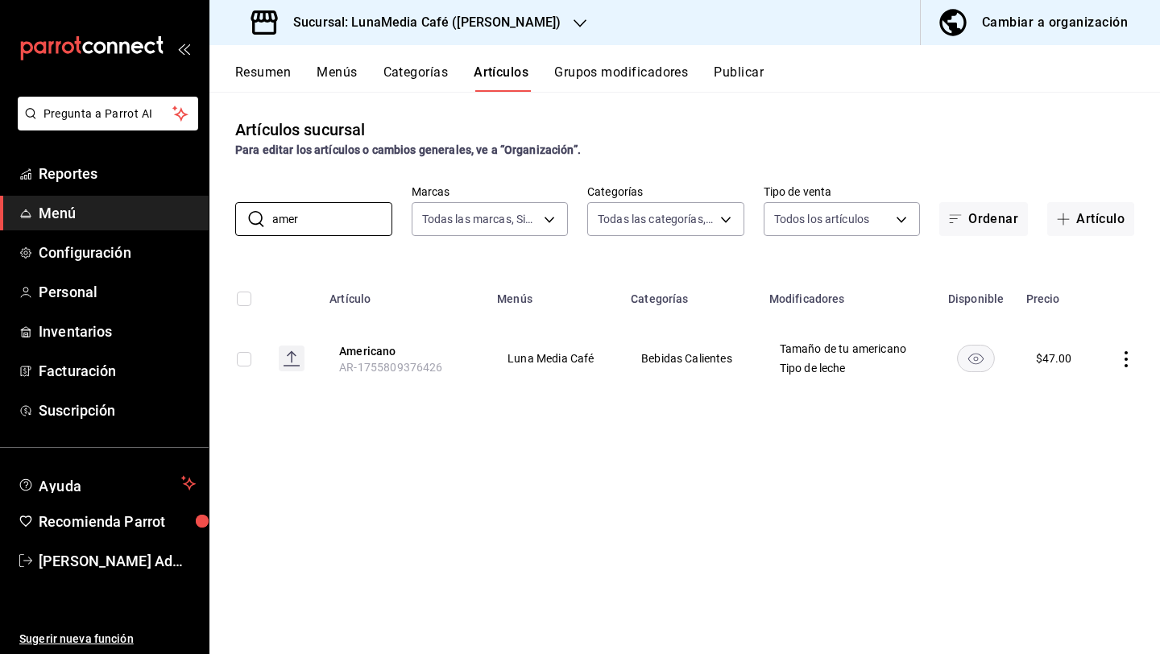
type input "amer"
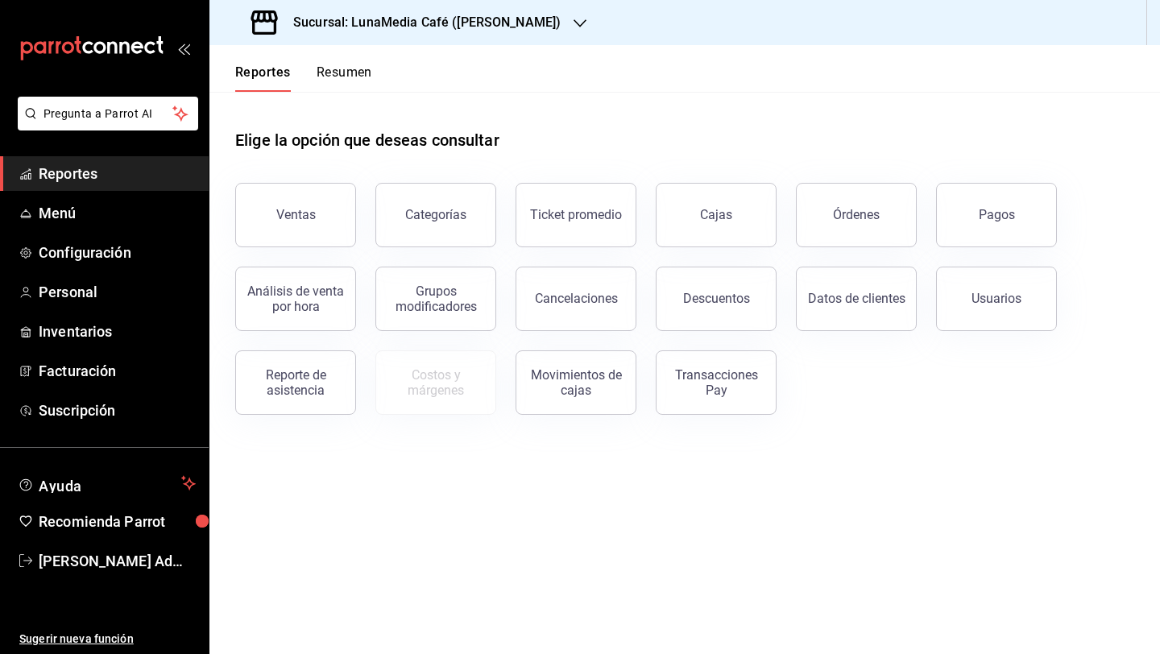
click at [405, 23] on h3 "Sucursal: LunaMedia Café ([PERSON_NAME])" at bounding box center [420, 22] width 280 height 19
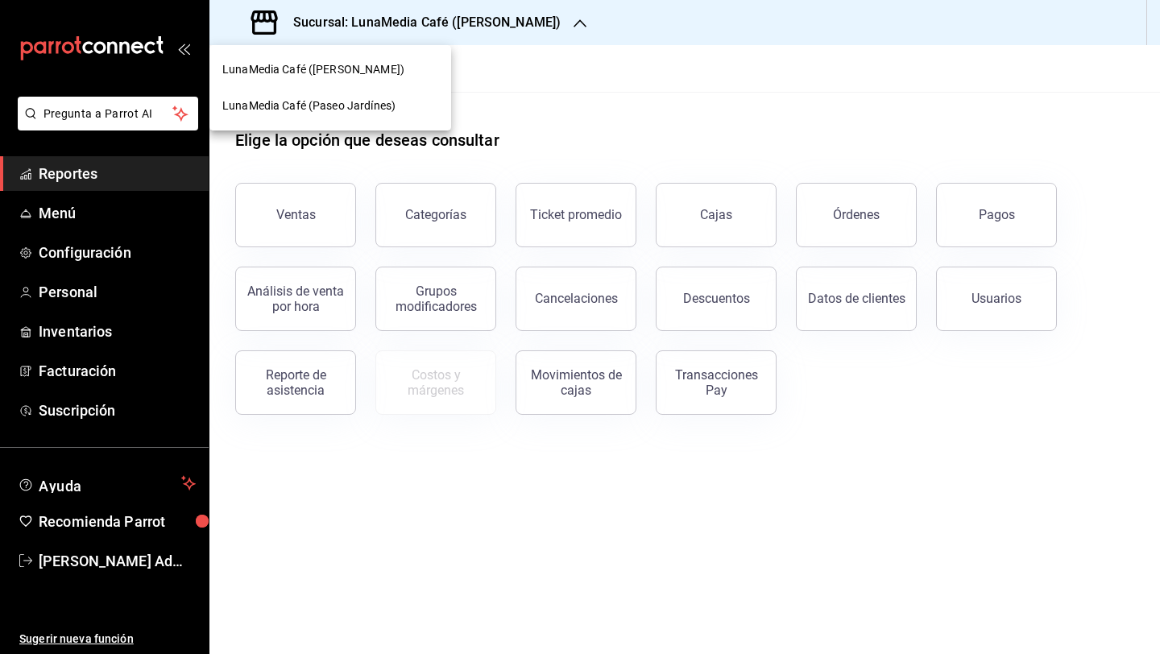
click at [347, 109] on span "LunaMedia Café (Paseo Jardínes)" at bounding box center [308, 105] width 173 height 17
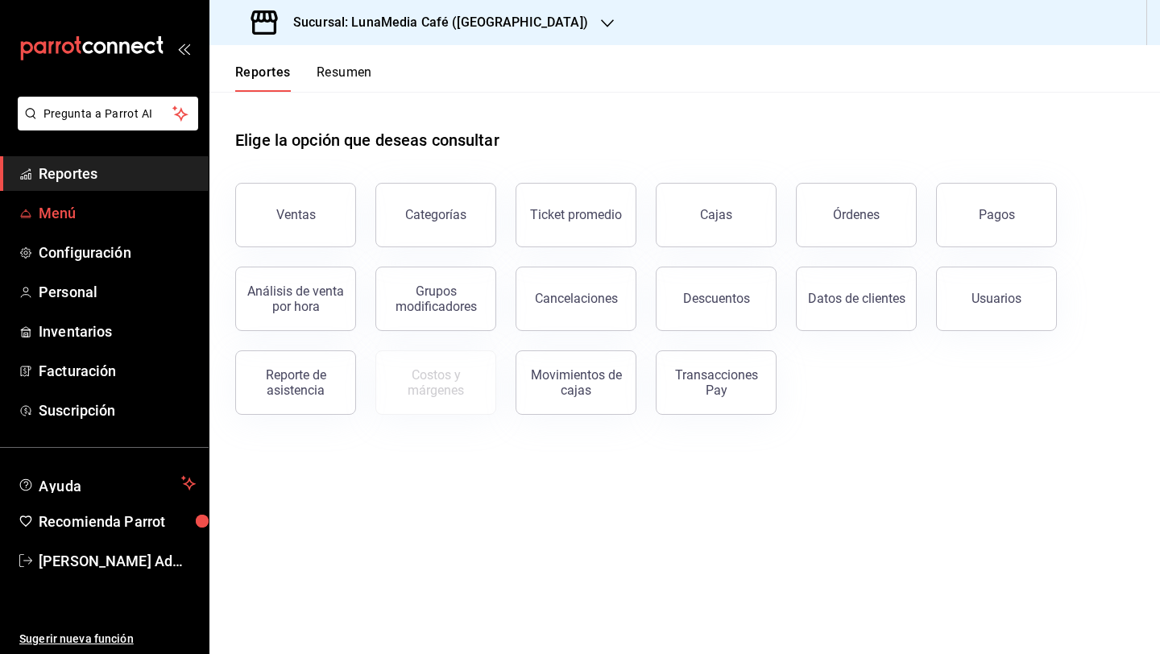
click at [119, 216] on span "Menú" at bounding box center [117, 213] width 157 height 22
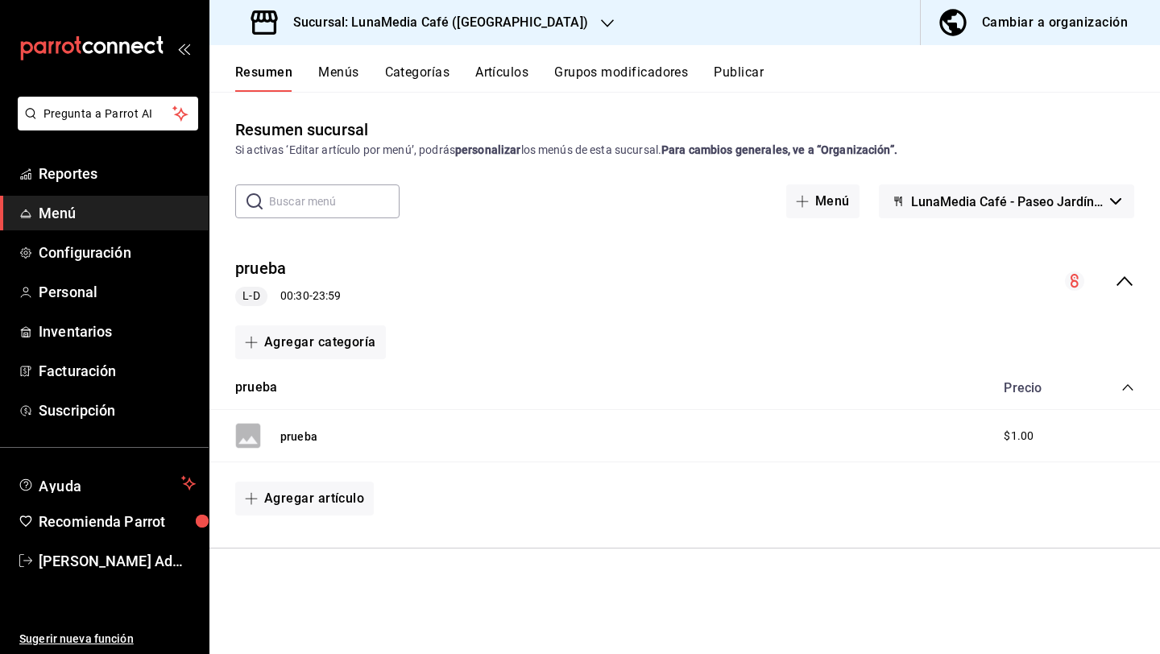
click at [342, 72] on button "Menús" at bounding box center [338, 77] width 40 height 27
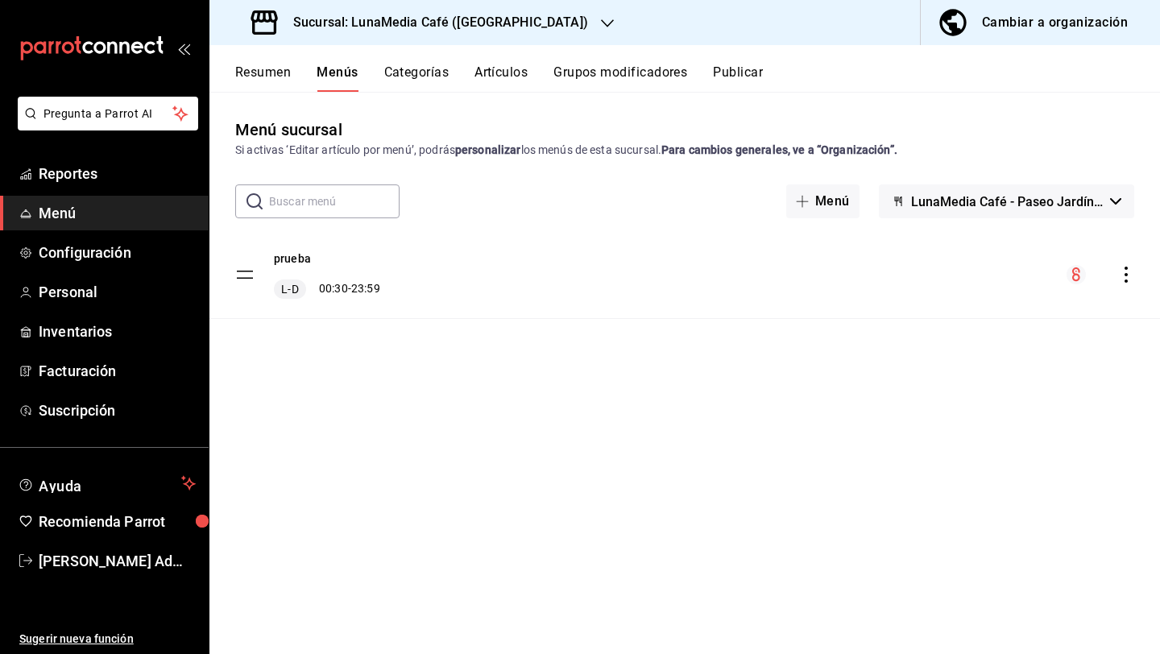
click at [399, 77] on button "Categorías" at bounding box center [416, 77] width 65 height 27
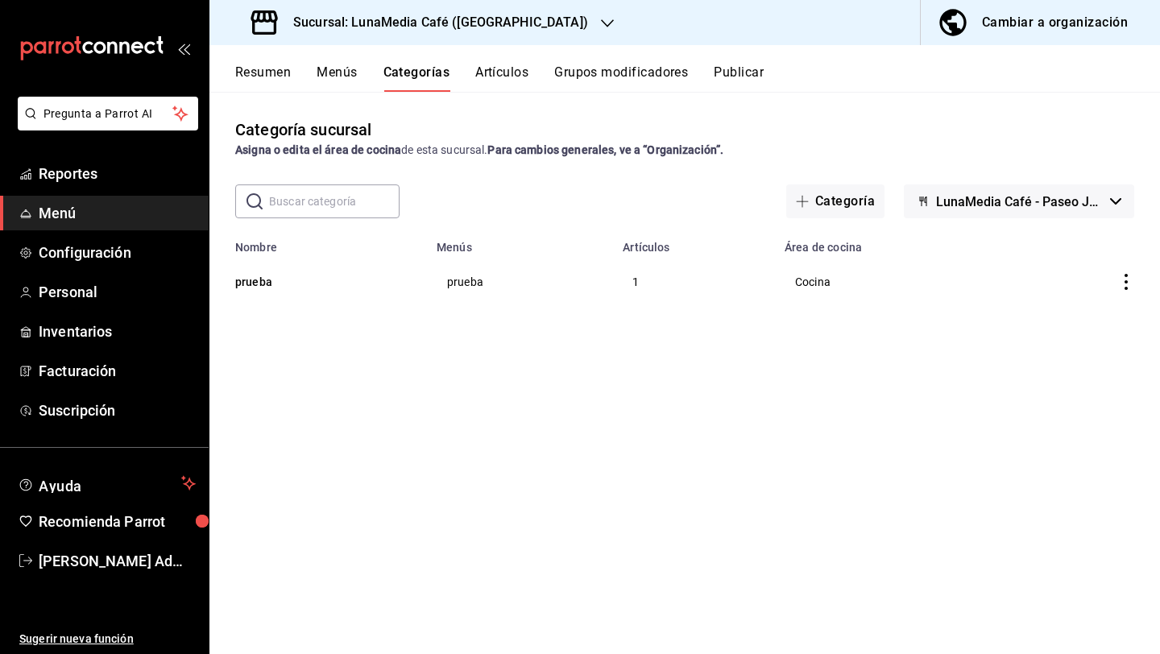
click at [1043, 37] on button "Cambiar a organización" at bounding box center [1034, 22] width 226 height 45
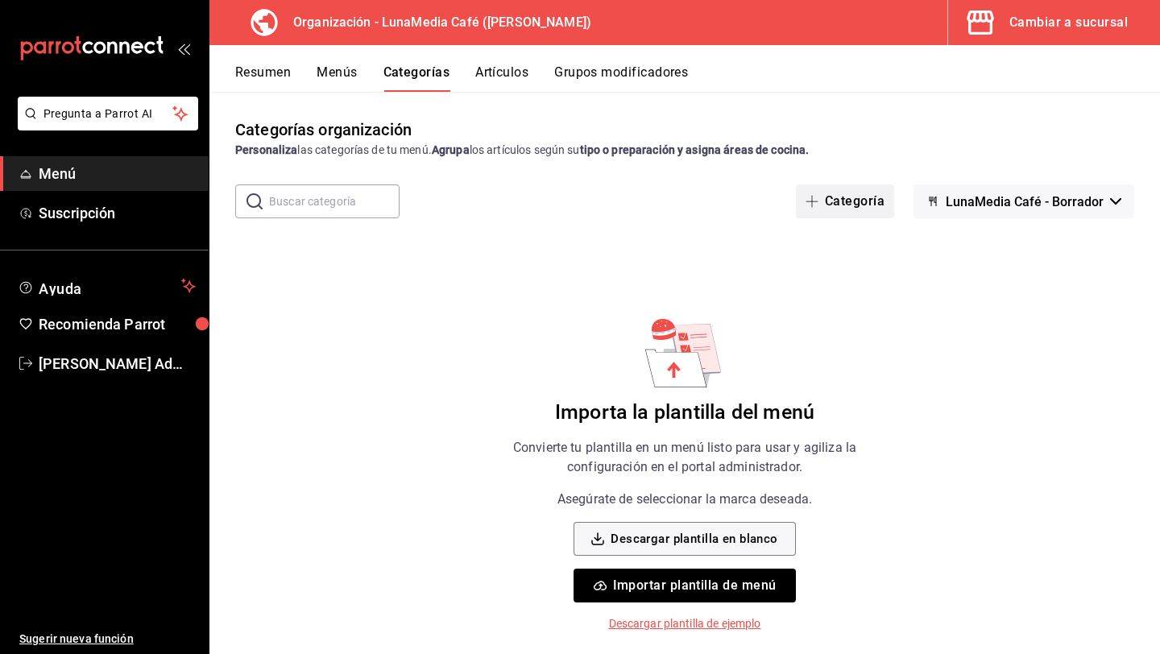
click at [843, 211] on button "Categoría" at bounding box center [845, 201] width 98 height 34
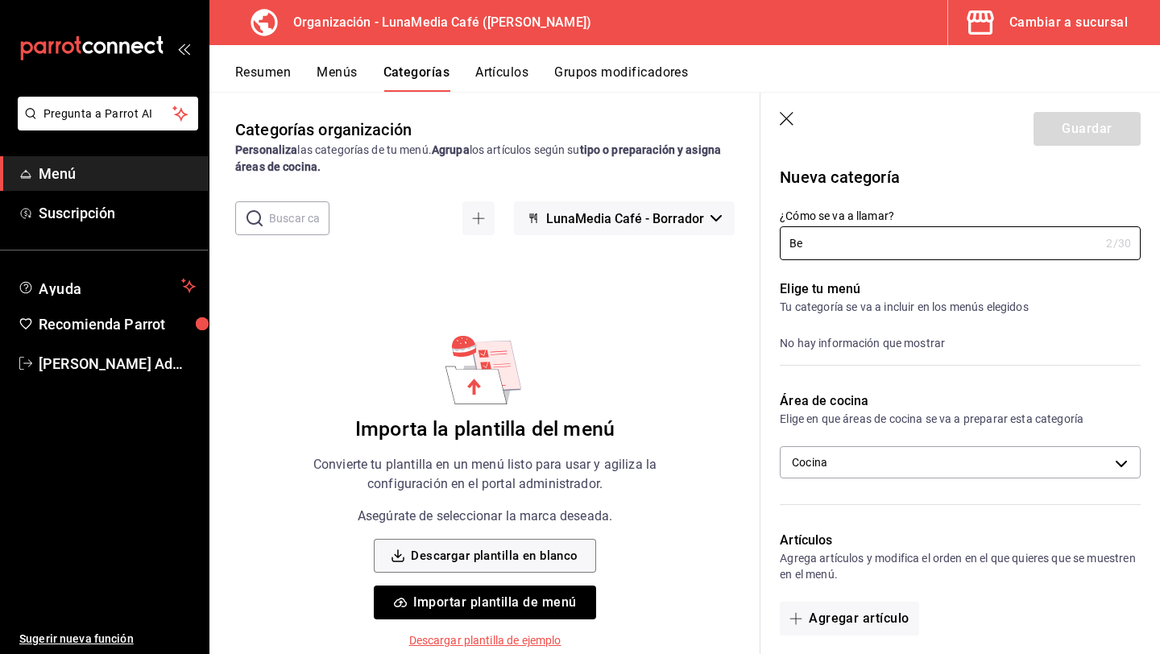
type input "B"
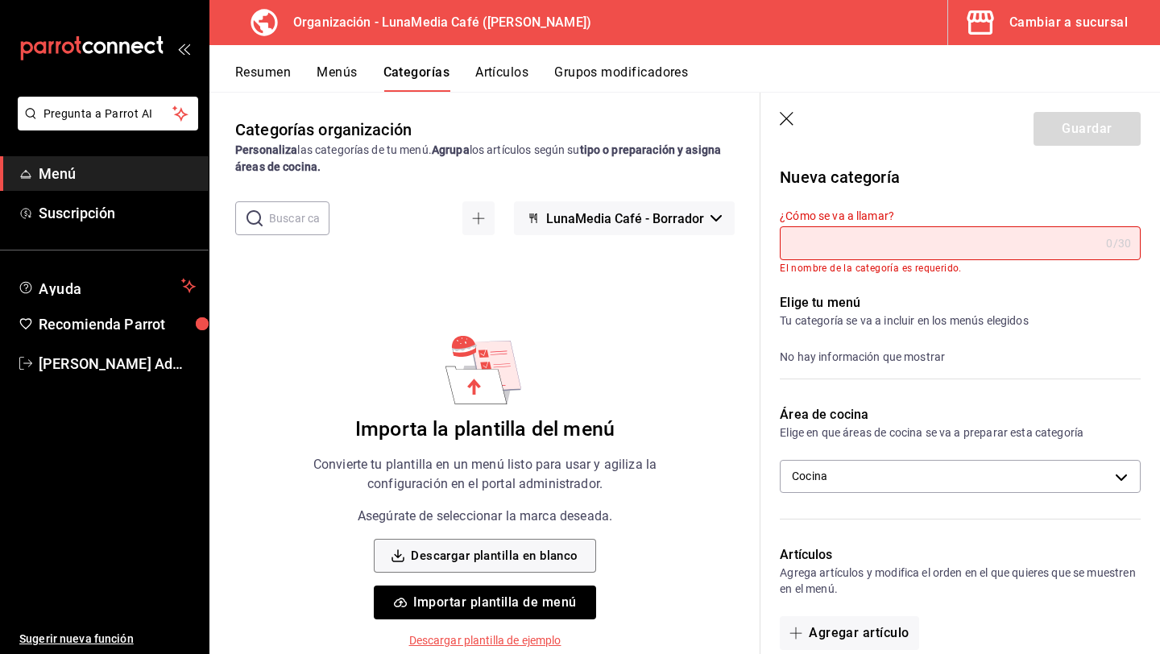
click at [263, 76] on button "Resumen" at bounding box center [263, 77] width 56 height 27
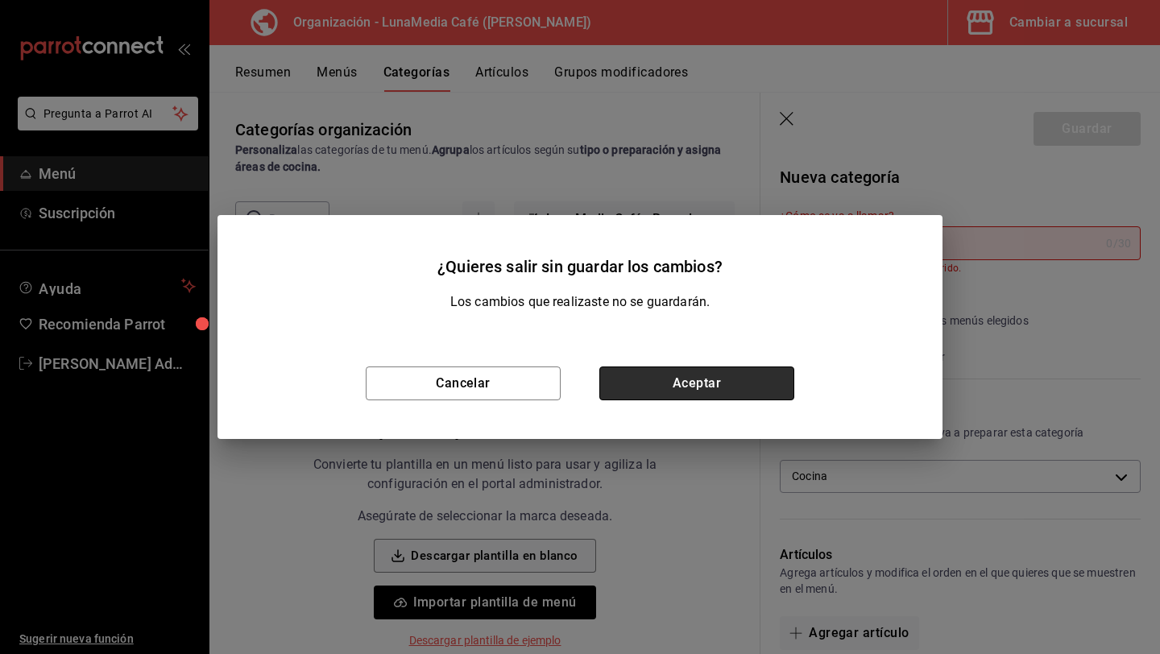
click at [729, 386] on button "Aceptar" at bounding box center [696, 383] width 195 height 34
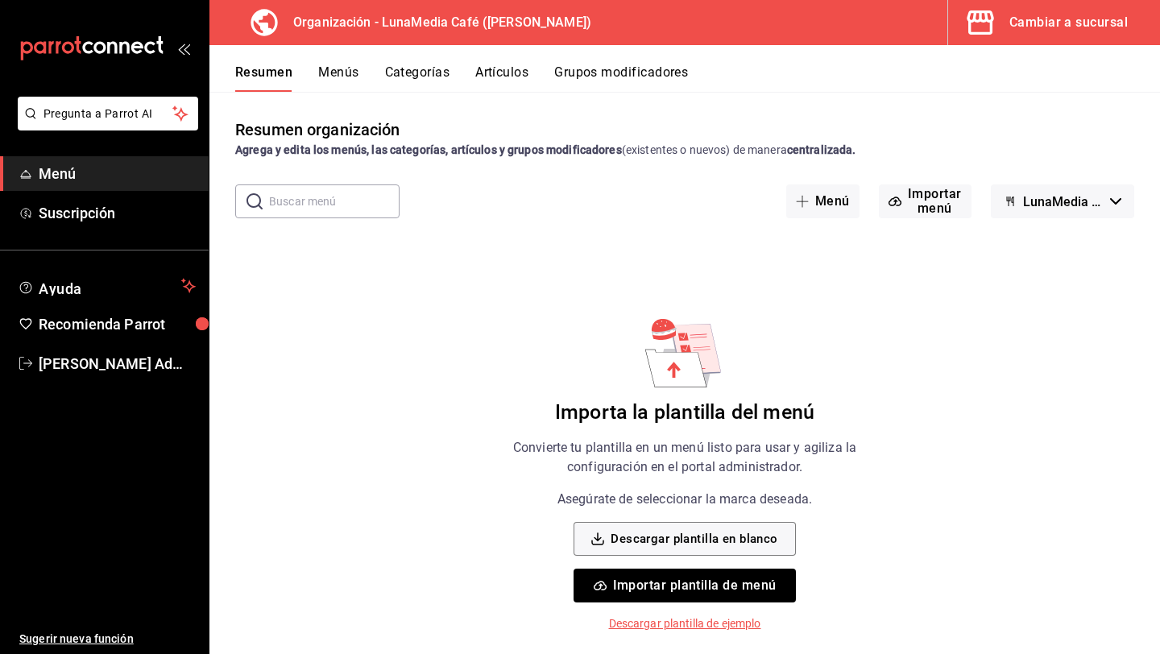
click at [1046, 40] on button "Cambiar a sucursal" at bounding box center [1047, 22] width 199 height 45
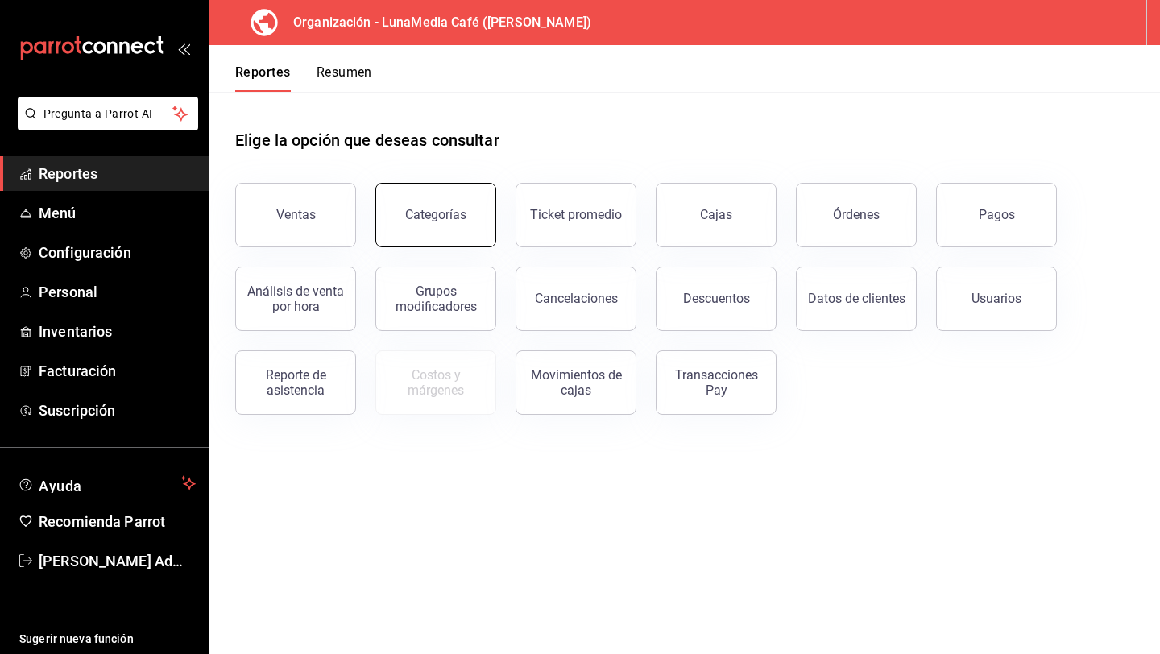
click at [458, 228] on button "Categorías" at bounding box center [435, 215] width 121 height 64
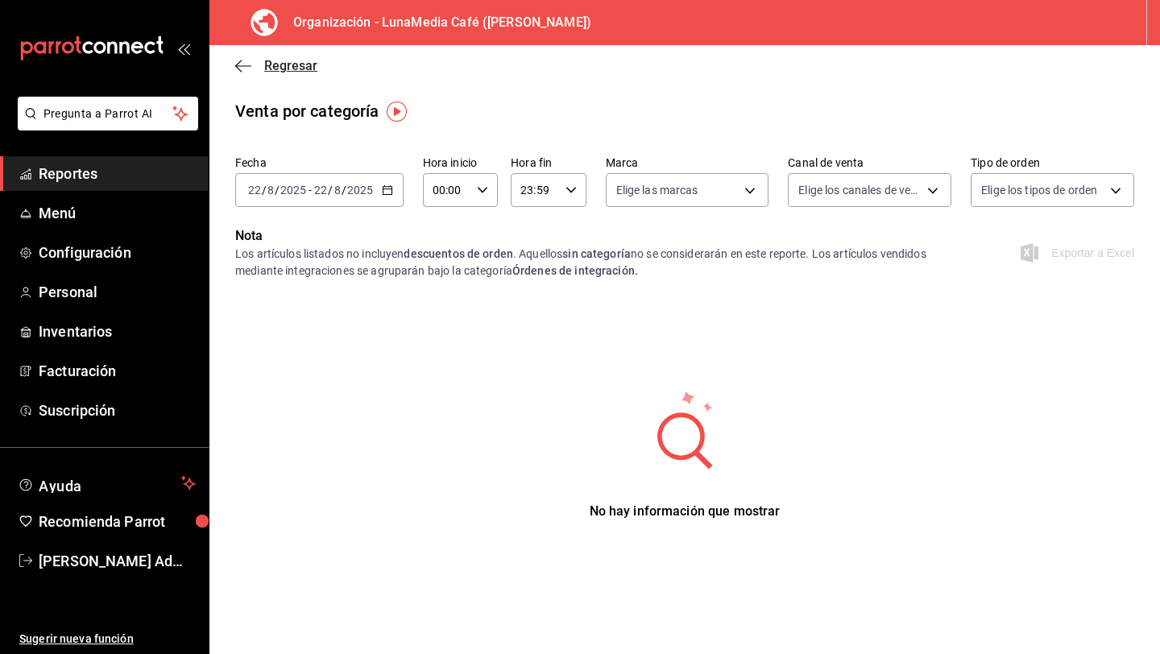
click at [242, 60] on icon "button" at bounding box center [243, 66] width 16 height 14
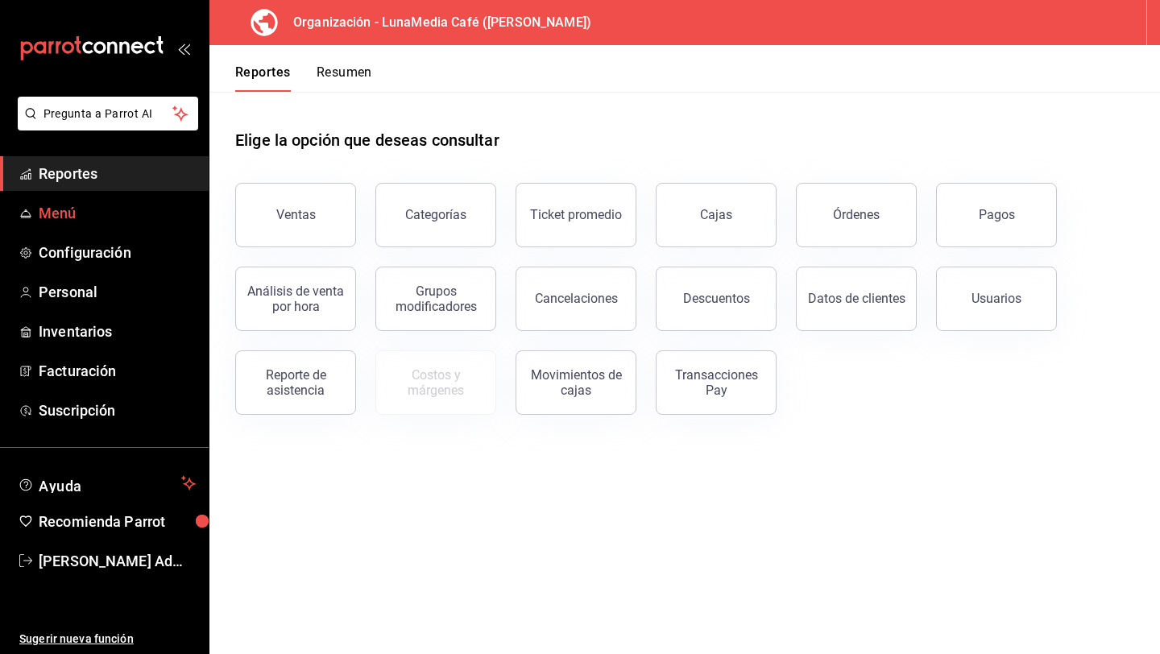
click at [106, 202] on span "Menú" at bounding box center [117, 213] width 157 height 22
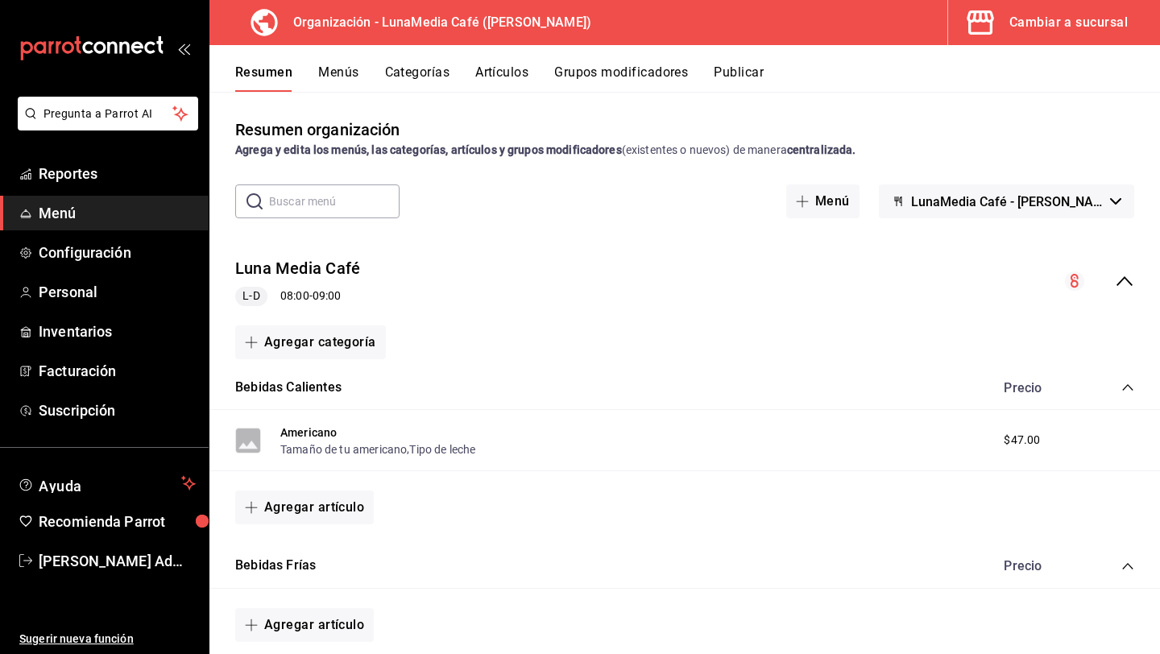
click at [1070, 10] on button "Cambiar a sucursal" at bounding box center [1047, 22] width 199 height 45
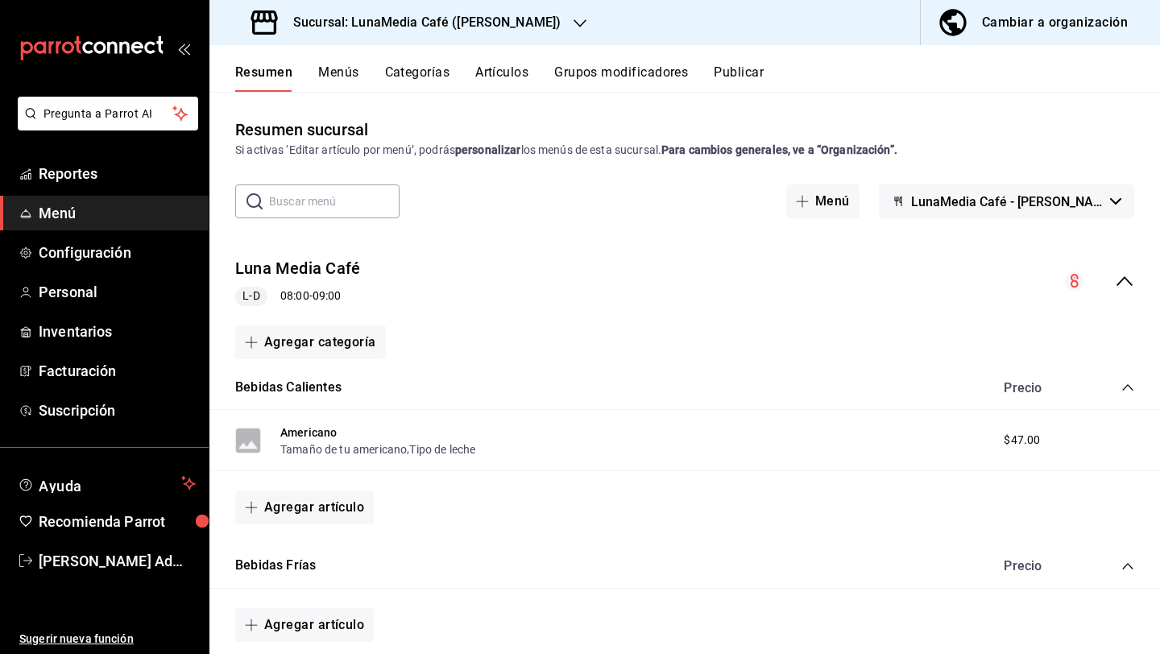
click at [492, 33] on div "Sucursal: LunaMedia Café ([PERSON_NAME])" at bounding box center [407, 22] width 371 height 45
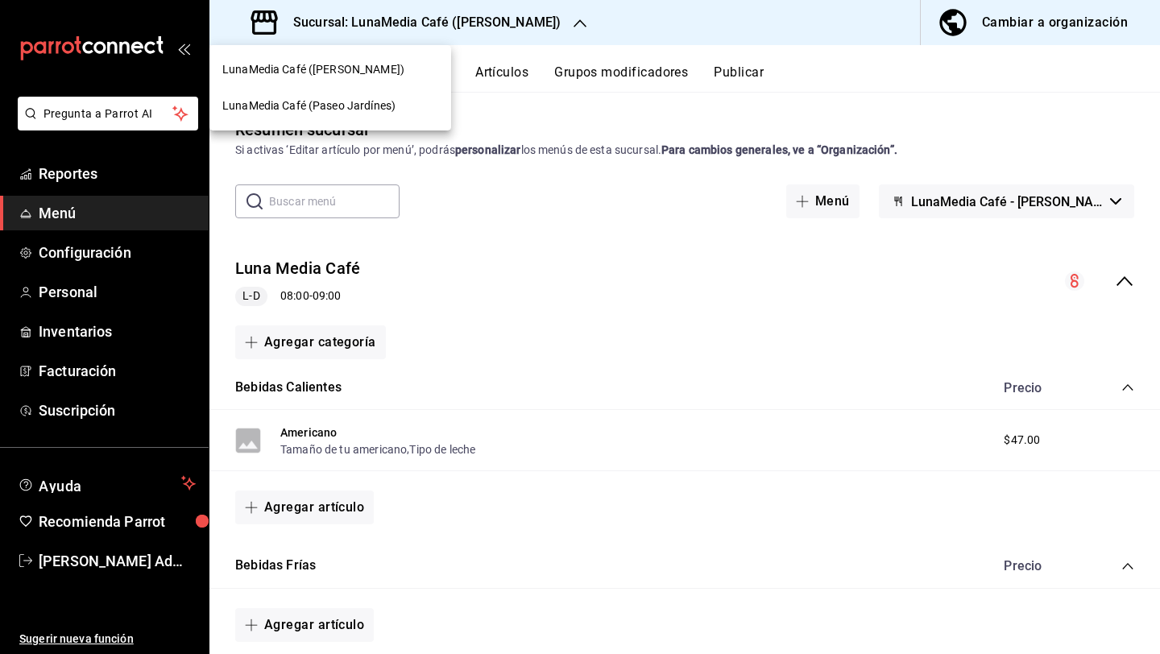
click at [351, 118] on div "LunaMedia Café (Paseo Jardínes)" at bounding box center [330, 106] width 242 height 36
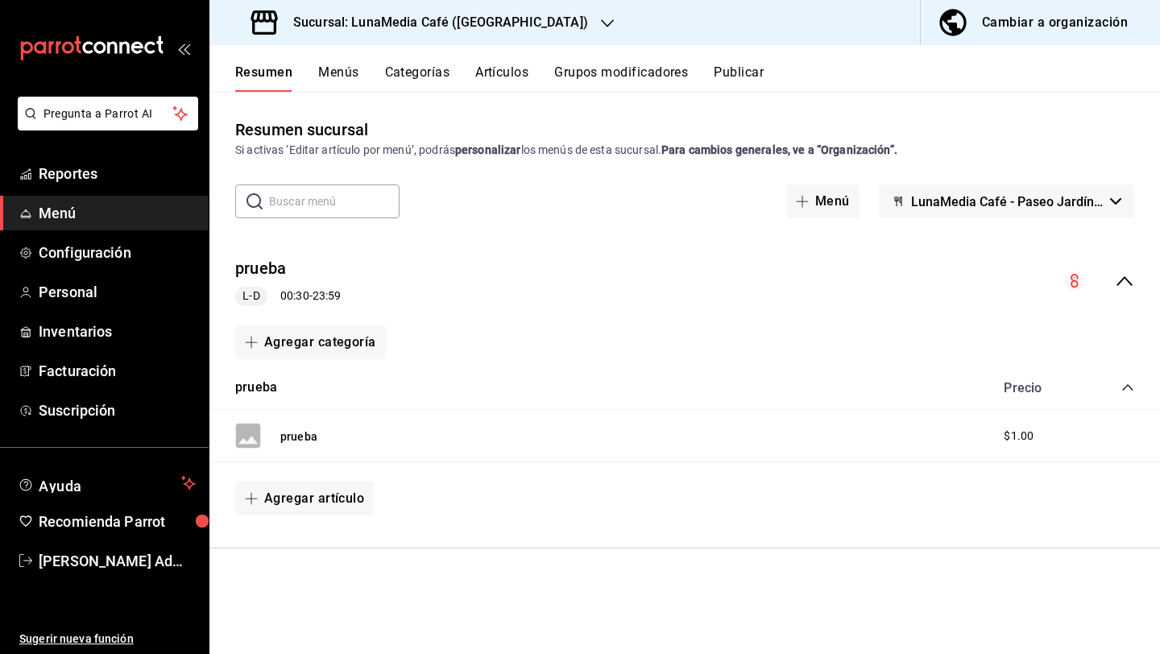
click at [404, 67] on button "Categorías" at bounding box center [417, 77] width 65 height 27
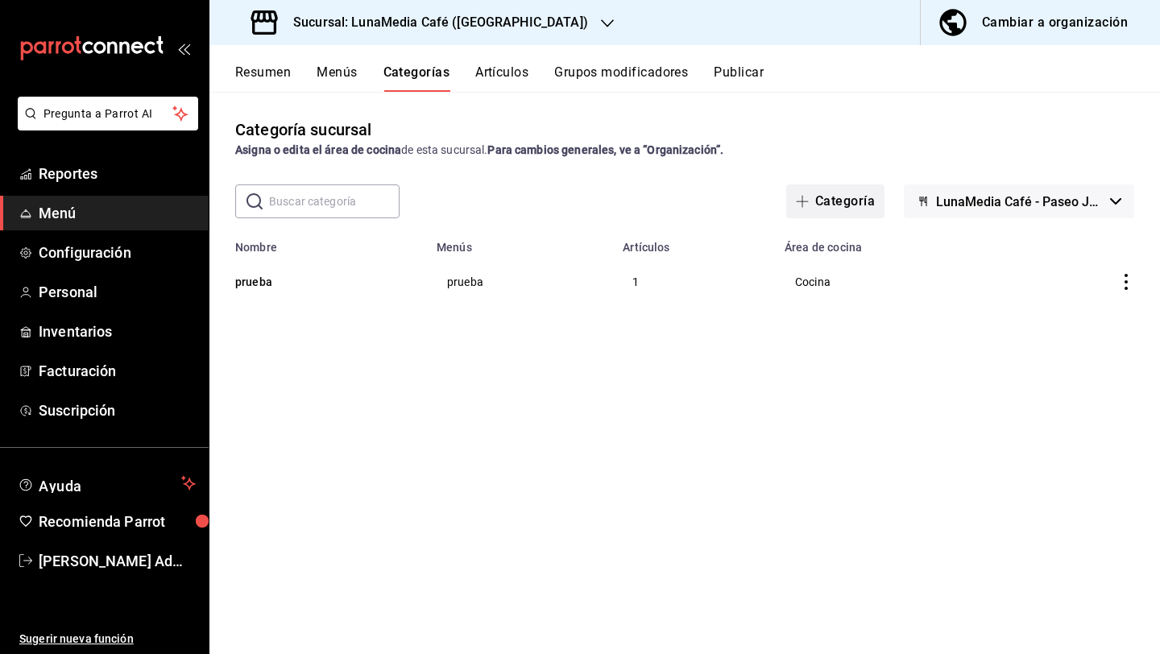
click at [842, 201] on button "Categoría" at bounding box center [835, 201] width 98 height 34
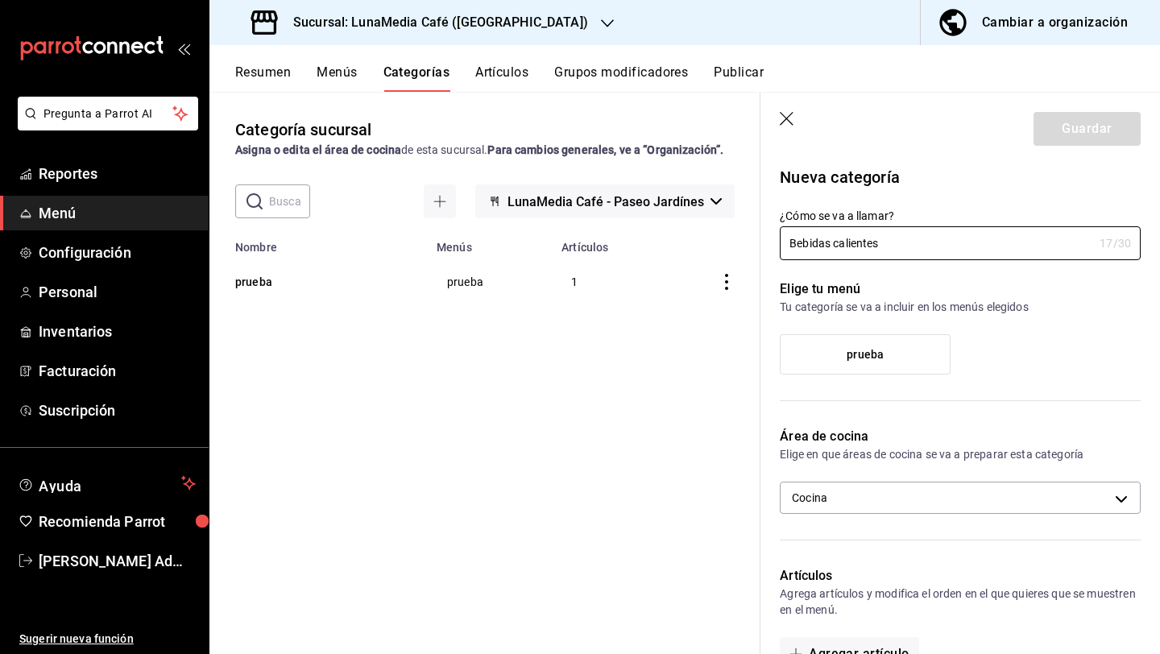
type input "Bebidas calientes"
click at [856, 337] on label "prueba" at bounding box center [865, 354] width 169 height 39
click at [0, 0] on input "prueba" at bounding box center [0, 0] width 0 height 0
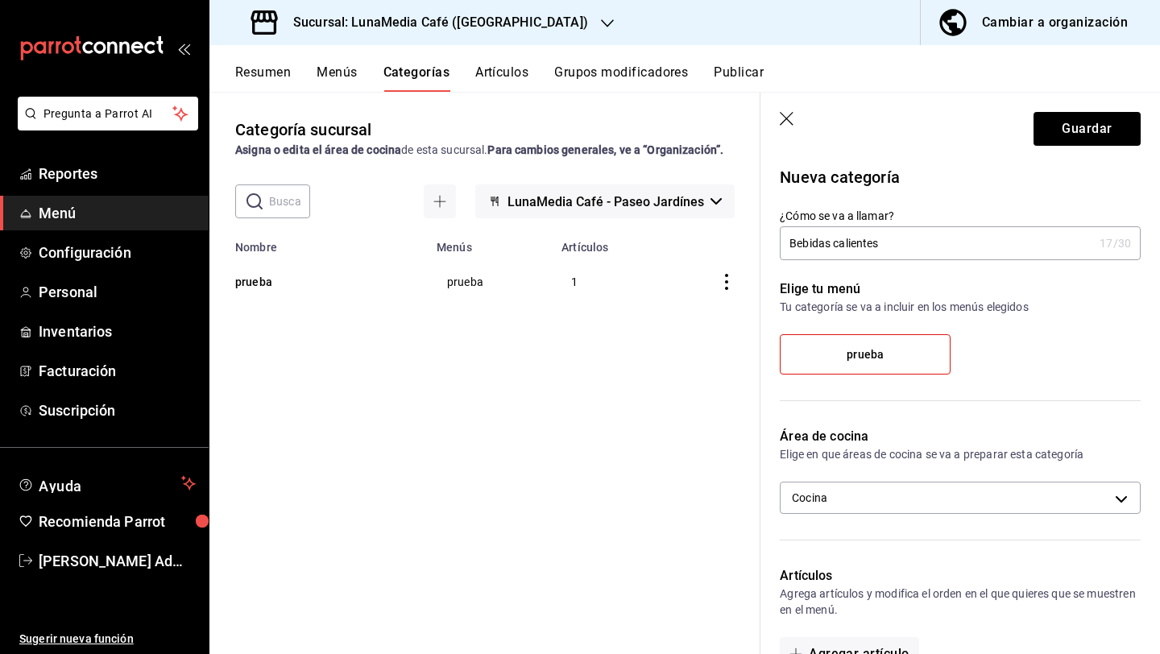
click at [1066, 180] on p "Nueva categoría" at bounding box center [960, 177] width 361 height 24
click at [1066, 146] on header "Guardar" at bounding box center [960, 126] width 400 height 66
click at [1078, 137] on button "Guardar" at bounding box center [1086, 129] width 107 height 34
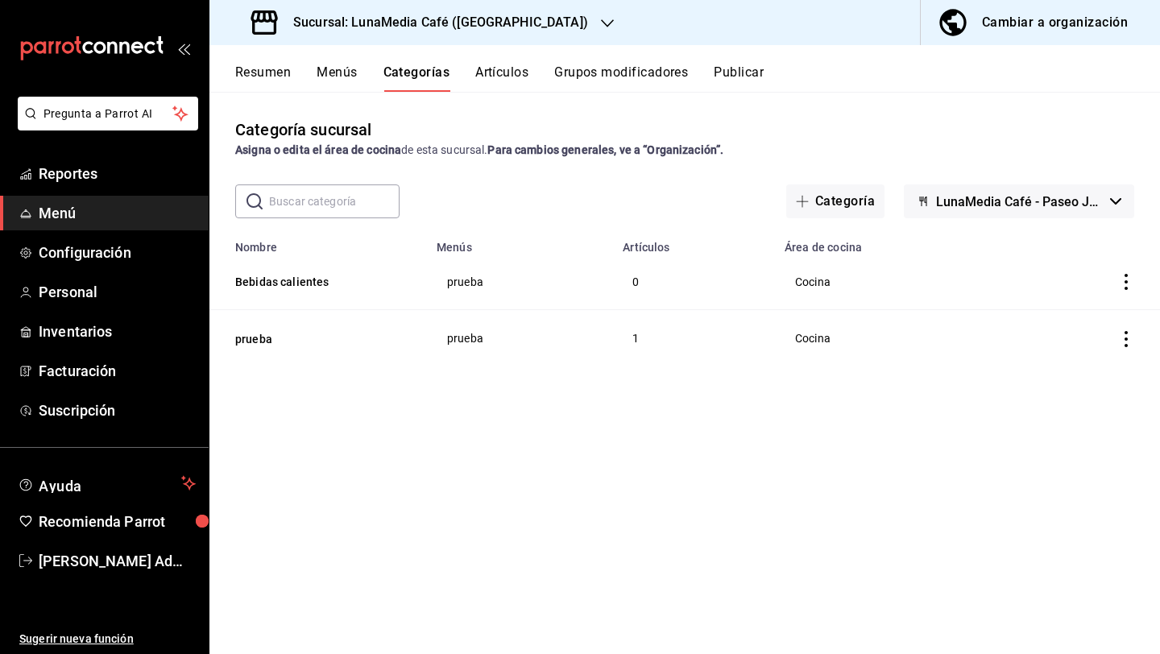
click at [504, 80] on button "Artículos" at bounding box center [501, 77] width 53 height 27
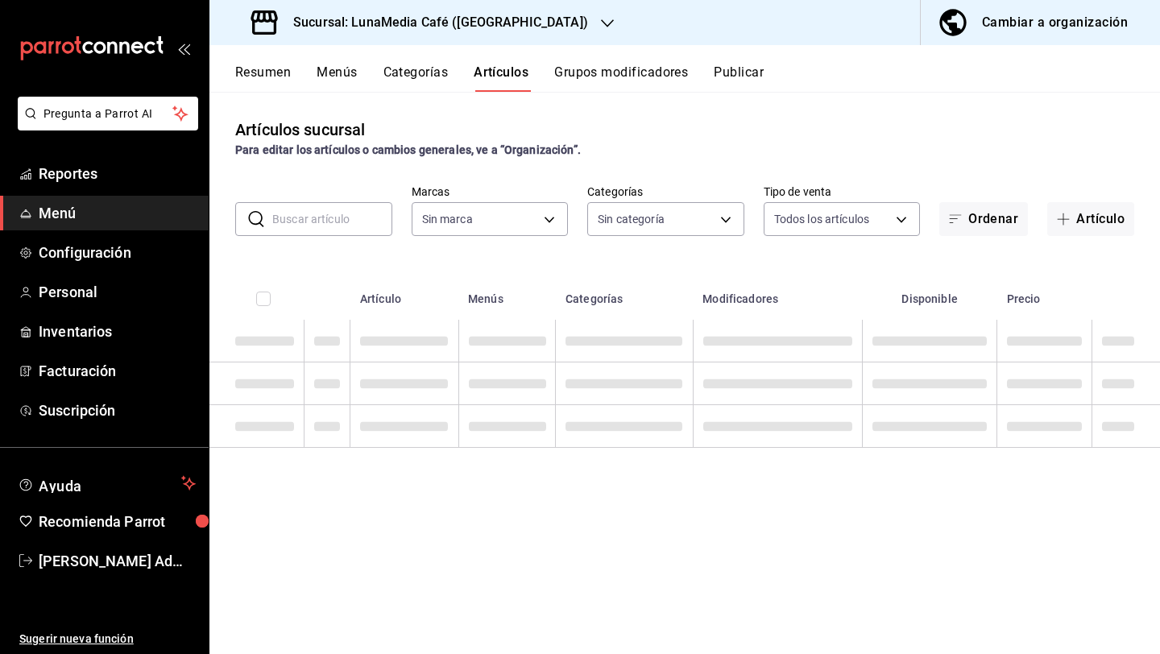
type input "b9a0b28a-a8c6-4fb4-9998-6933c83bd964"
type input "484fcc4d-10fd-4054-bd0f-7af736501b7c,197f20aa-3ef5-4c76-bc6c-7e6903a4d7a1"
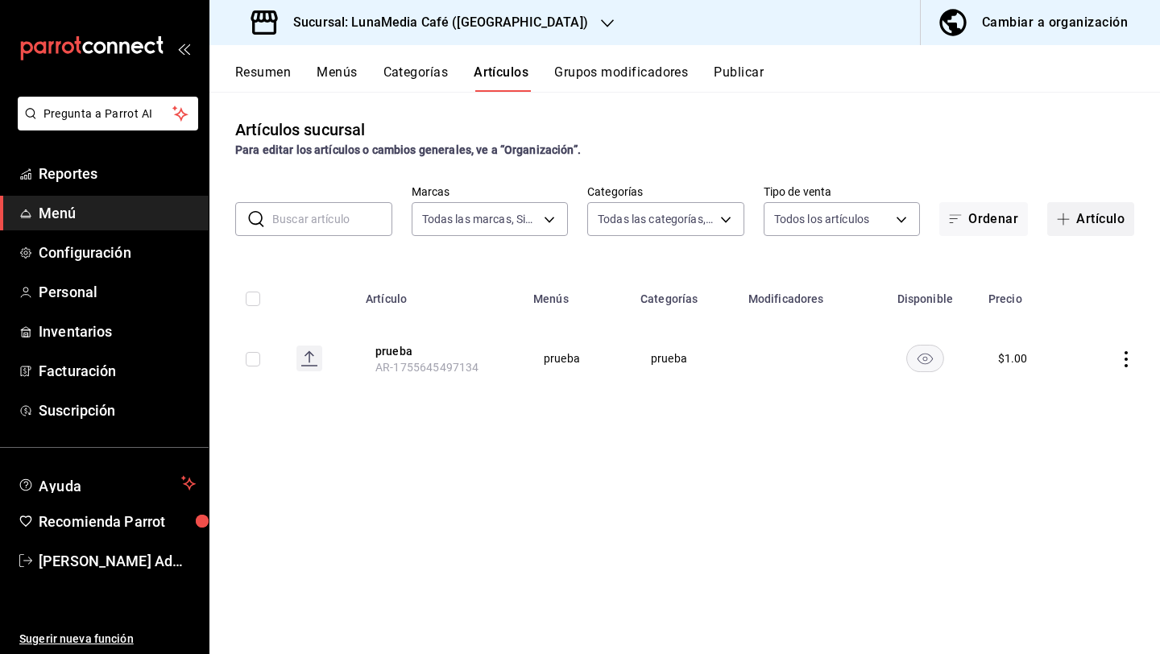
click at [1088, 222] on button "Artículo" at bounding box center [1090, 219] width 87 height 34
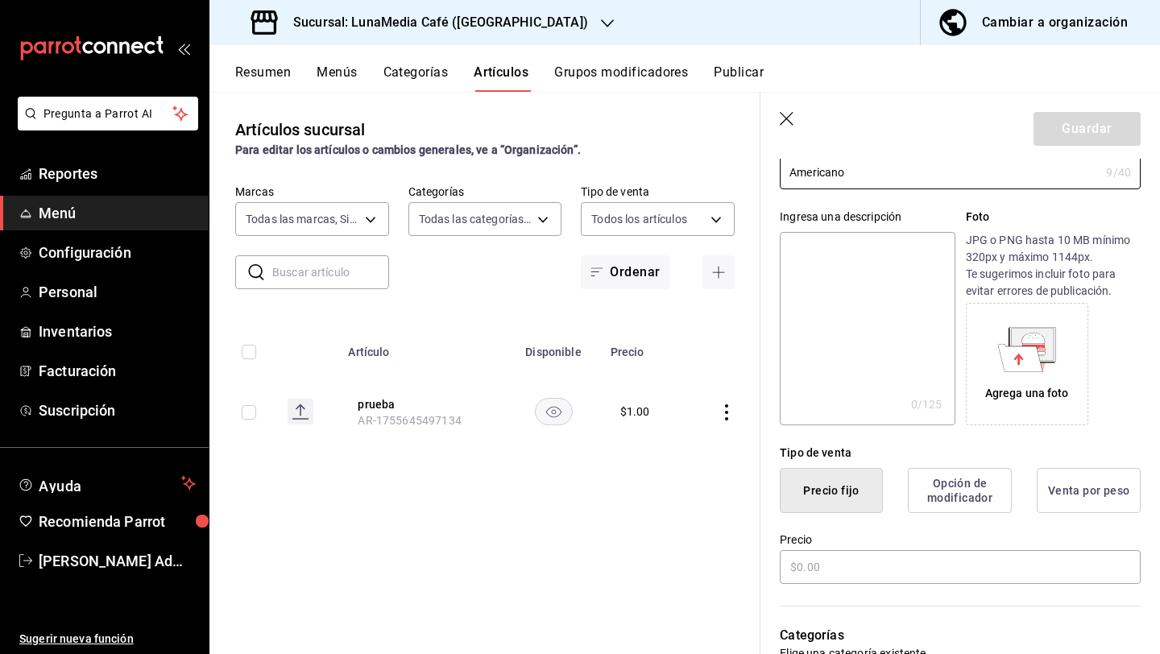
scroll to position [296, 0]
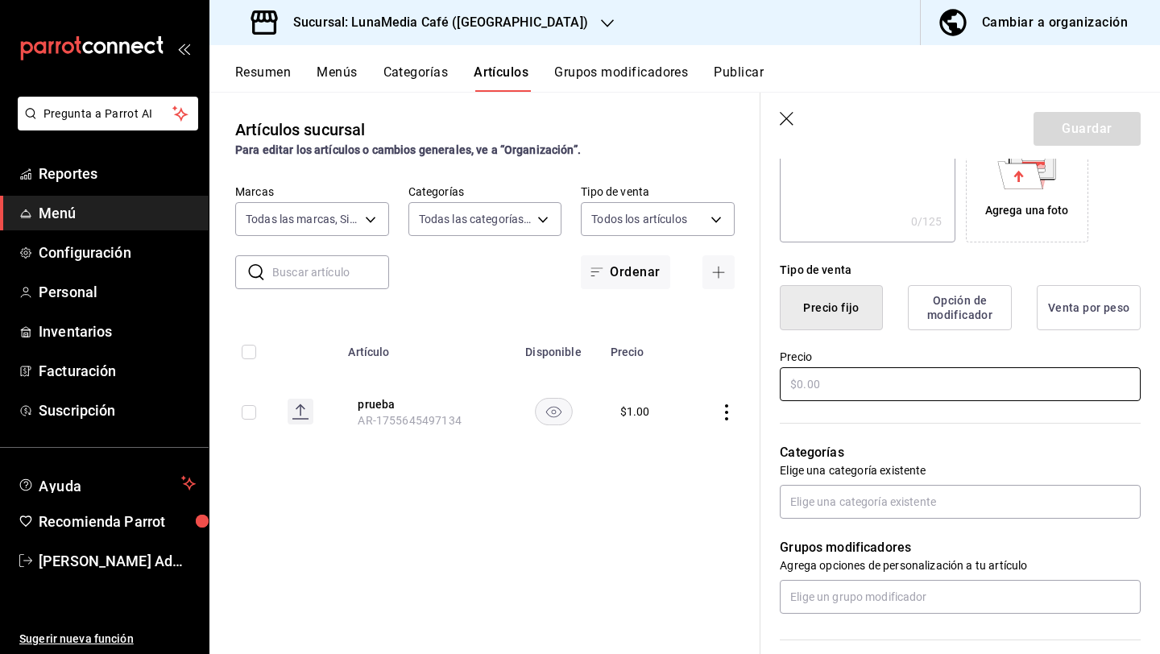
type input "Americano"
click at [808, 389] on input "text" at bounding box center [960, 384] width 361 height 34
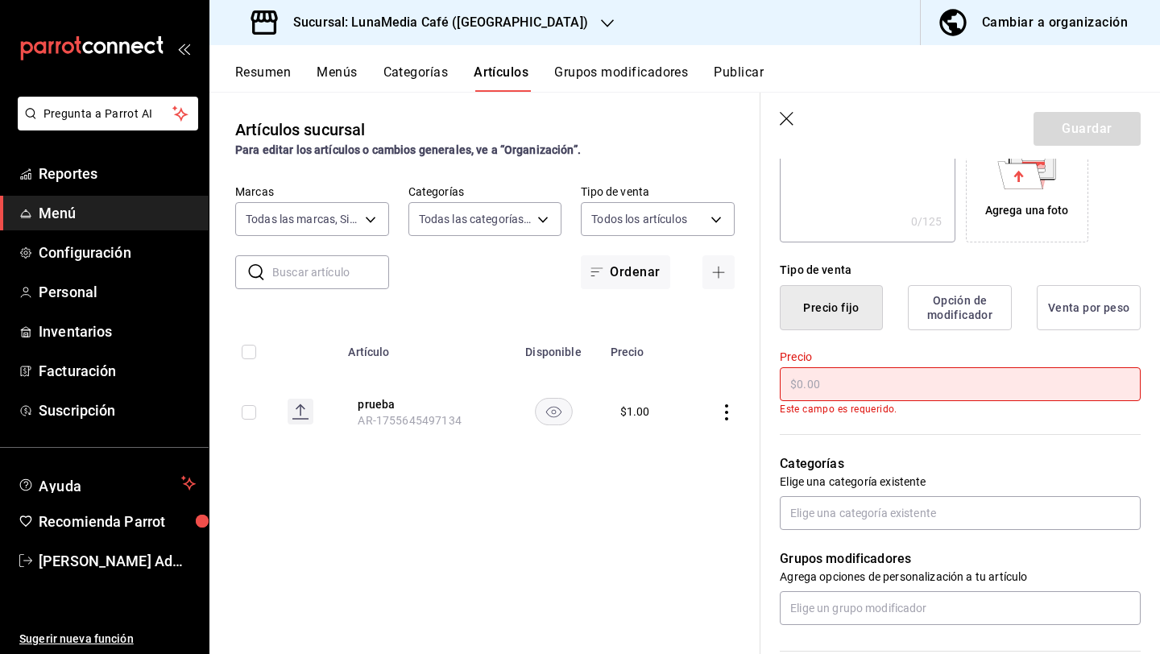
click at [833, 387] on input "text" at bounding box center [960, 384] width 361 height 34
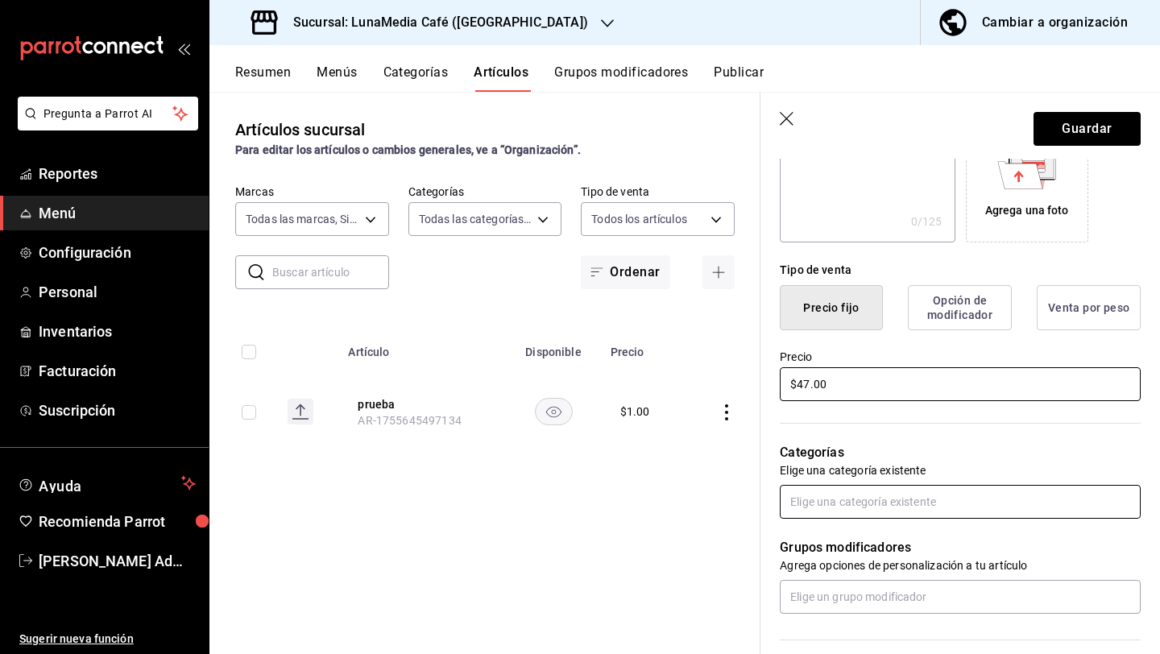
type input "$47.00"
click at [858, 511] on input "text" at bounding box center [960, 502] width 361 height 34
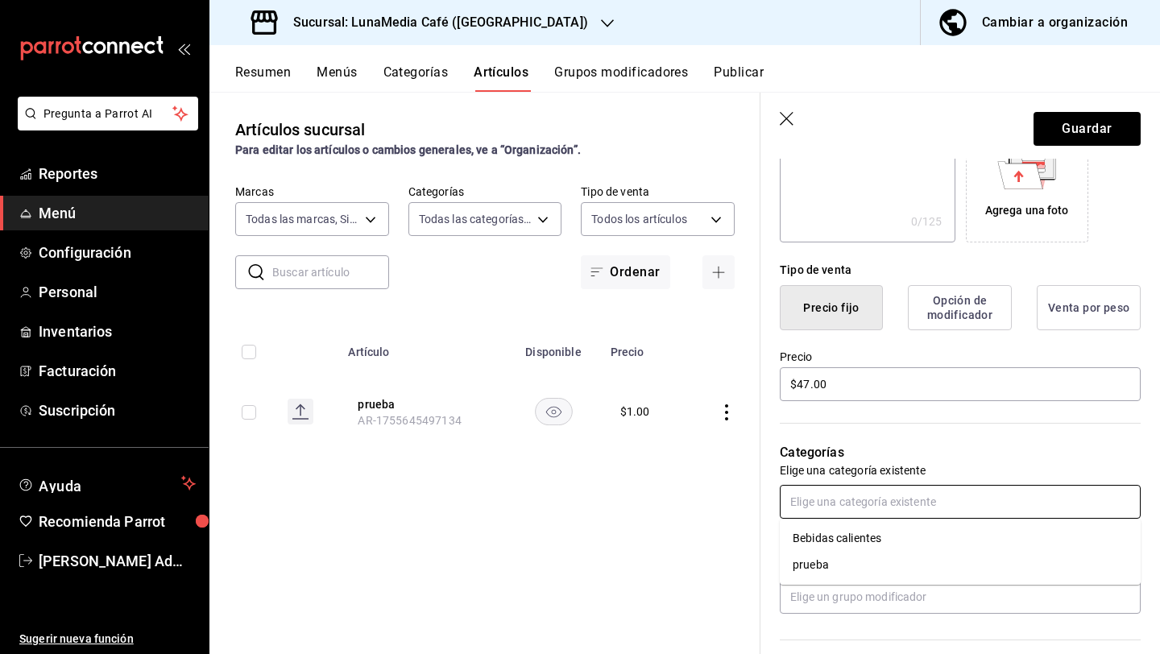
click at [825, 540] on li "Bebidas calientes" at bounding box center [960, 538] width 361 height 27
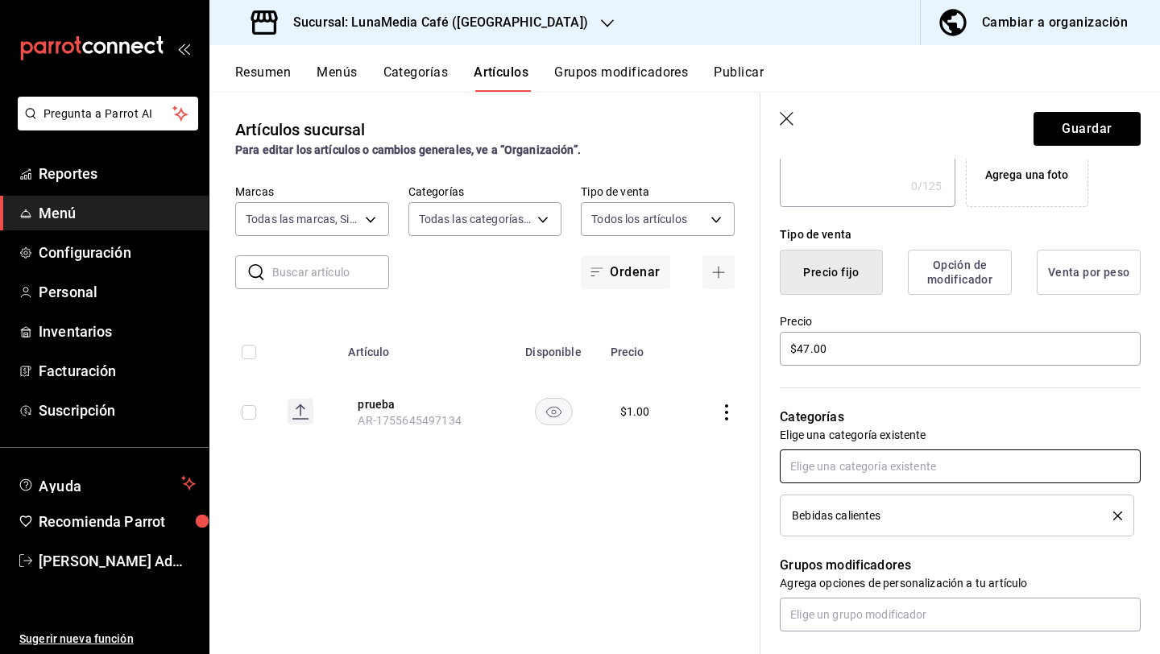
scroll to position [336, 0]
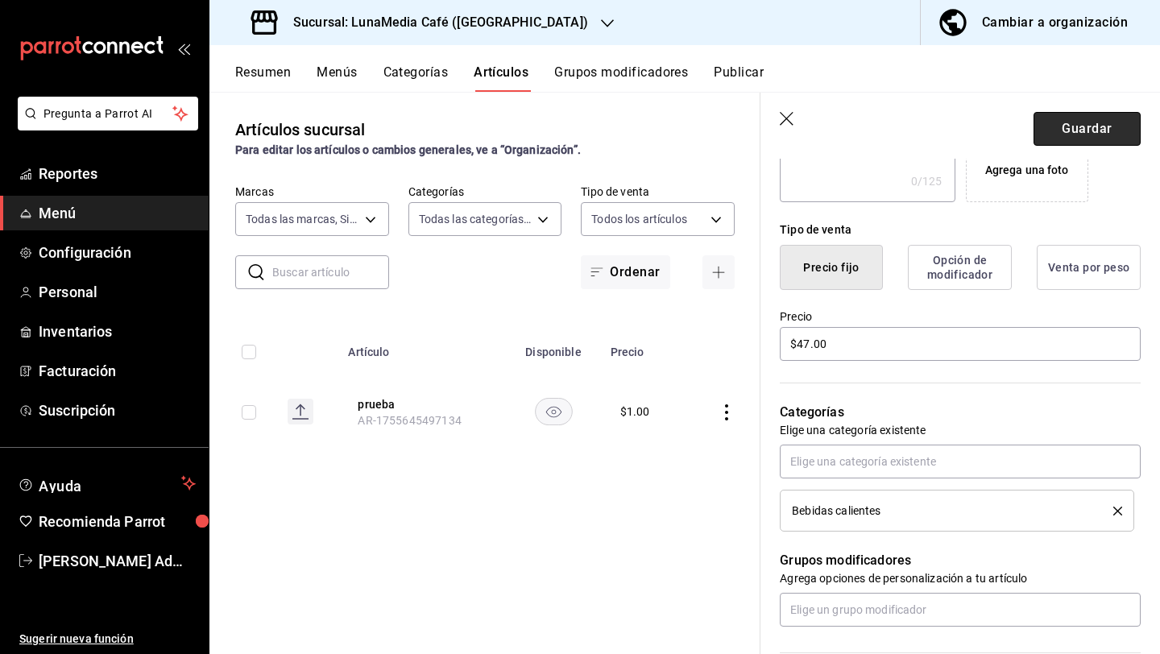
click at [1059, 130] on button "Guardar" at bounding box center [1086, 129] width 107 height 34
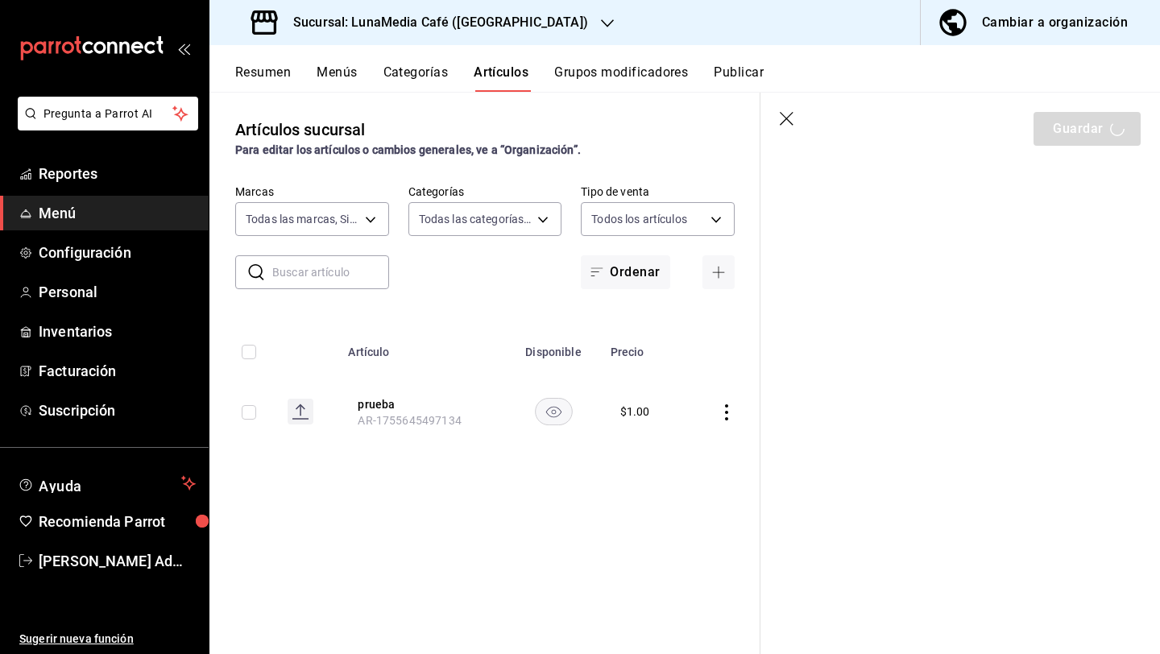
scroll to position [0, 0]
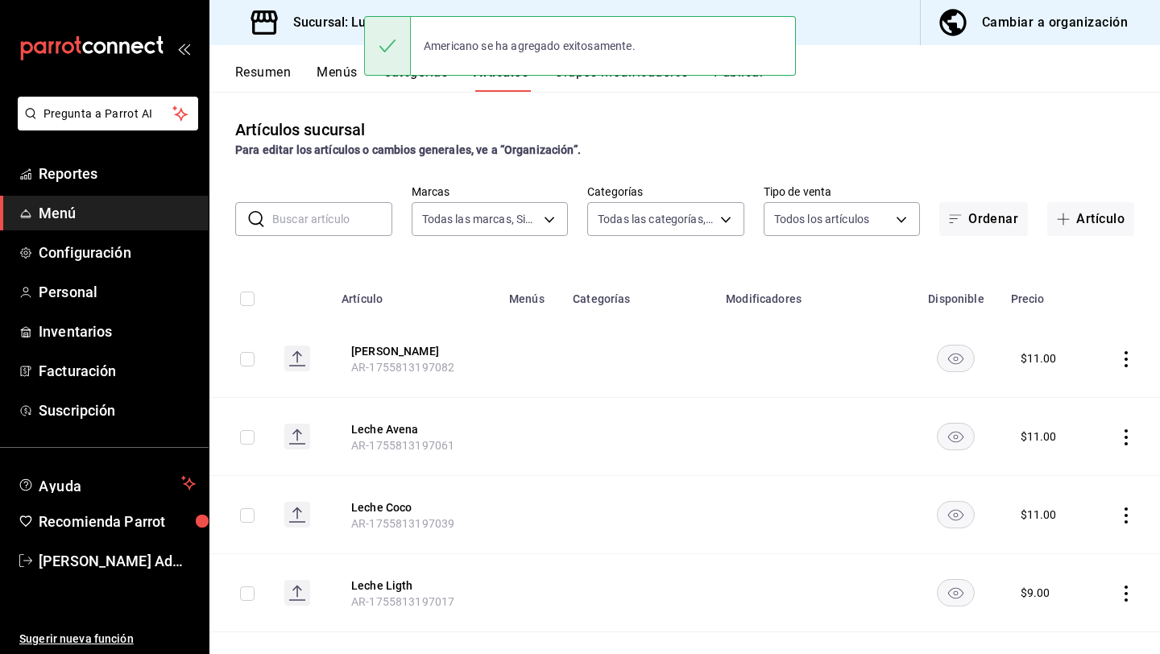
click at [589, 78] on div "Americano se ha agregado exitosamente." at bounding box center [580, 45] width 432 height 69
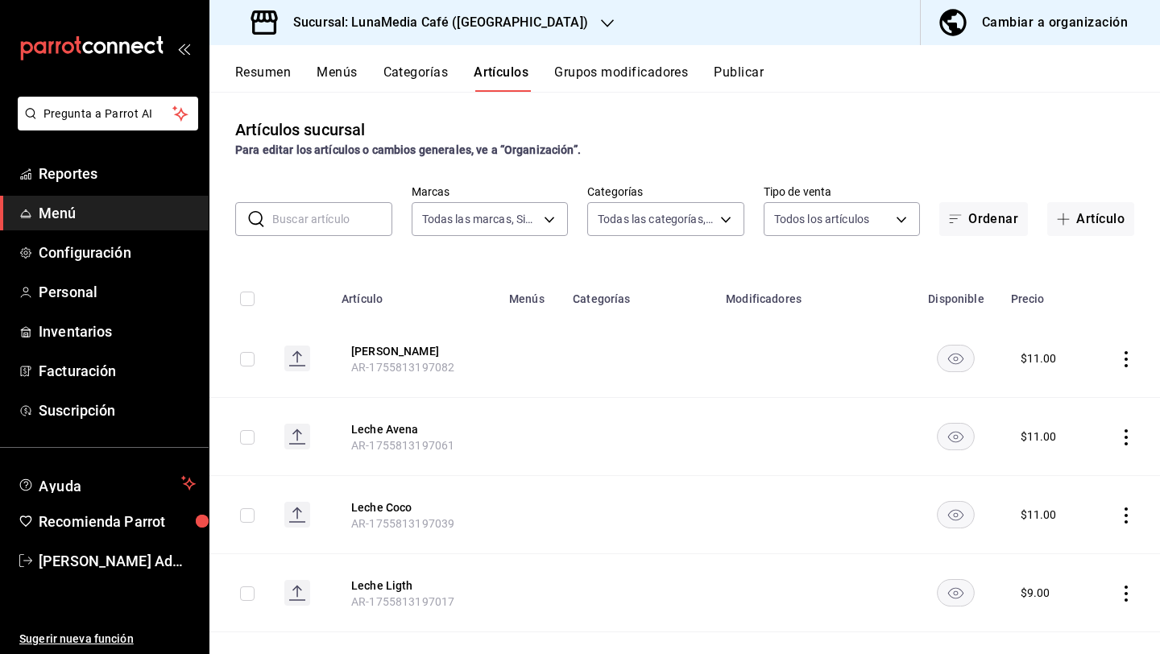
click at [485, 23] on h3 "Sucursal: LunaMedia Café ([GEOGRAPHIC_DATA])" at bounding box center [434, 22] width 308 height 19
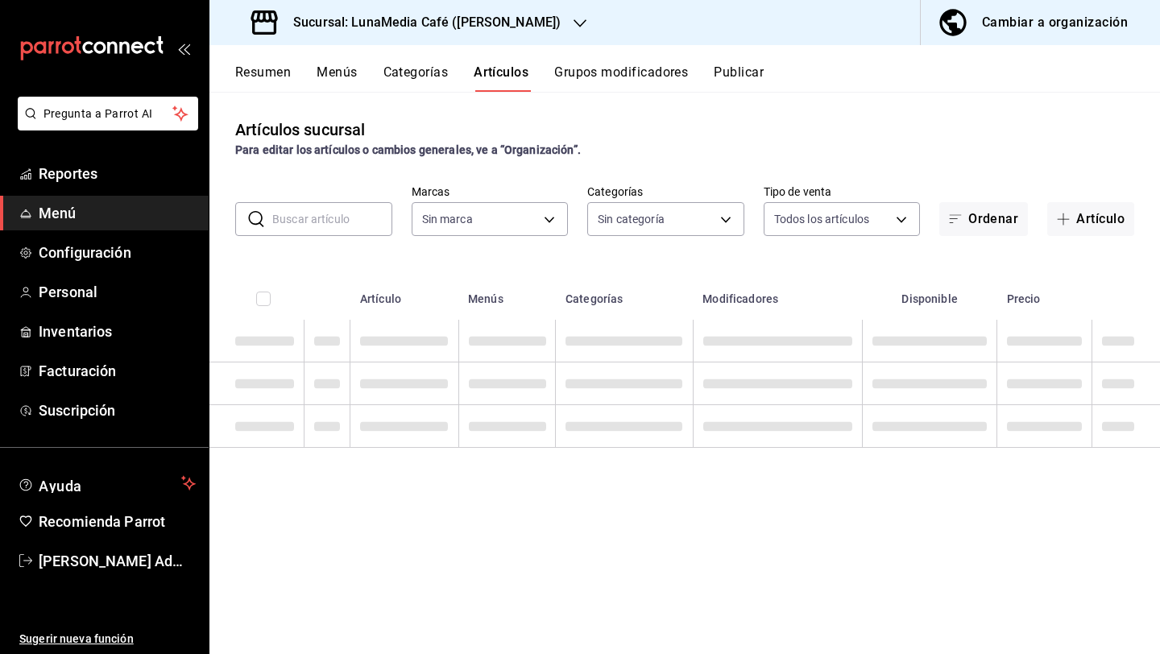
type input "c4f7c41d-b7d8-4344-9fee-05697c223512,1d0f3f2c-d1e5-4428-9098-d94c898d4fa4,4b781…"
type input "55b5777a-a8f8-4194-81d5-7e3cda734f68"
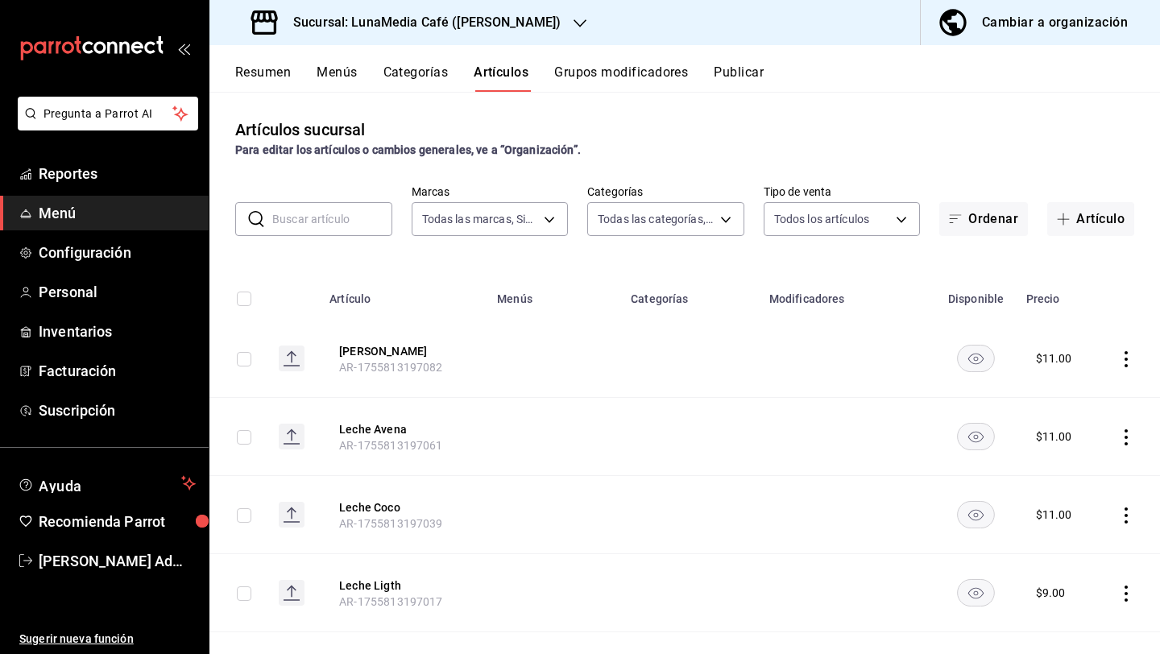
click at [367, 22] on h3 "Sucursal: LunaMedia Café ([PERSON_NAME])" at bounding box center [420, 22] width 280 height 19
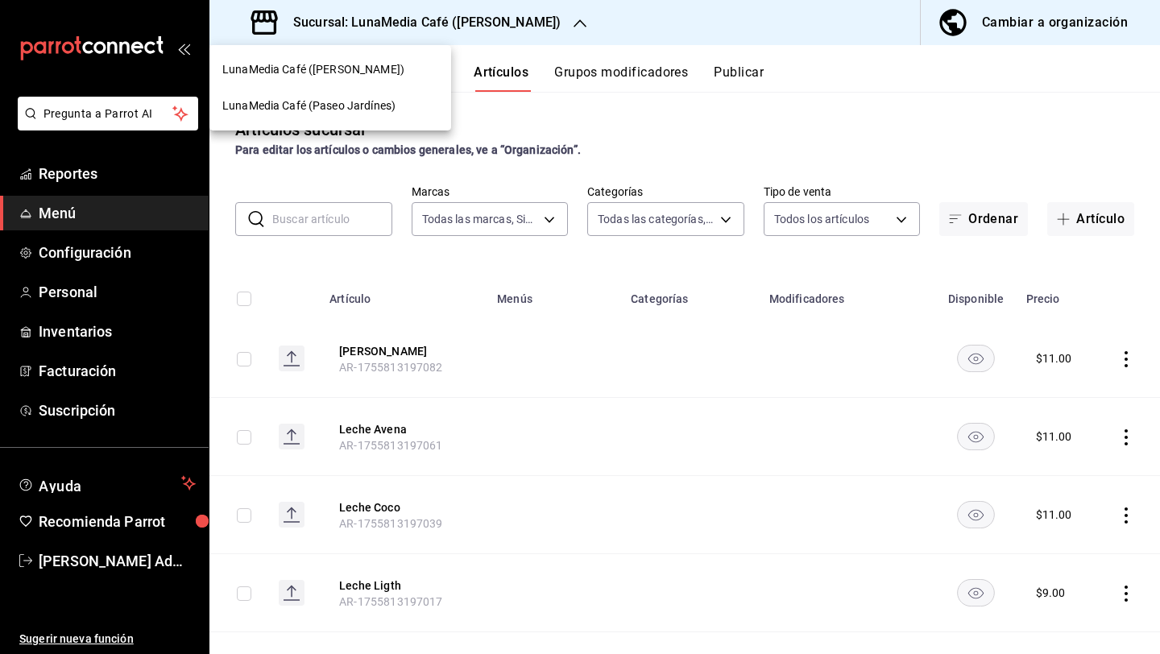
click at [377, 93] on div "LunaMedia Café (Paseo Jardínes)" at bounding box center [330, 106] width 242 height 36
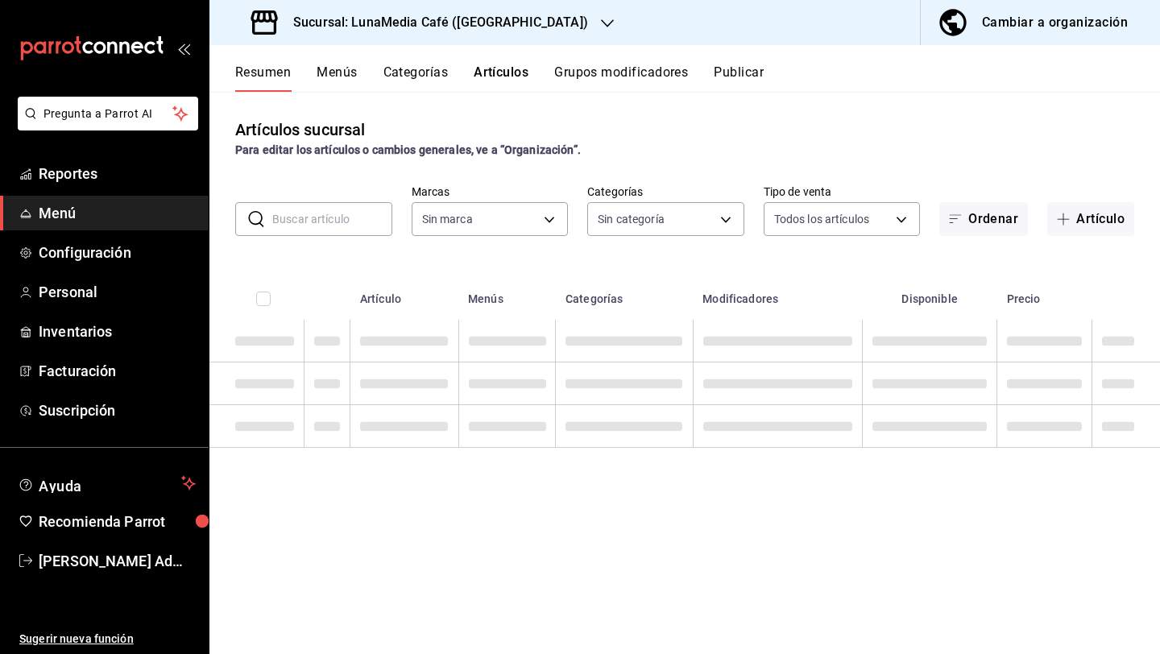
type input "484fcc4d-10fd-4054-bd0f-7af736501b7c,197f20aa-3ef5-4c76-bc6c-7e6903a4d7a1"
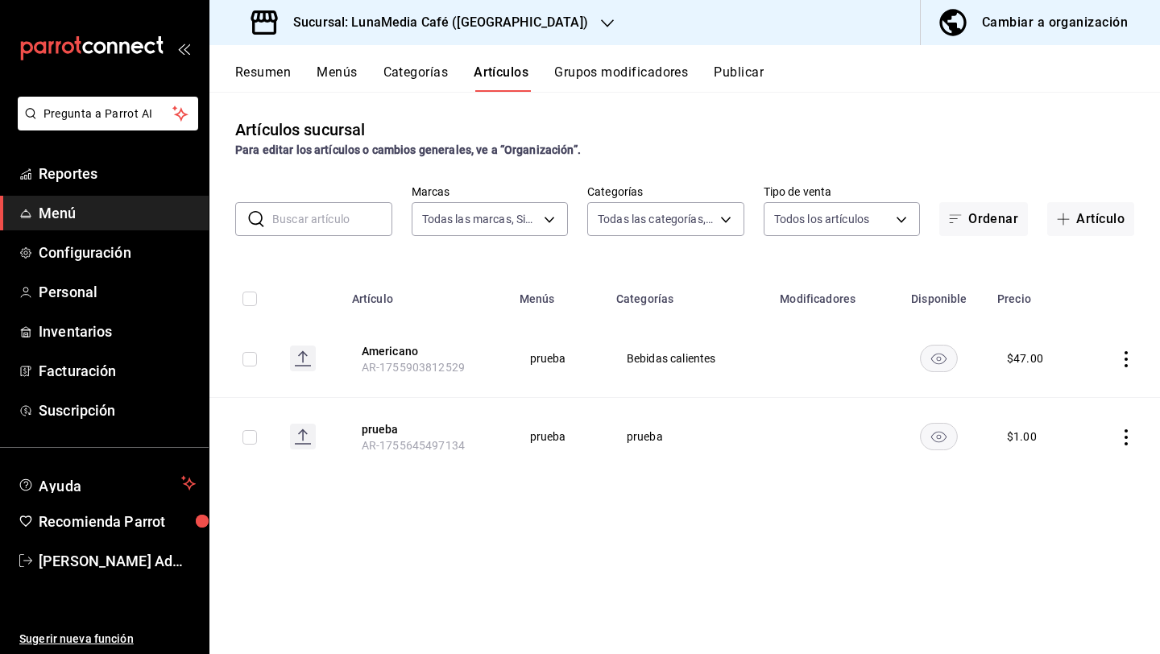
type input "b9a0b28a-a8c6-4fb4-9998-6933c83bd964"
click at [593, 71] on button "Grupos modificadores" at bounding box center [621, 77] width 134 height 27
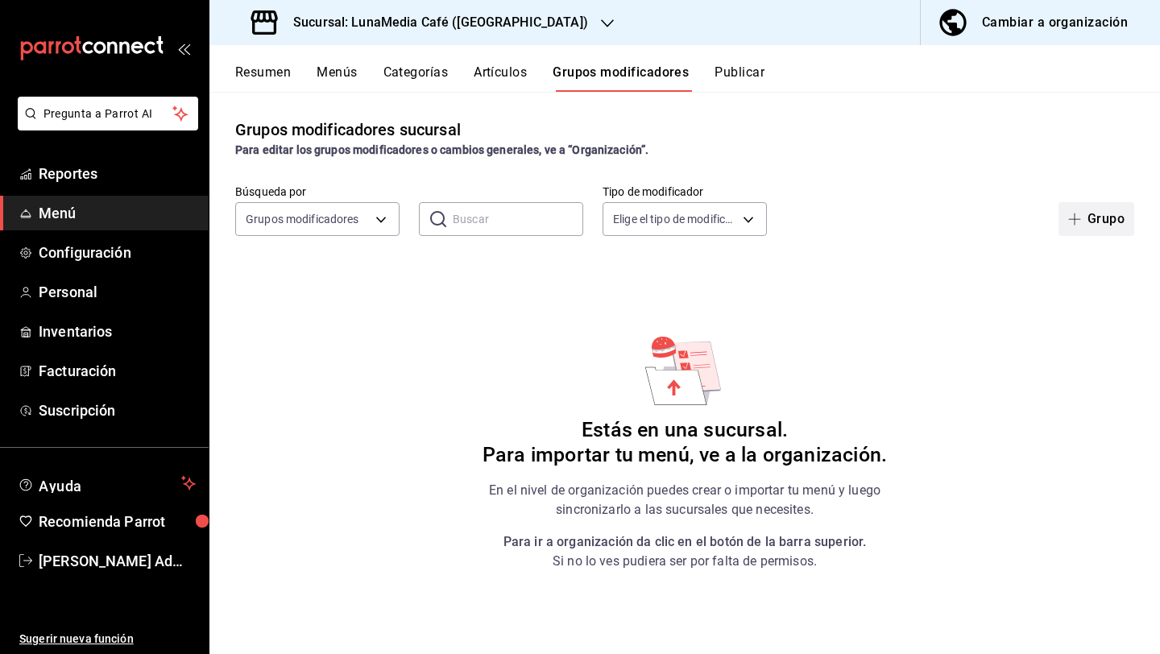
click at [1077, 218] on icon "button" at bounding box center [1074, 219] width 13 height 13
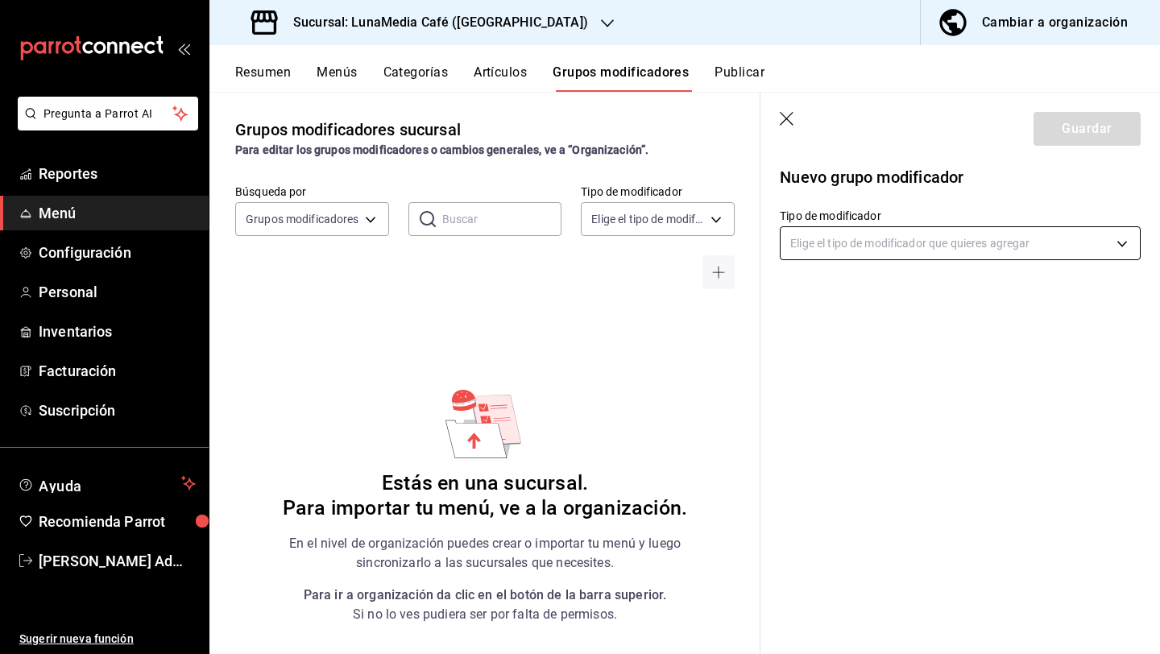
click at [951, 244] on body "Pregunta a Parrot AI Reportes Menú Configuración Personal Inventarios Facturaci…" at bounding box center [580, 327] width 1160 height 654
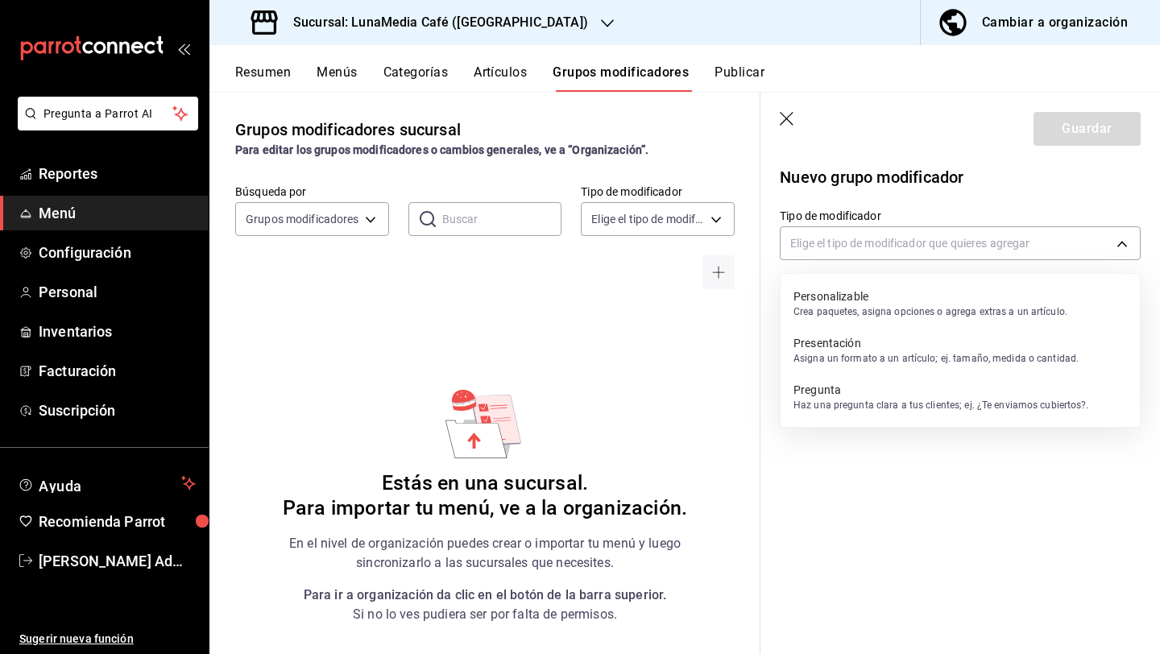
click at [827, 358] on p "Asigna un formato a un artículo; ej. tamaño, medida o cantidad." at bounding box center [935, 358] width 285 height 14
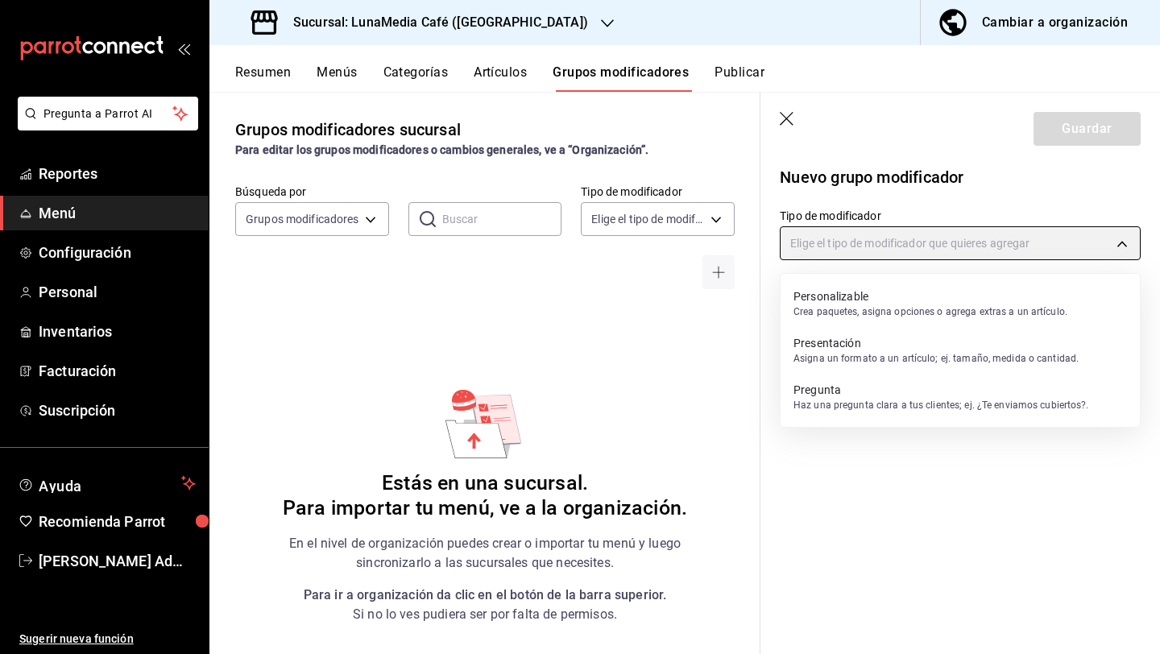
type input "PRESENTATION"
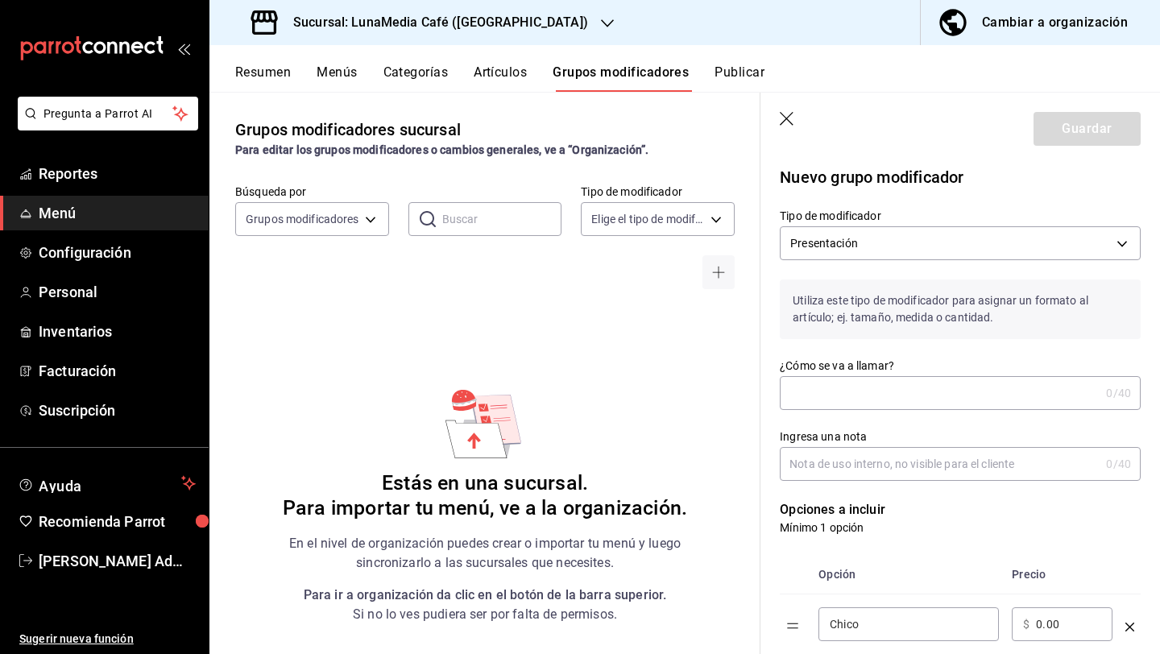
click at [814, 405] on input "¿Cómo se va a llamar?" at bounding box center [940, 393] width 320 height 32
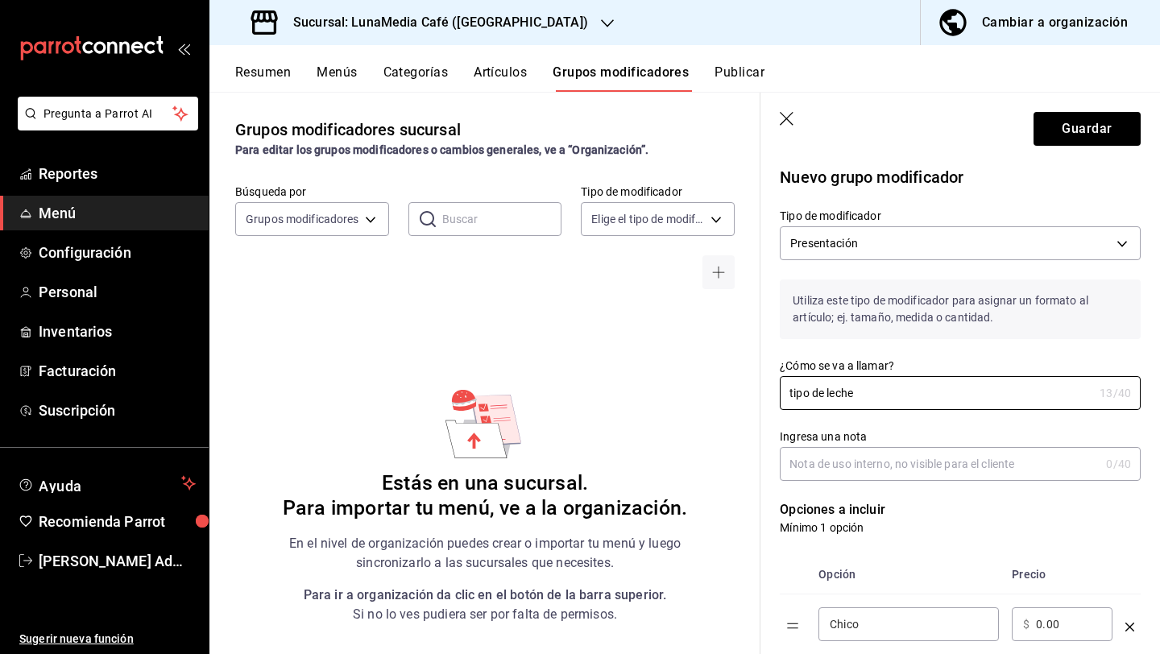
type input "tipo de leche"
click at [787, 125] on icon "button" at bounding box center [788, 120] width 16 height 16
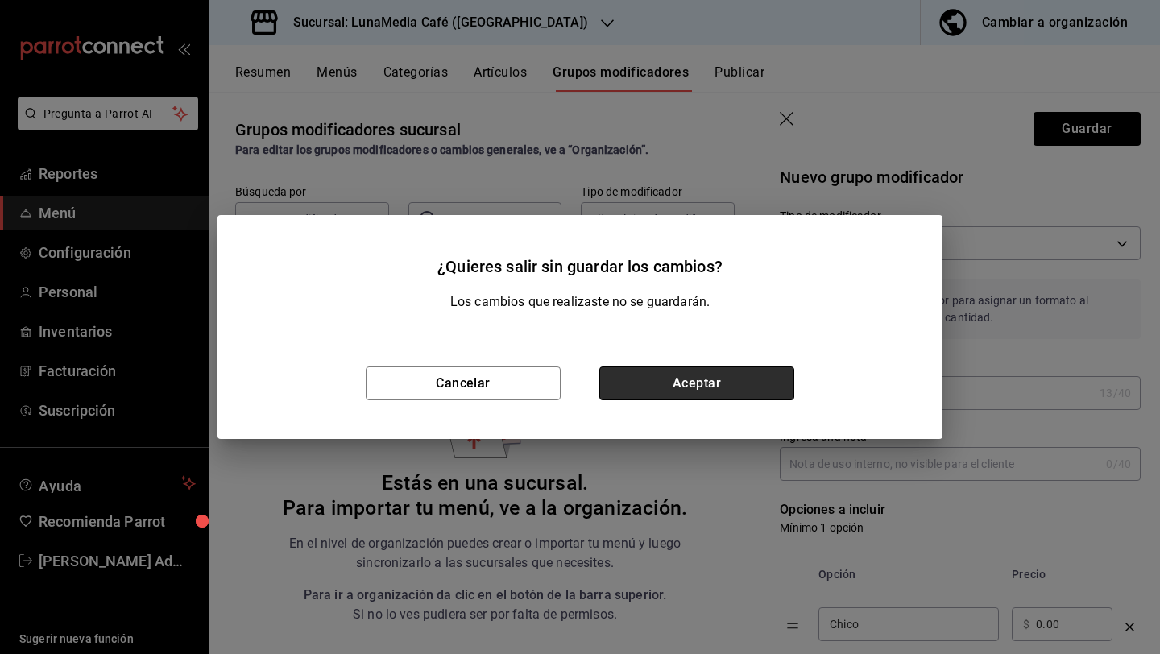
click at [714, 375] on button "Aceptar" at bounding box center [696, 383] width 195 height 34
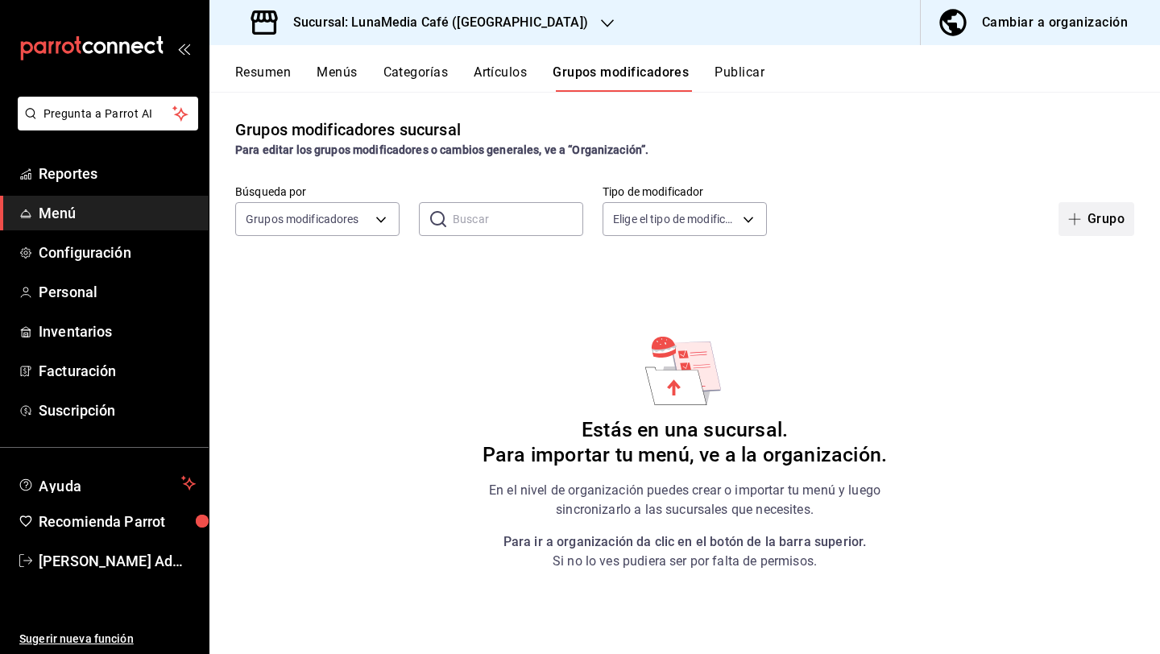
click at [1083, 209] on button "Grupo" at bounding box center [1096, 219] width 76 height 34
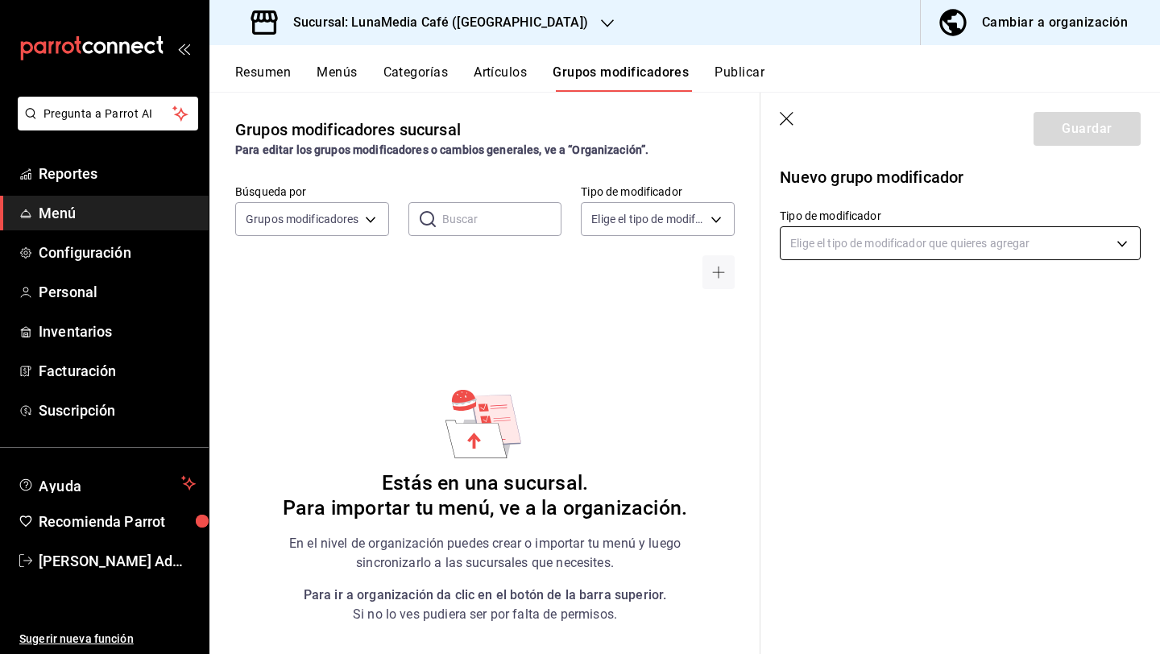
click at [958, 242] on body "Pregunta a Parrot AI Reportes Menú Configuración Personal Inventarios Facturaci…" at bounding box center [580, 327] width 1160 height 654
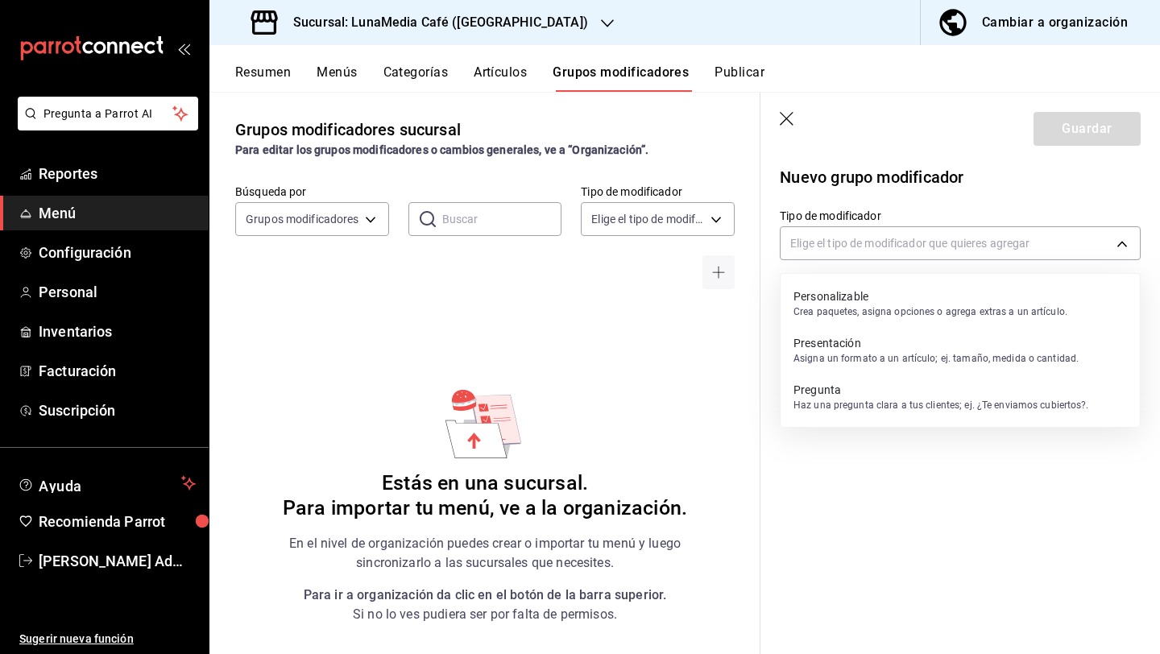
click at [847, 288] on p "Personalizable" at bounding box center [930, 296] width 274 height 16
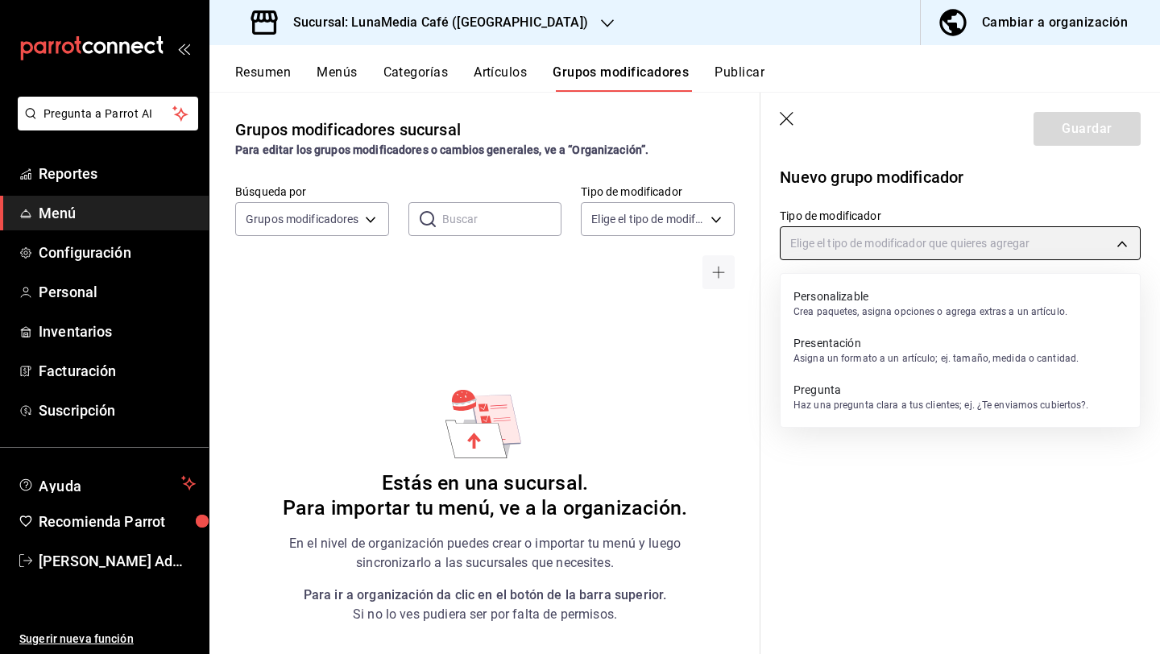
type input "CUSTOMIZABLE"
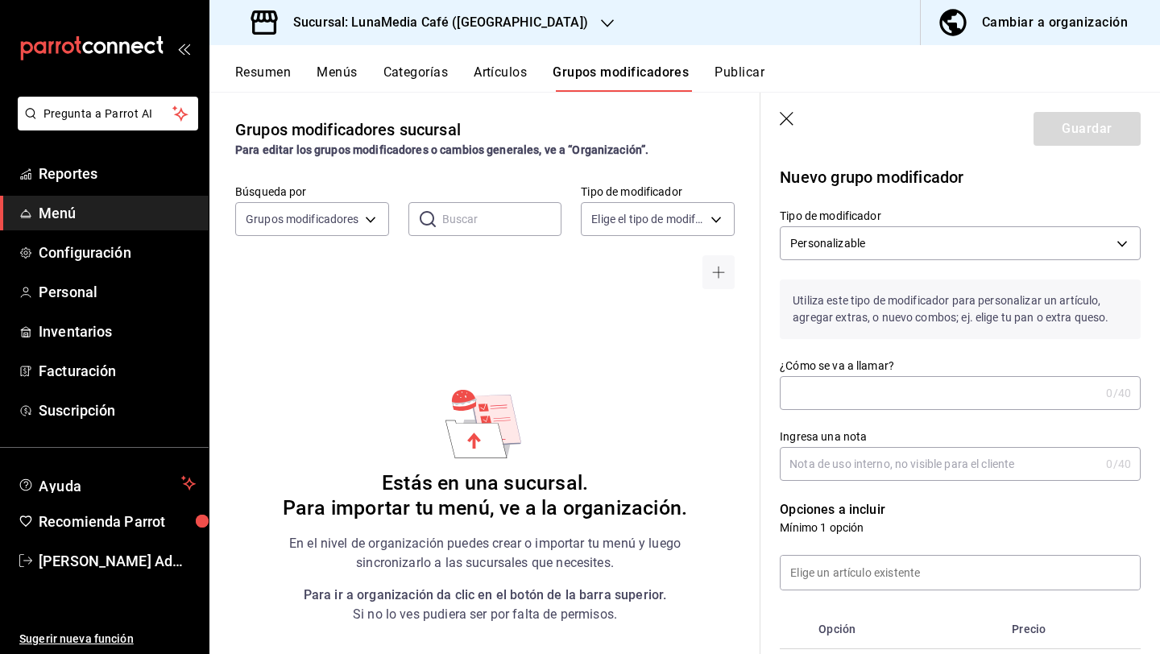
click at [837, 398] on input "¿Cómo se va a llamar?" at bounding box center [940, 393] width 320 height 32
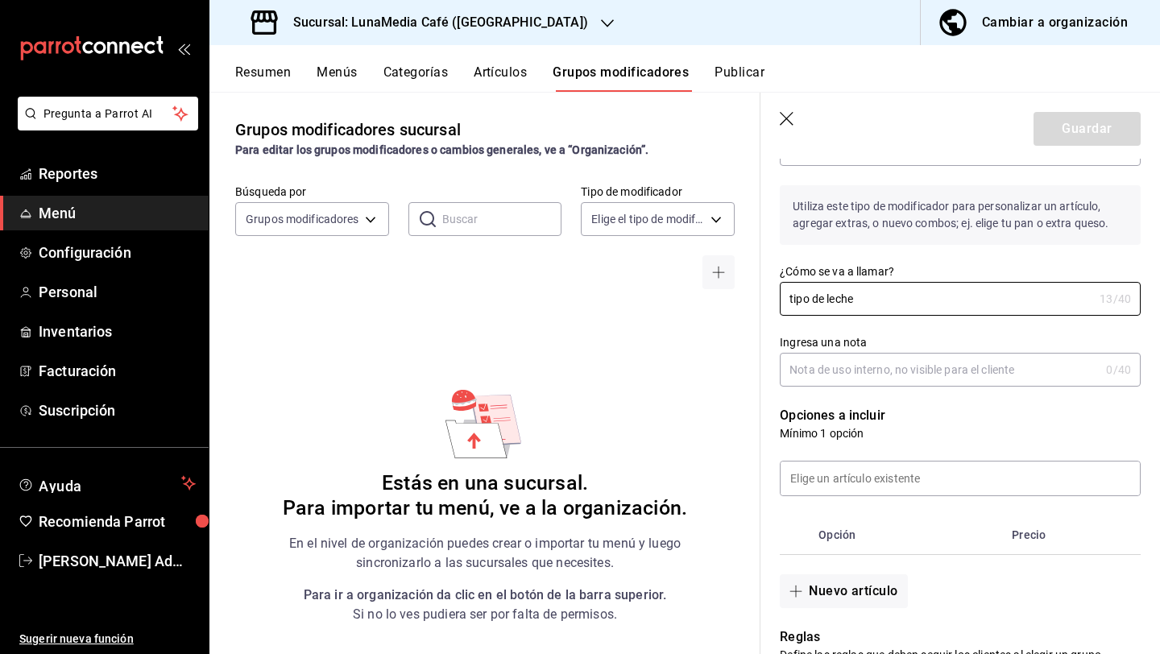
scroll to position [101, 0]
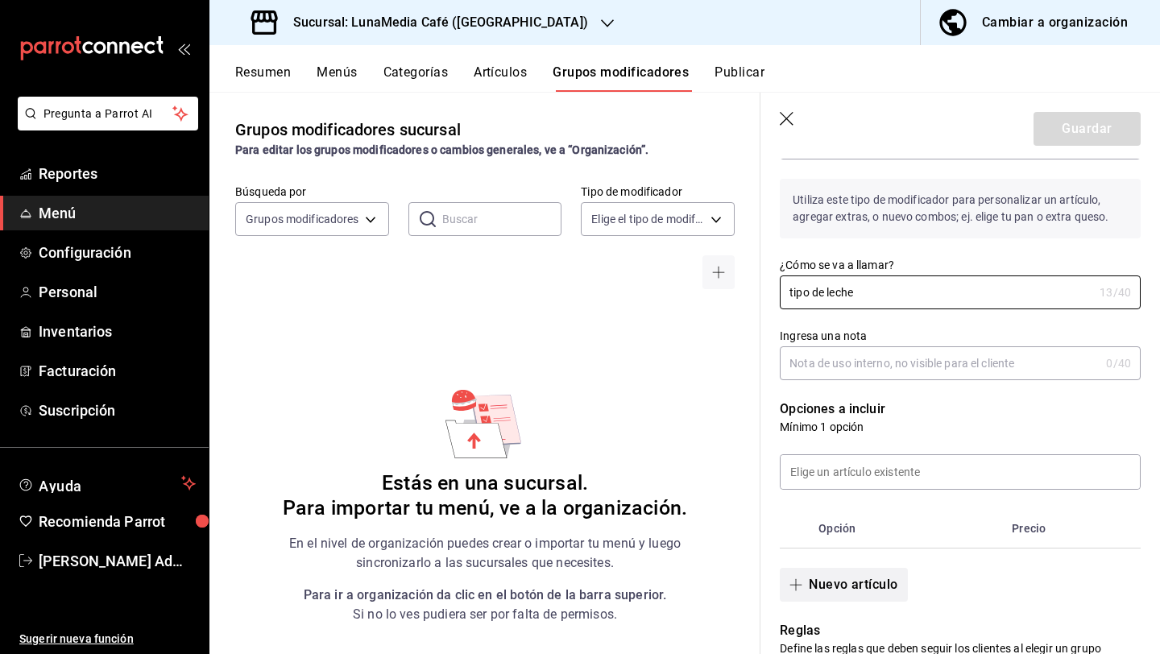
type input "tipo de leche"
click at [846, 594] on button "Nuevo artículo" at bounding box center [843, 585] width 127 height 34
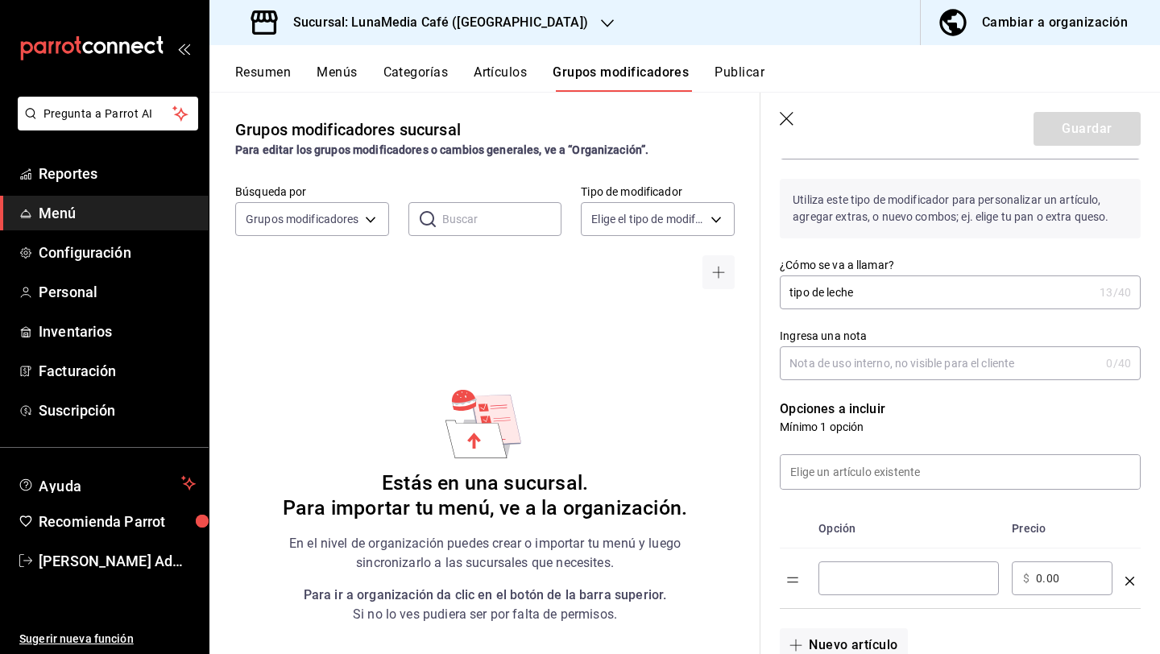
click at [849, 581] on input "optionsTable" at bounding box center [909, 578] width 158 height 16
type input "ñ"
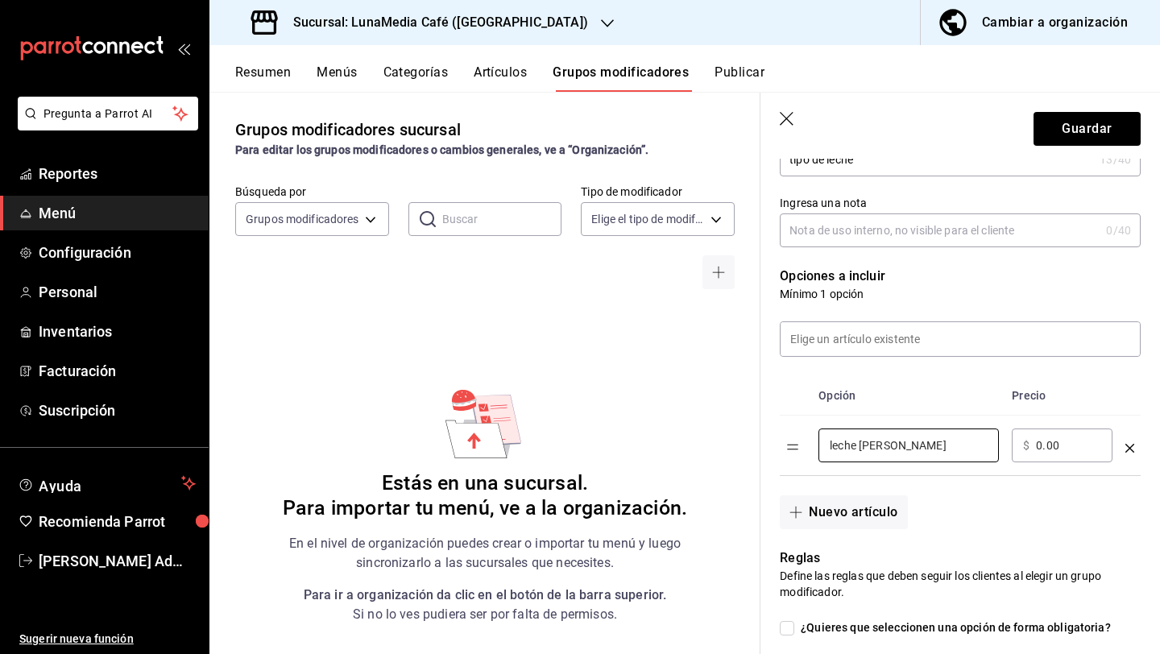
scroll to position [251, 0]
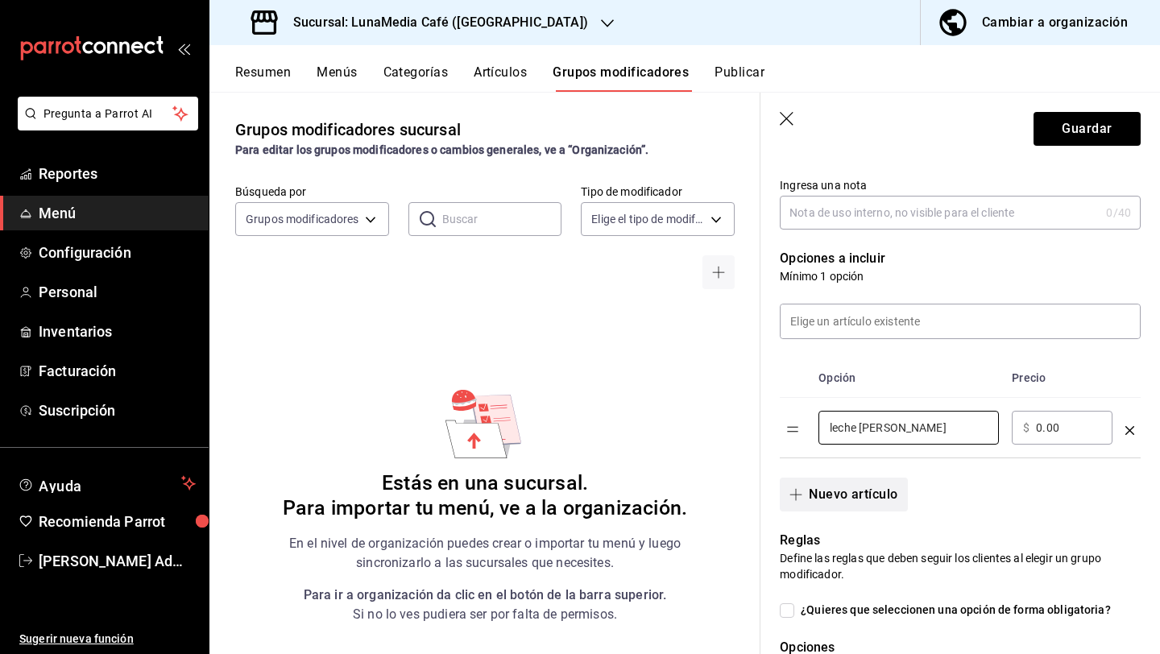
type input "leche [PERSON_NAME]"
click at [826, 491] on button "Nuevo artículo" at bounding box center [843, 495] width 127 height 34
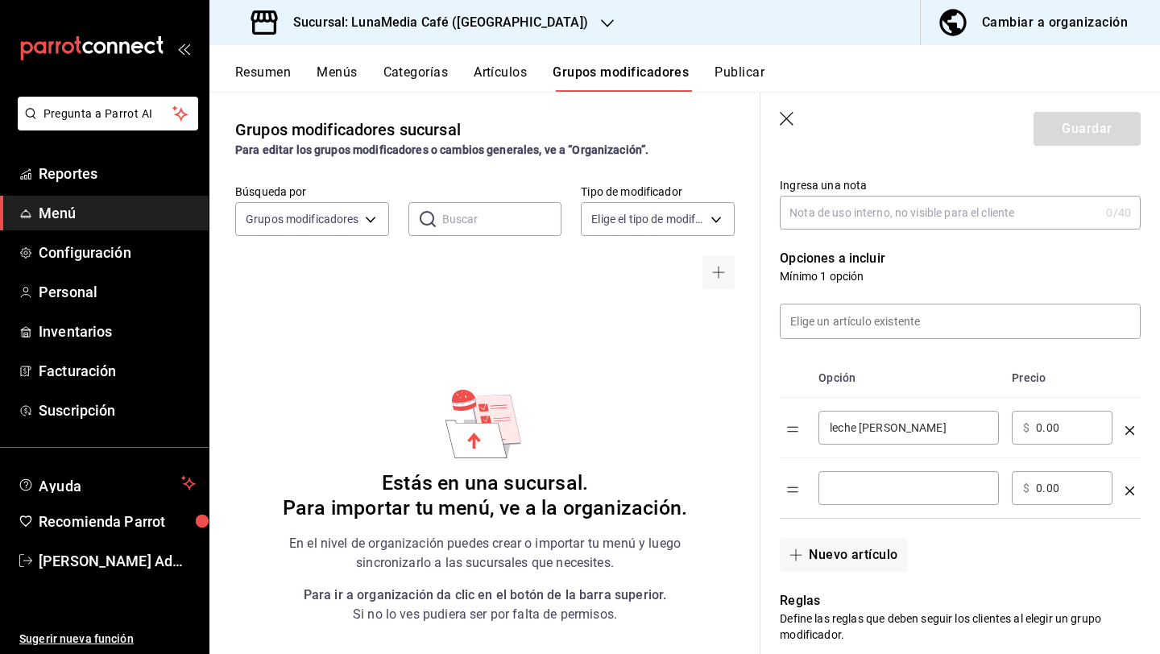
click at [862, 485] on input "optionsTable" at bounding box center [909, 488] width 158 height 16
type input "leche entera"
click at [839, 554] on button "Nuevo artículo" at bounding box center [843, 555] width 127 height 34
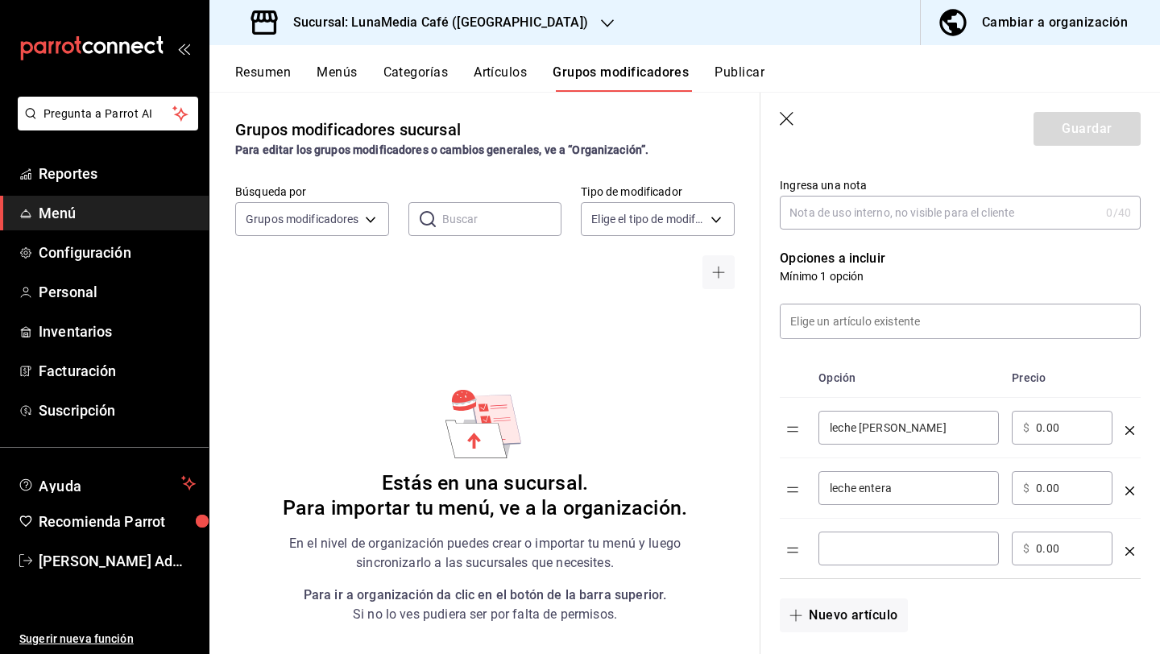
click at [846, 543] on input "optionsTable" at bounding box center [909, 548] width 158 height 16
type input "Deslactosada"
click at [839, 625] on button "Nuevo artículo" at bounding box center [843, 615] width 127 height 34
click at [849, 615] on input "optionsTable" at bounding box center [909, 609] width 158 height 16
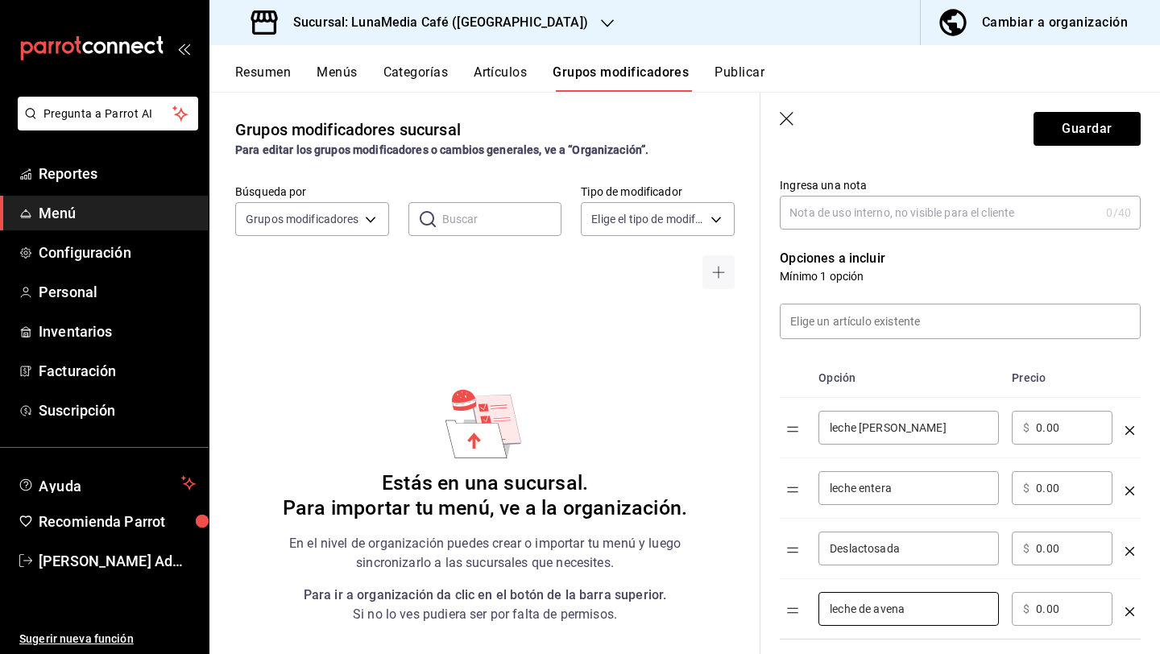
type input "leche de avena"
click at [1034, 432] on div "​ $ 0.00 ​" at bounding box center [1062, 428] width 101 height 34
click at [1040, 435] on input "0.00" at bounding box center [1068, 428] width 65 height 16
click at [1034, 428] on div "​ $ 0.00 ​" at bounding box center [1062, 428] width 101 height 34
click at [1037, 429] on input "0.00" at bounding box center [1068, 428] width 65 height 16
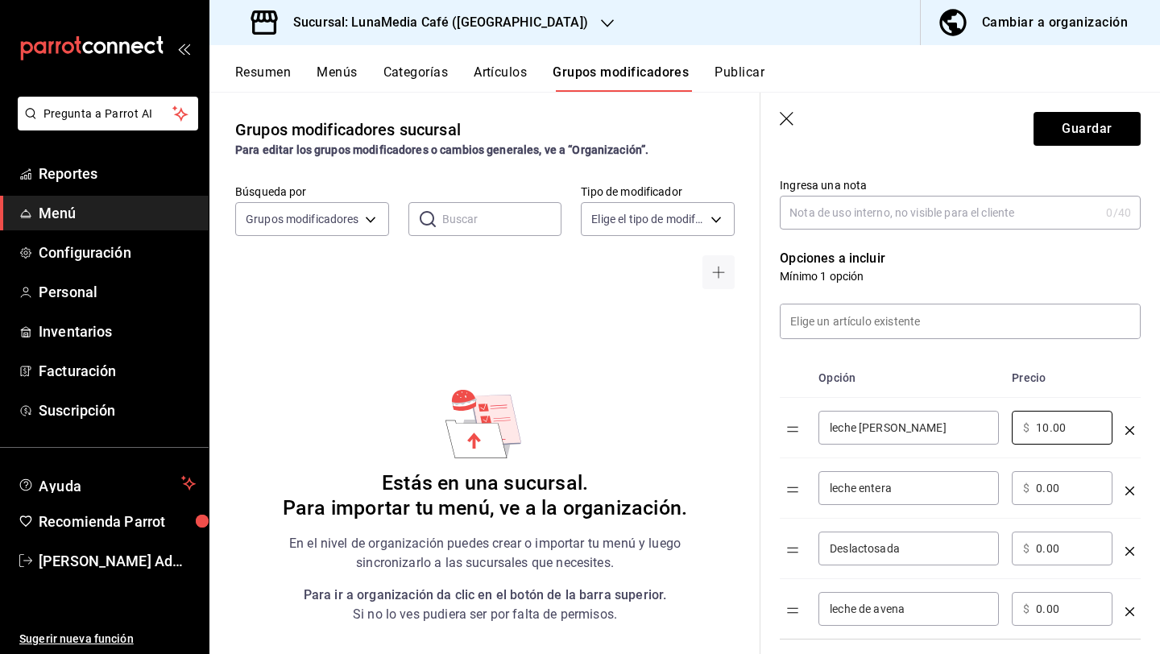
type input "10.00"
click at [1038, 614] on input "0.00" at bounding box center [1068, 609] width 65 height 16
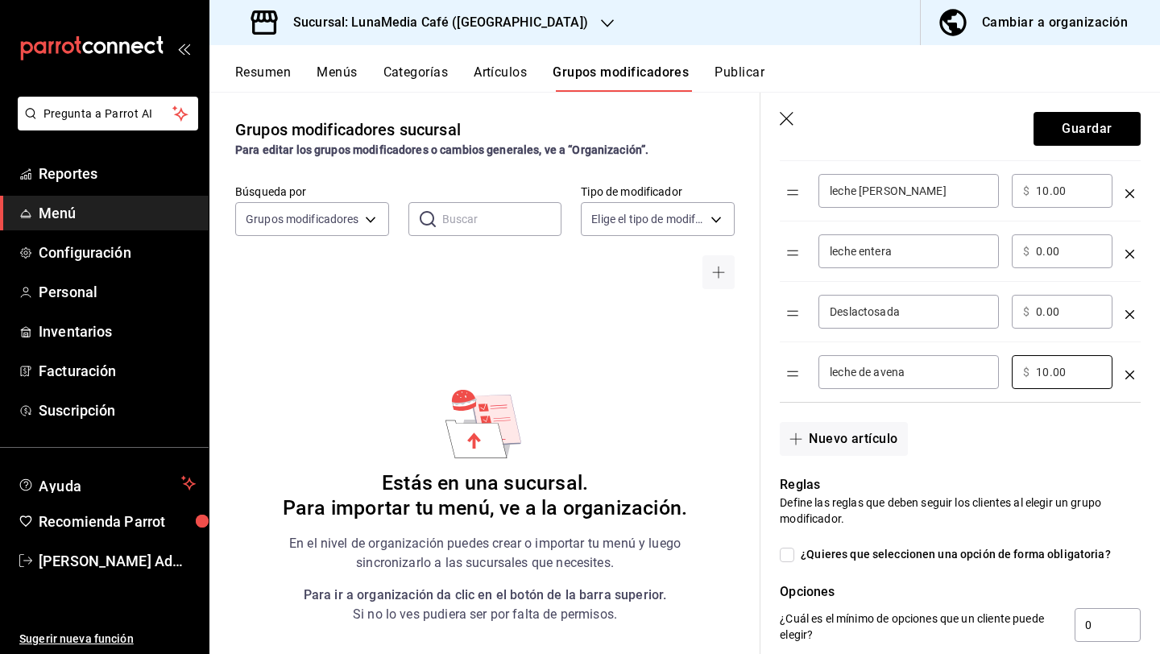
scroll to position [503, 0]
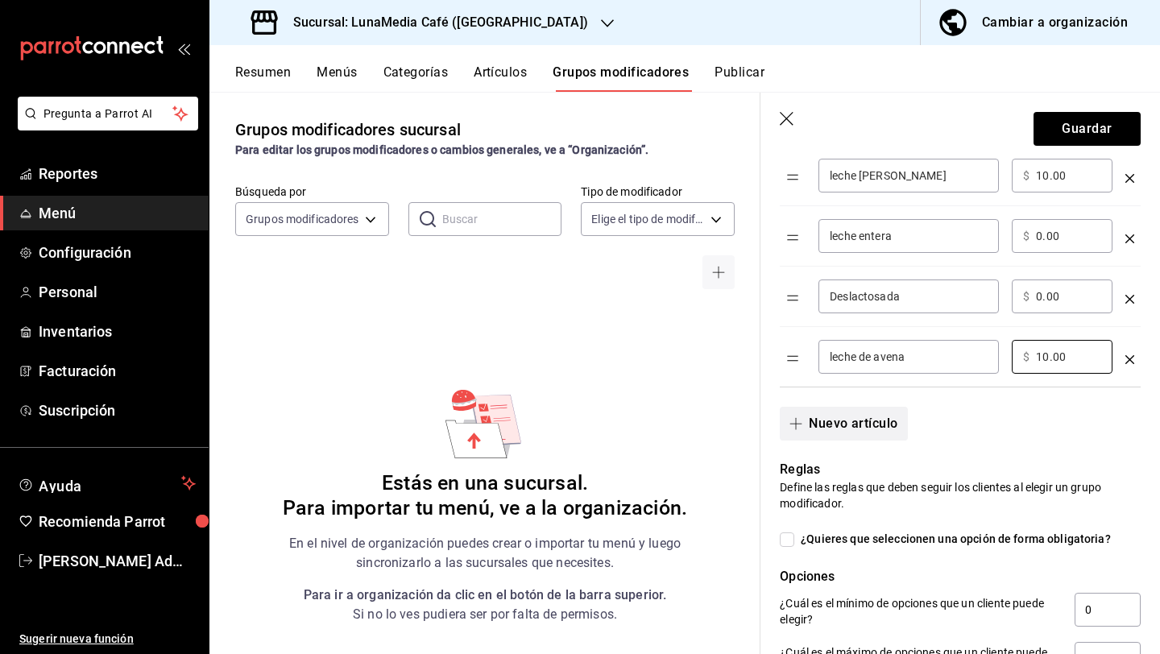
type input "10.00"
click at [847, 426] on button "Nuevo artículo" at bounding box center [843, 424] width 127 height 34
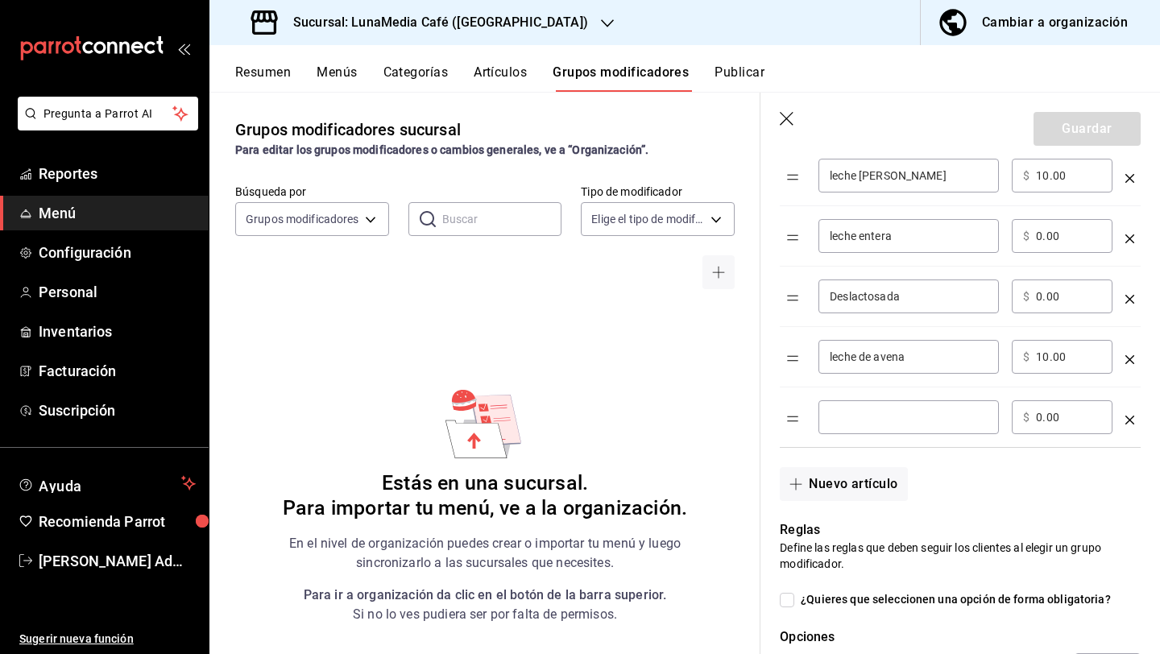
click at [835, 421] on input "optionsTable" at bounding box center [909, 417] width 158 height 16
type input "sin leche"
click at [1050, 130] on button "Guardar" at bounding box center [1086, 129] width 107 height 34
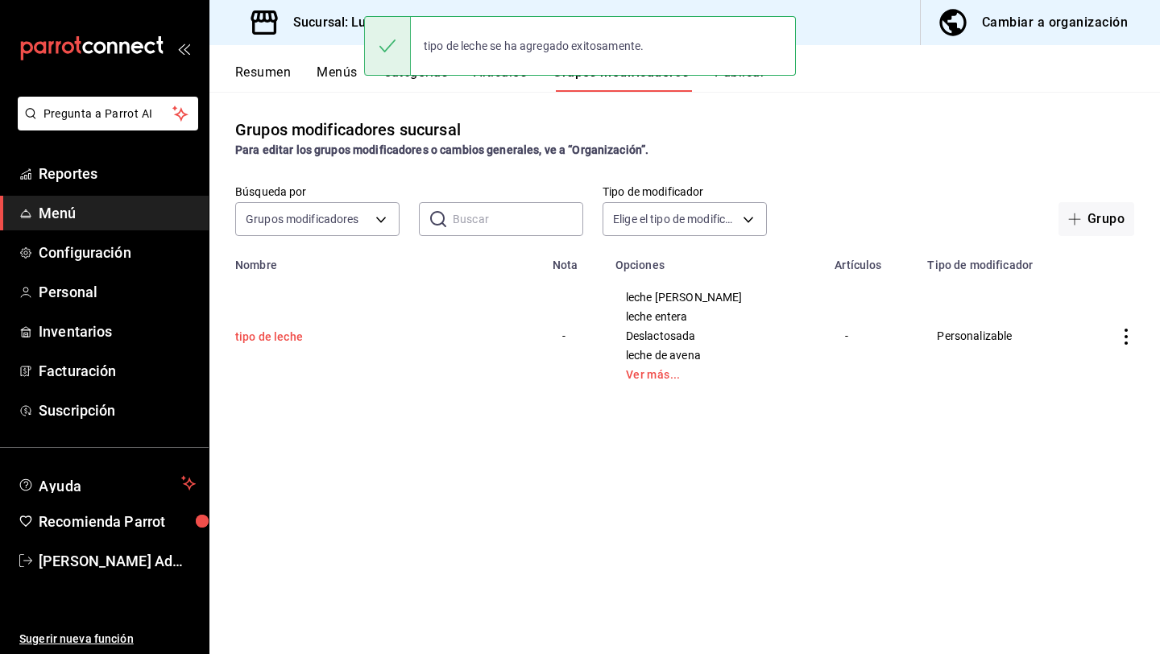
click at [274, 332] on button "tipo de leche" at bounding box center [331, 337] width 193 height 16
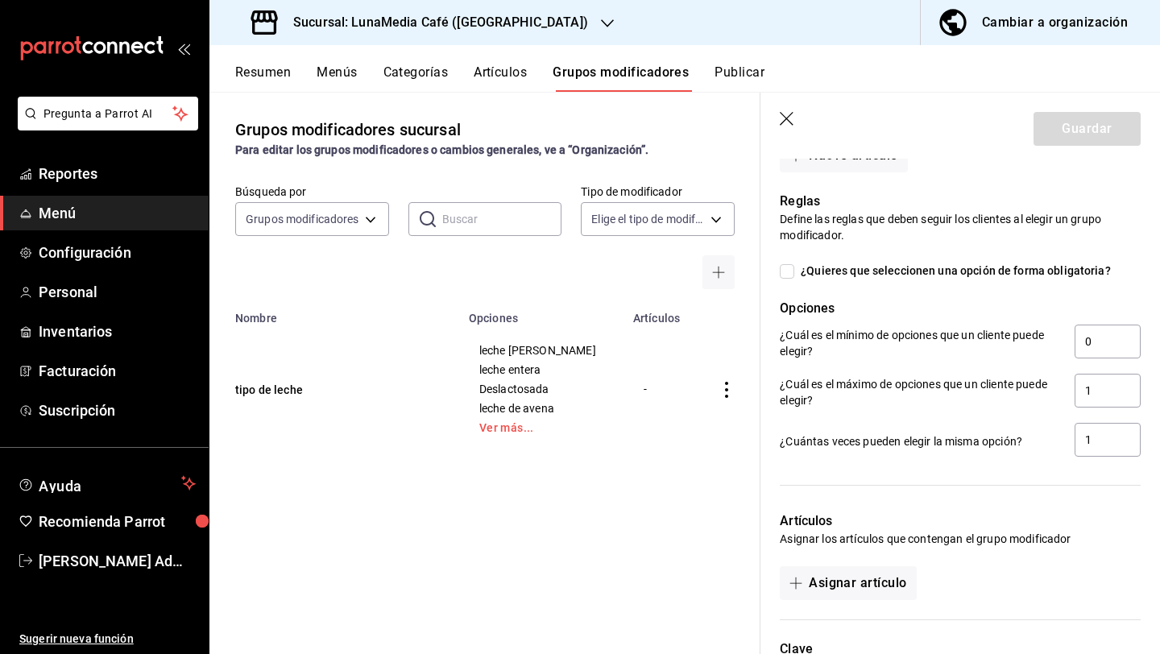
scroll to position [960, 0]
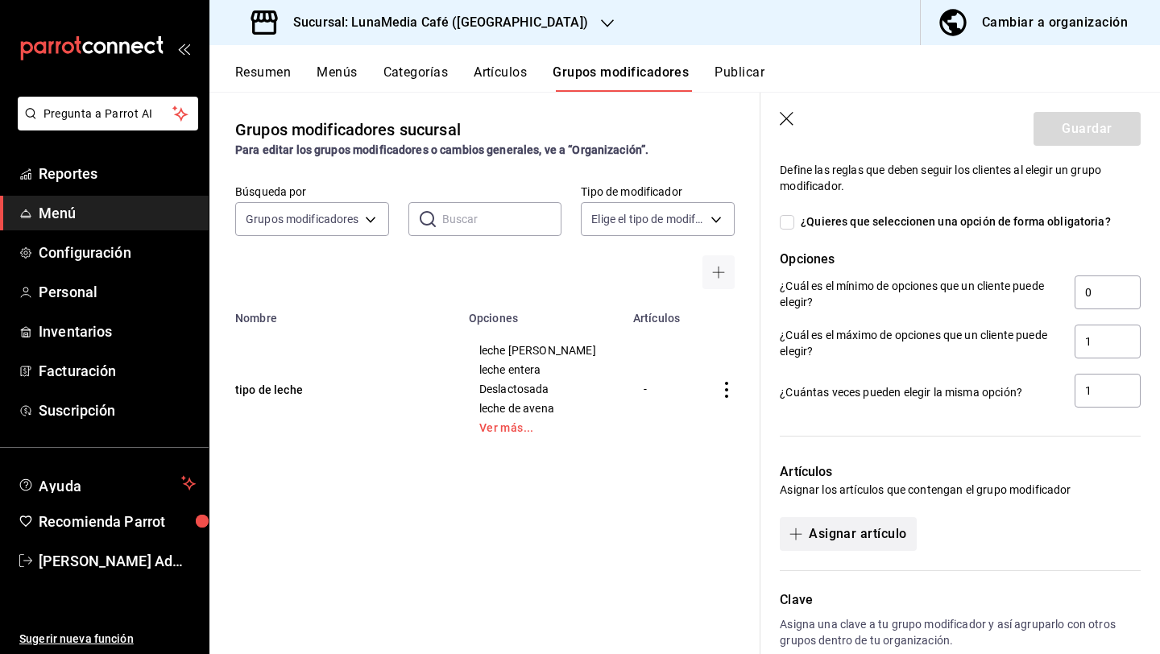
click at [854, 530] on button "Asignar artículo" at bounding box center [848, 534] width 136 height 34
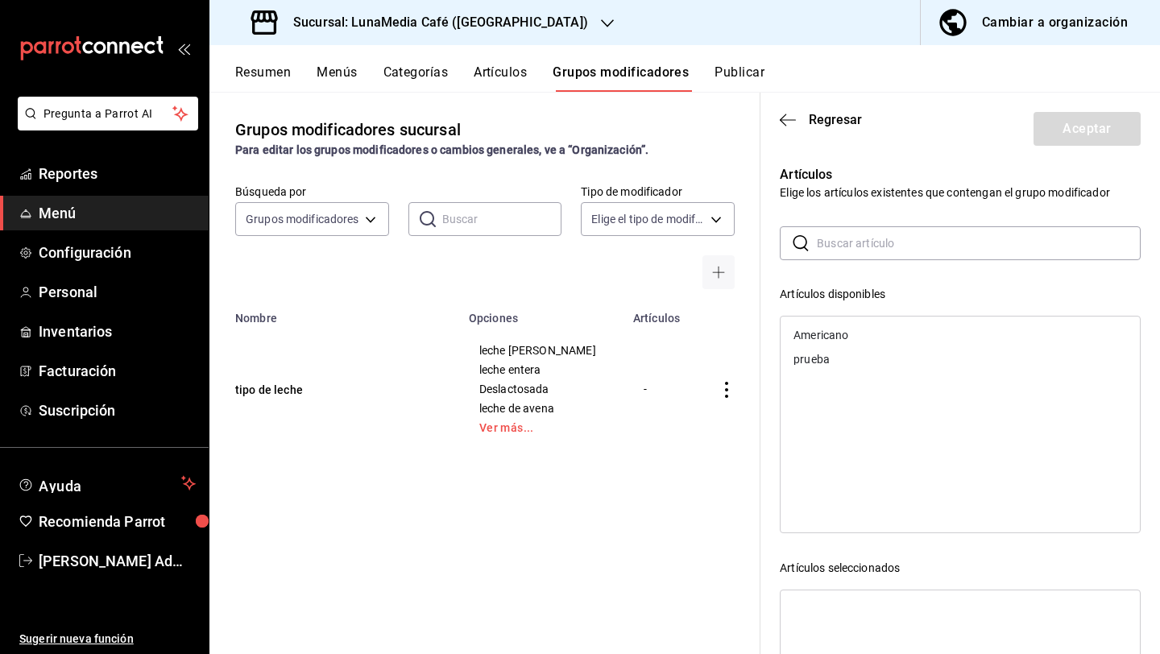
click at [837, 333] on div "Americano" at bounding box center [820, 334] width 55 height 11
click at [1113, 129] on button "Aceptar" at bounding box center [1086, 129] width 107 height 34
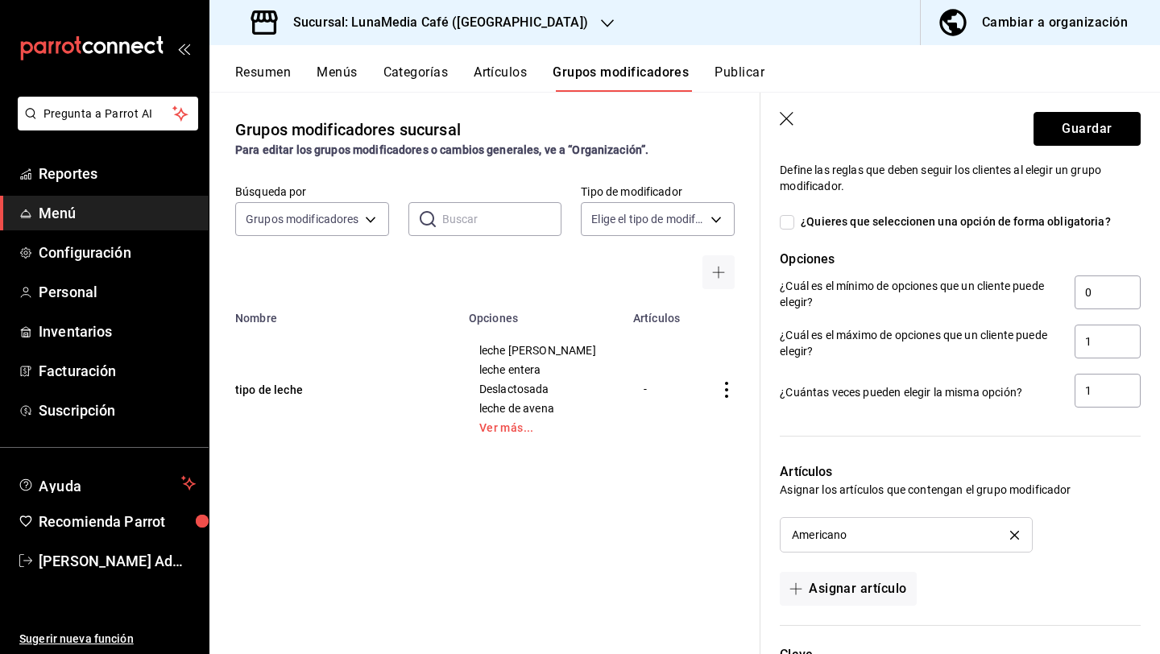
click at [1113, 129] on button "Guardar" at bounding box center [1086, 129] width 107 height 34
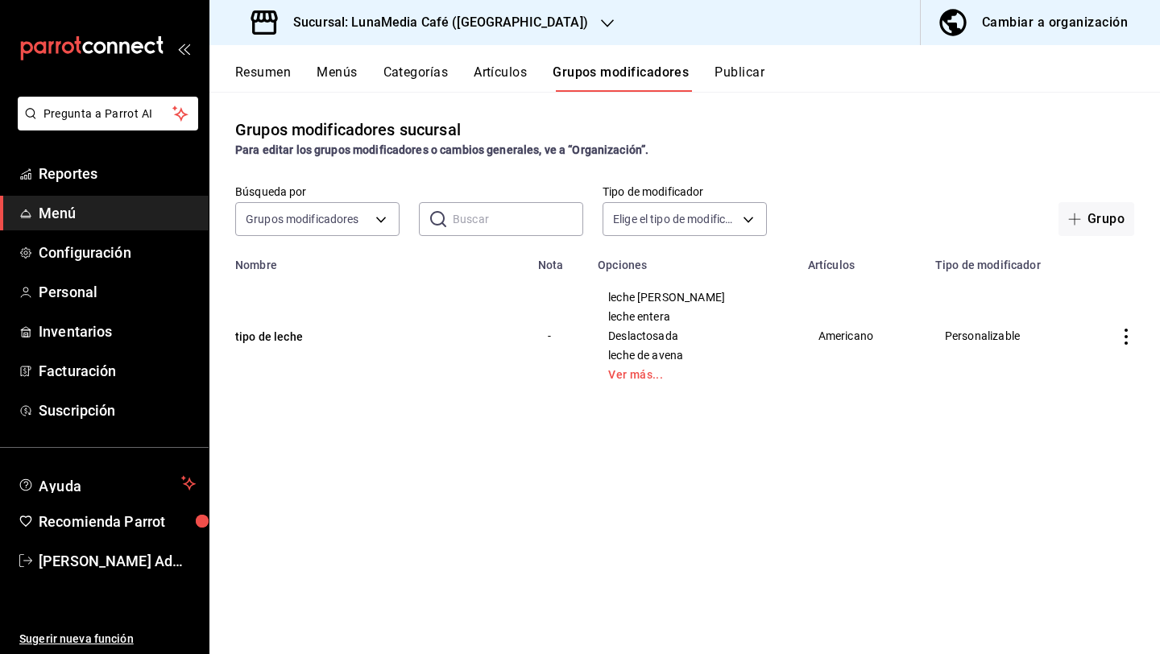
click at [501, 68] on button "Artículos" at bounding box center [500, 77] width 53 height 27
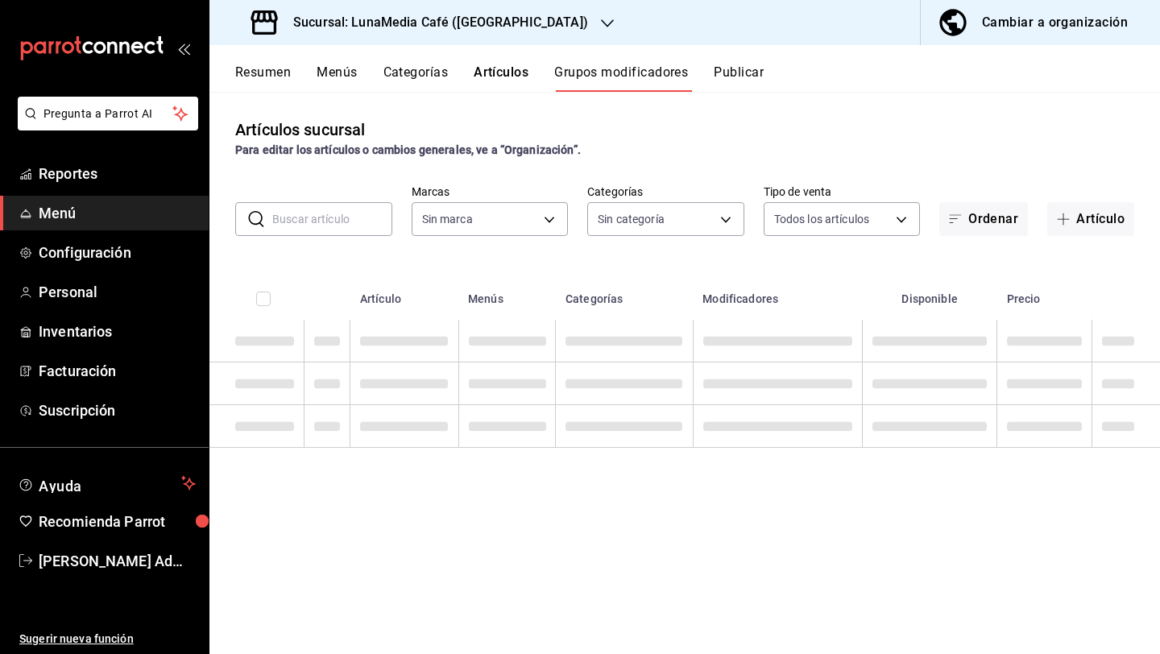
type input "b9a0b28a-a8c6-4fb4-9998-6933c83bd964"
type input "484fcc4d-10fd-4054-bd0f-7af736501b7c,197f20aa-3ef5-4c76-bc6c-7e6903a4d7a1"
type input "b9a0b28a-a8c6-4fb4-9998-6933c83bd964"
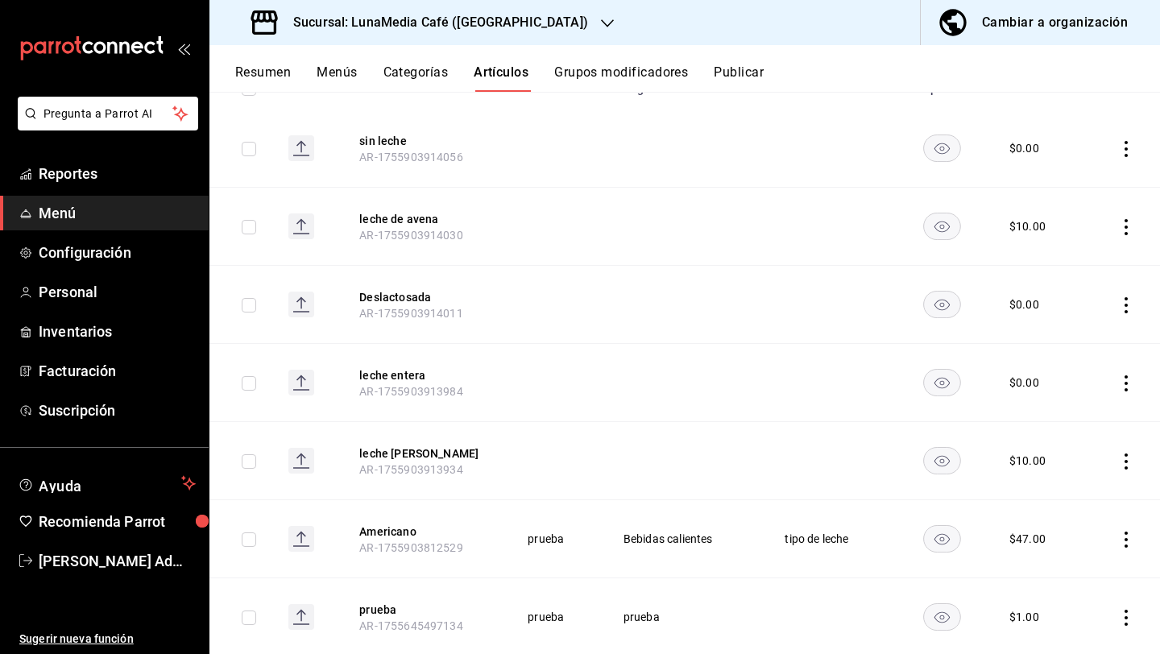
scroll to position [251, 0]
